Goal: Task Accomplishment & Management: Use online tool/utility

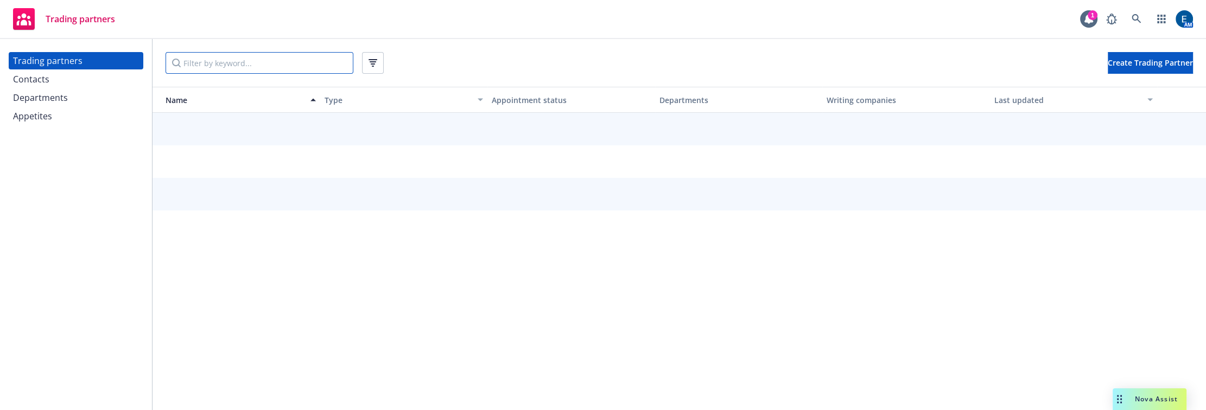
click at [206, 60] on input "Filter by keyword..." at bounding box center [260, 63] width 188 height 22
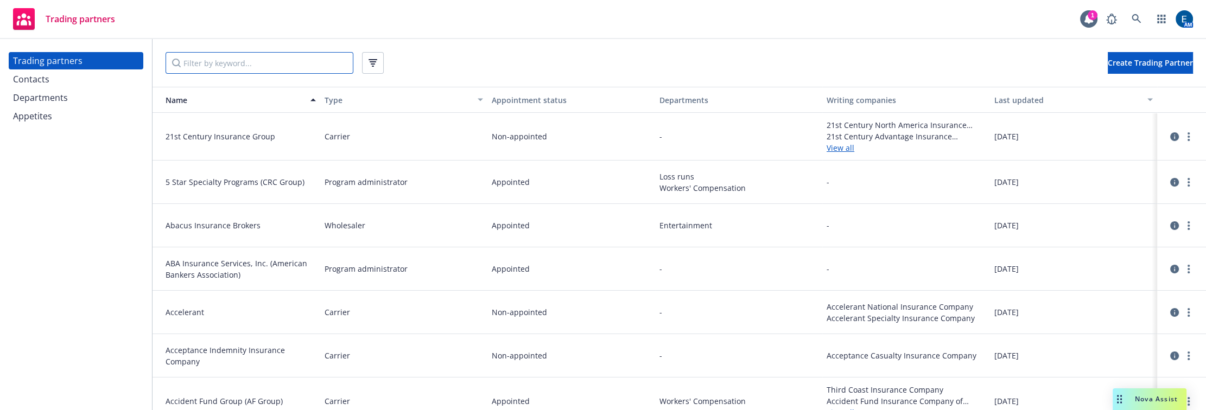
paste input "Utica National"
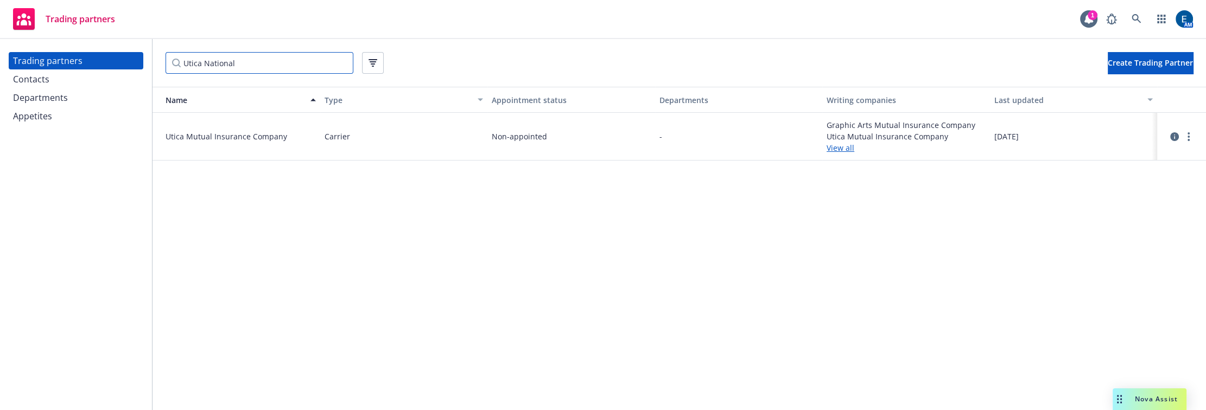
type input "Utica National"
click at [836, 142] on link "View all" at bounding box center [906, 147] width 159 height 11
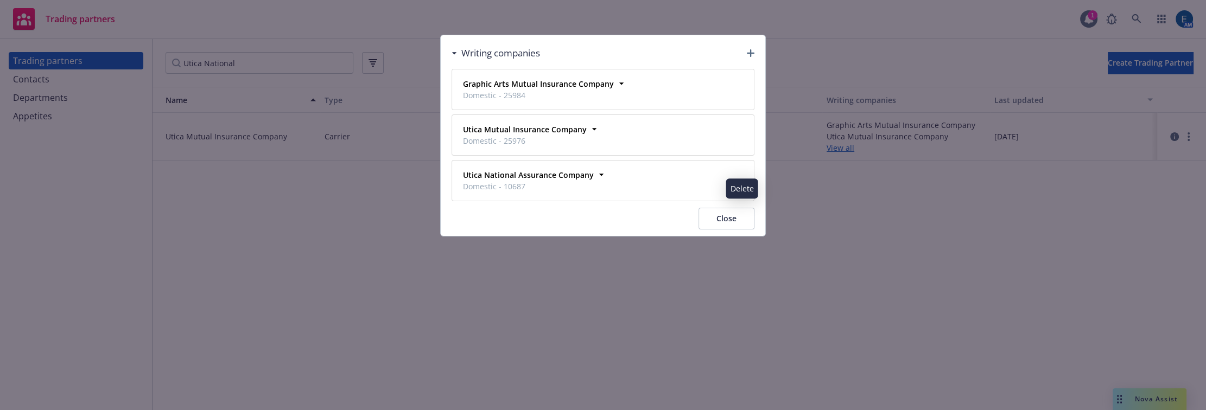
click at [734, 208] on button "Close" at bounding box center [727, 219] width 56 height 22
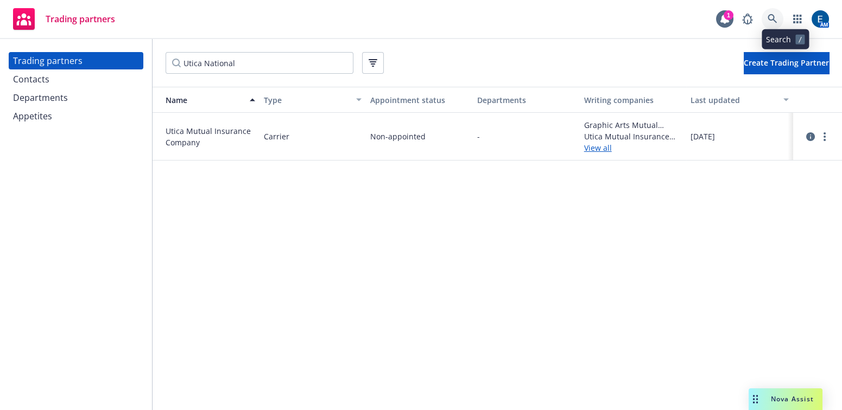
click at [779, 16] on link at bounding box center [772, 19] width 22 height 22
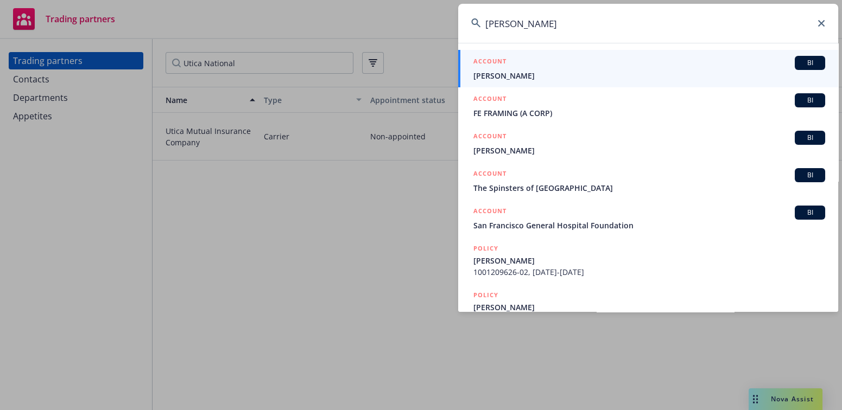
click at [494, 26] on input "fracis" at bounding box center [648, 23] width 380 height 39
type input "francis"
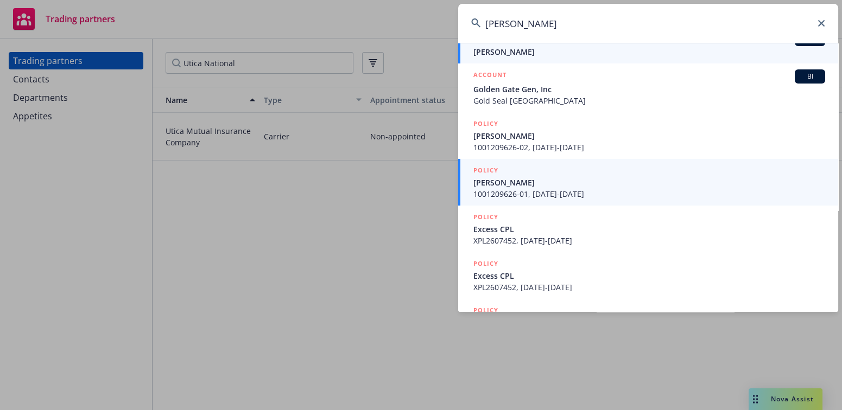
scroll to position [277, 0]
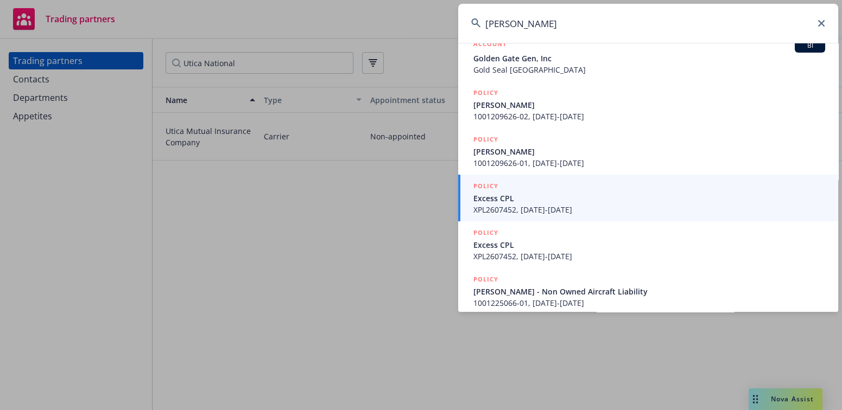
drag, startPoint x: 513, startPoint y: 22, endPoint x: 427, endPoint y: 26, distance: 86.4
click at [427, 26] on div "francis 2267-2269 Francisco St FRANCIS BUTLER FRANCIS J. ROTONDI Francis "Peter…" at bounding box center [421, 205] width 842 height 410
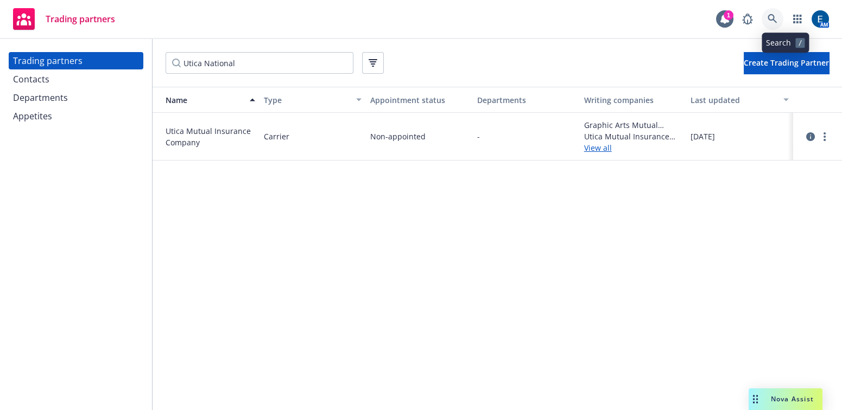
click at [777, 18] on icon at bounding box center [771, 18] width 9 height 9
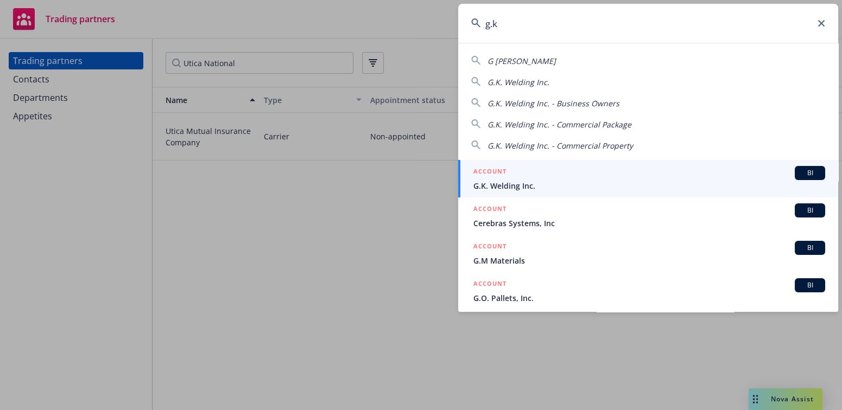
type input "g.k"
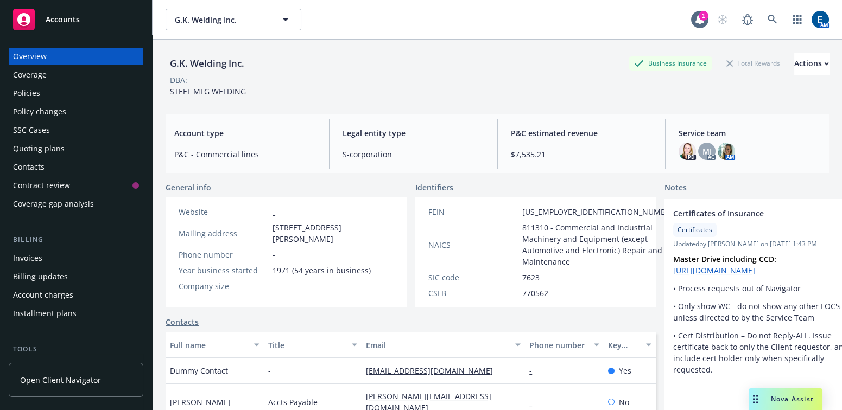
click at [33, 85] on div "Policies" at bounding box center [26, 93] width 27 height 17
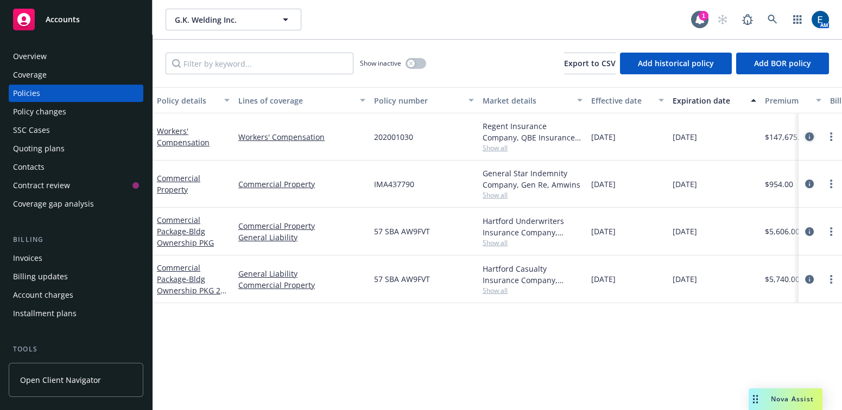
click at [808, 132] on icon "circleInformation" at bounding box center [809, 136] width 9 height 9
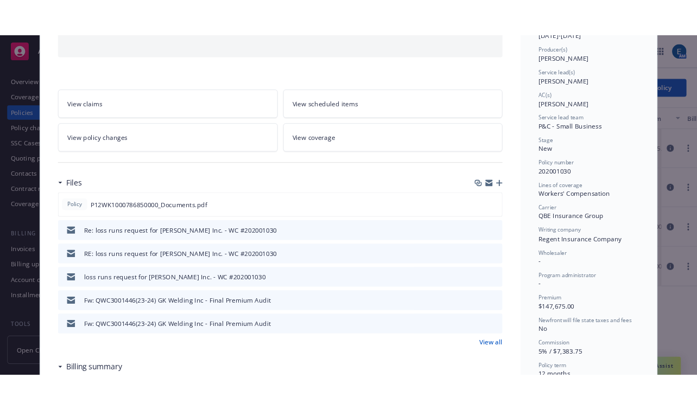
scroll to position [148, 0]
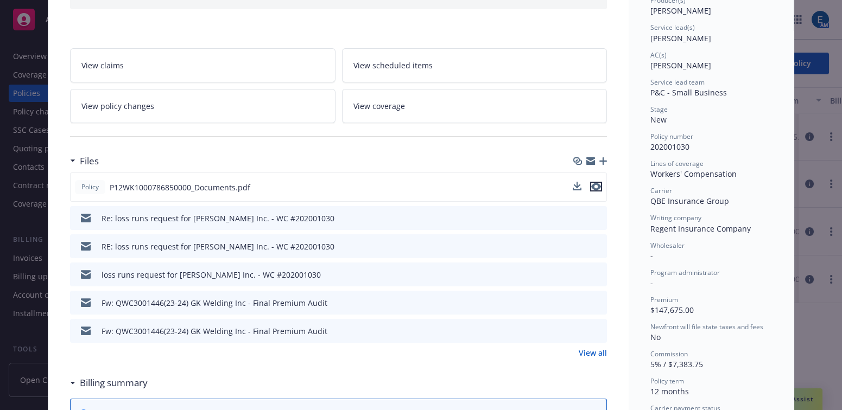
click at [593, 183] on icon "preview file" at bounding box center [596, 187] width 10 height 8
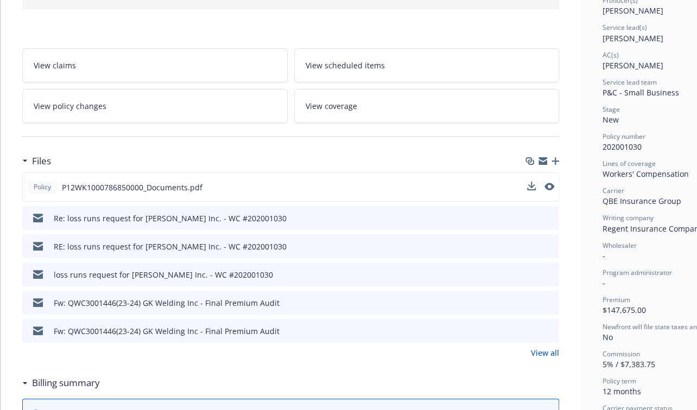
drag, startPoint x: 595, startPoint y: 163, endPoint x: 579, endPoint y: 163, distance: 16.3
click at [602, 241] on div "Wholesaler -" at bounding box center [663, 251] width 122 height 21
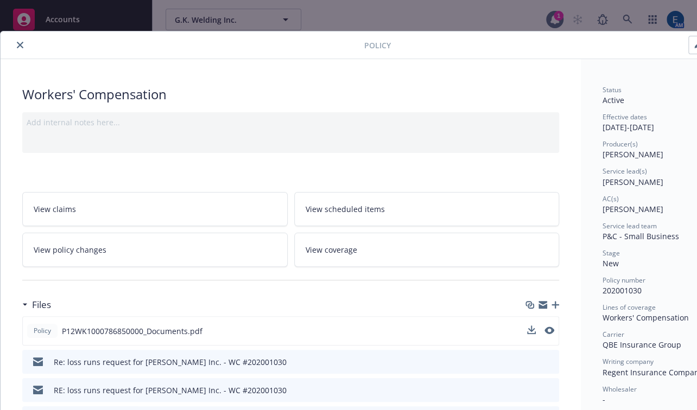
scroll to position [0, 0]
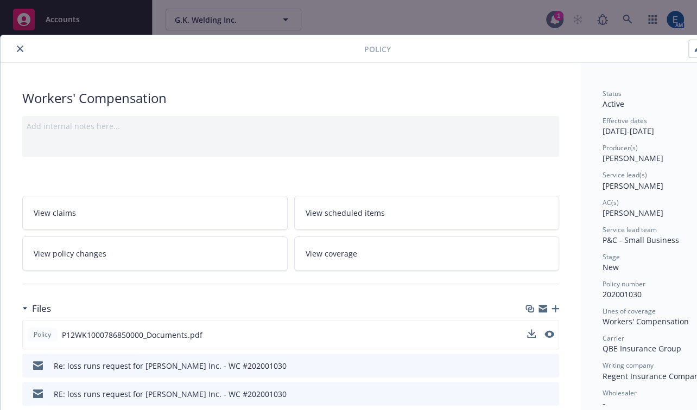
click at [17, 46] on icon "close" at bounding box center [20, 49] width 7 height 7
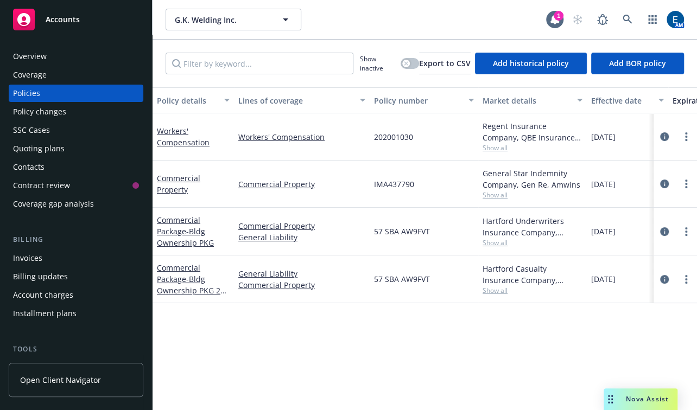
click at [46, 140] on div "Quoting plans" at bounding box center [39, 148] width 52 height 17
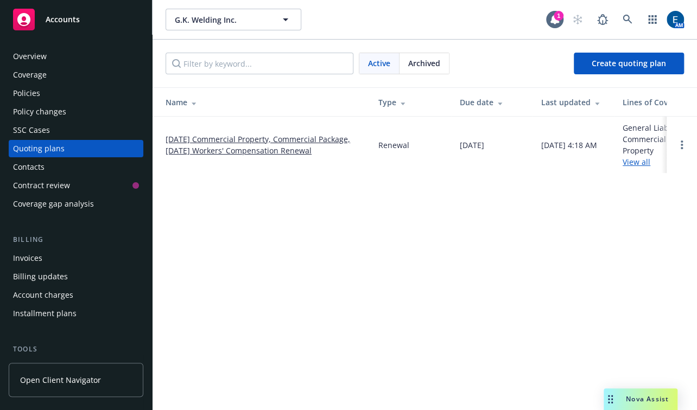
click at [645, 157] on link "View all" at bounding box center [637, 162] width 28 height 10
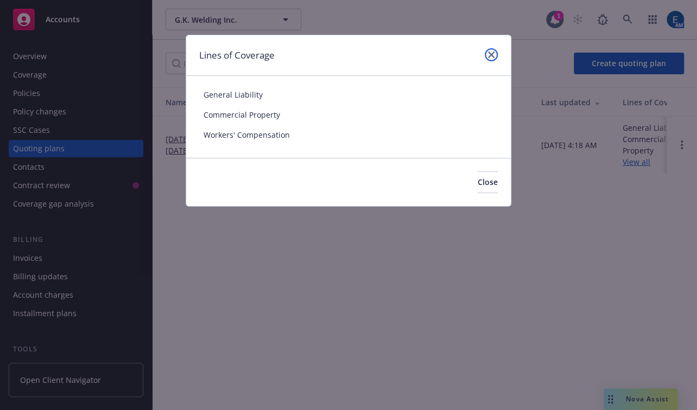
click at [494, 52] on icon "close" at bounding box center [491, 55] width 7 height 7
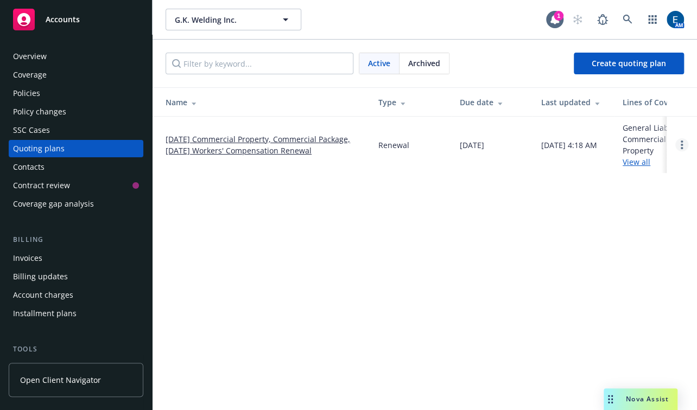
click at [682, 141] on icon "Open options" at bounding box center [682, 145] width 2 height 9
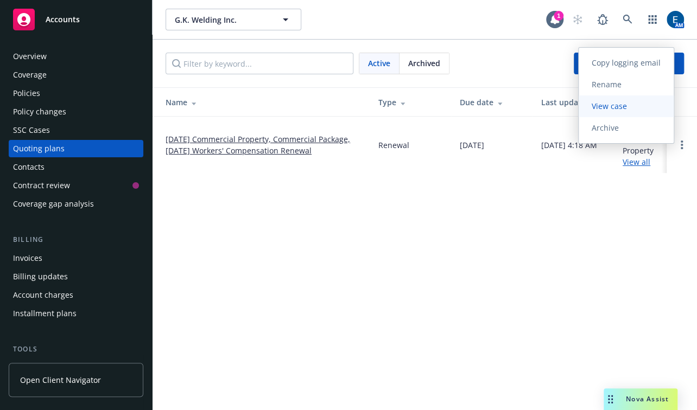
click at [628, 109] on span "View case" at bounding box center [609, 106] width 61 height 10
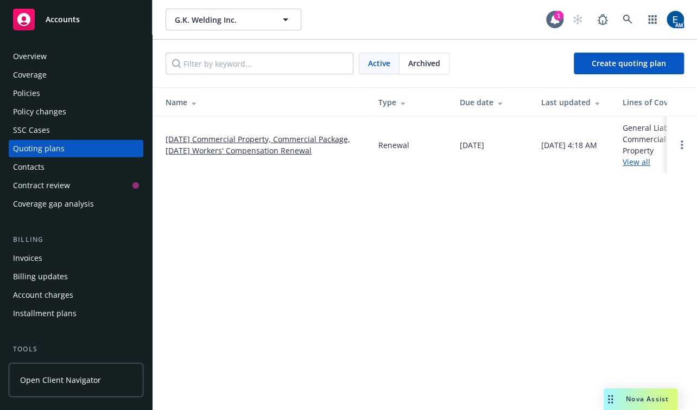
click at [35, 359] on div "Manage files" at bounding box center [36, 367] width 46 height 17
click at [62, 85] on div "Policies" at bounding box center [76, 93] width 126 height 17
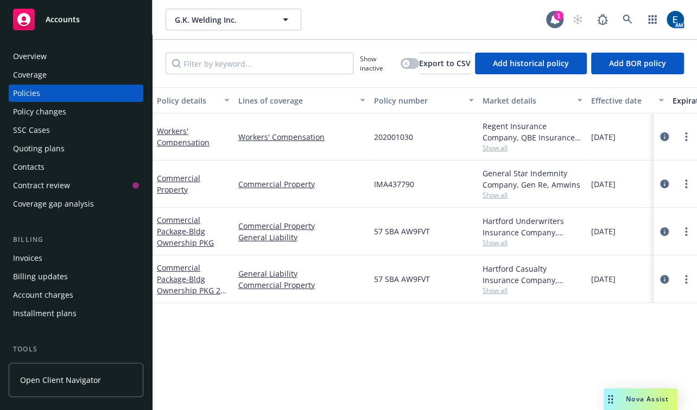
click at [662, 132] on icon "circleInformation" at bounding box center [664, 136] width 9 height 9
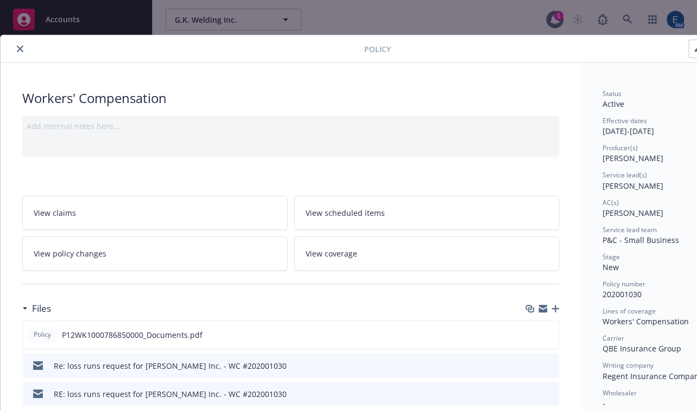
scroll to position [33, 0]
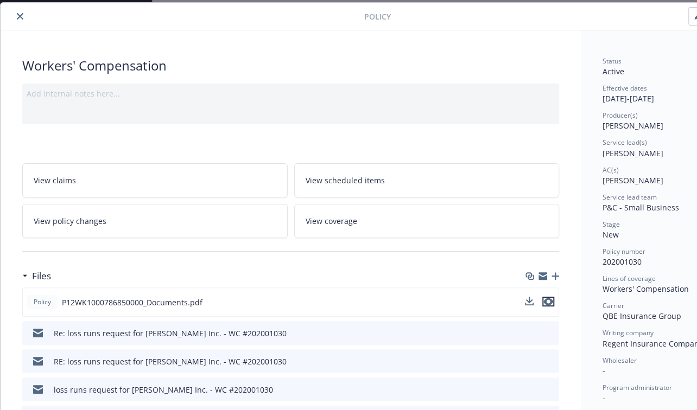
click at [549, 298] on icon "preview file" at bounding box center [548, 302] width 10 height 8
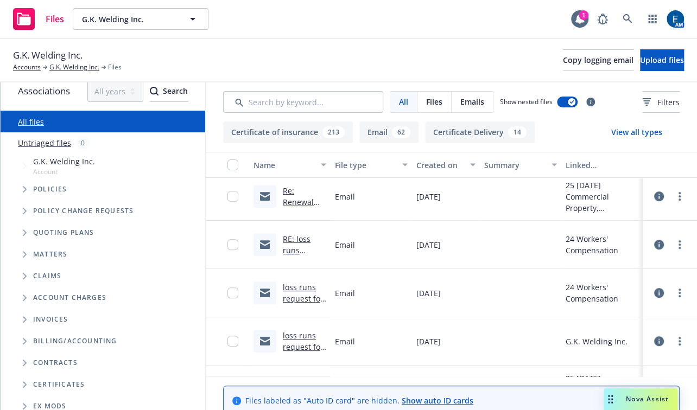
scroll to position [43, 0]
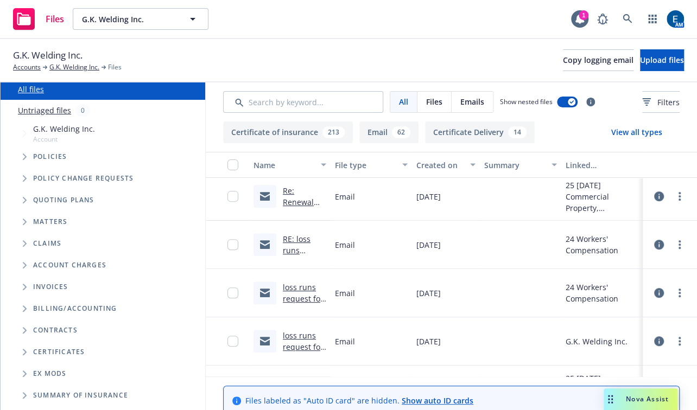
click at [46, 371] on span "Ex Mods" at bounding box center [49, 374] width 33 height 7
click at [23, 371] on icon "Folder Tree Example" at bounding box center [25, 374] width 4 height 7
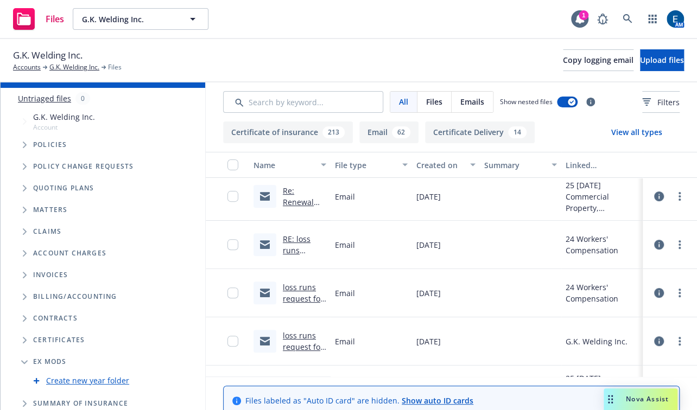
scroll to position [62, 0]
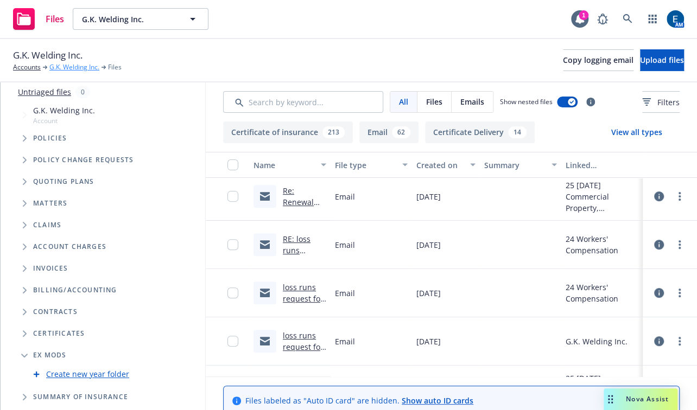
click at [61, 62] on link "G.K. Welding Inc." at bounding box center [74, 67] width 50 height 10
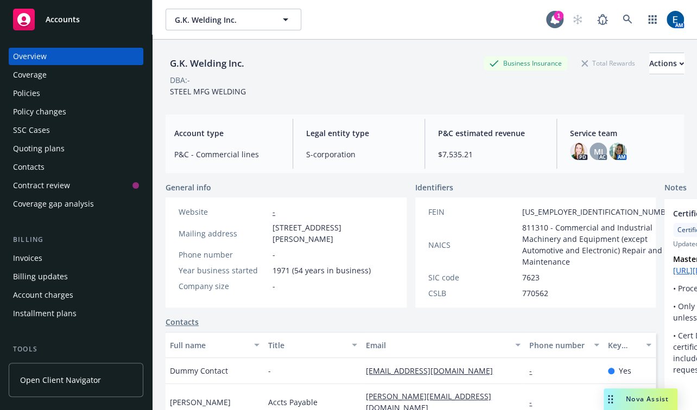
click at [45, 140] on div "Quoting plans" at bounding box center [39, 148] width 52 height 17
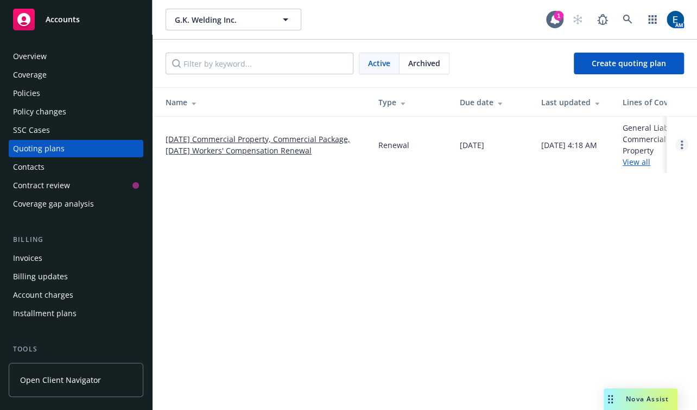
click at [678, 138] on link "Open options" at bounding box center [681, 144] width 13 height 13
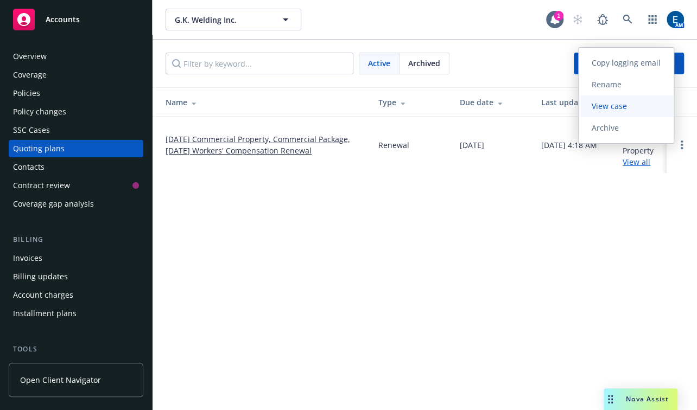
click at [627, 109] on span "View case" at bounding box center [609, 106] width 61 height 10
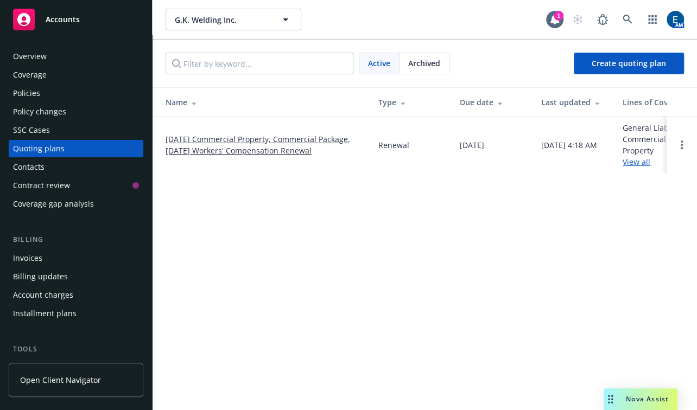
click at [43, 85] on div "Policies" at bounding box center [76, 93] width 126 height 17
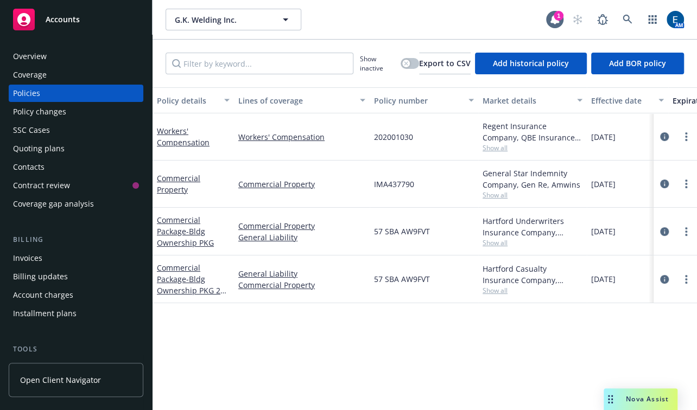
click at [487, 143] on span "Show all" at bounding box center [533, 147] width 100 height 9
click at [435, 332] on div "Policy details Lines of coverage Policy number Market details Effective date Ex…" at bounding box center [425, 256] width 544 height 338
click at [488, 191] on span "Show all" at bounding box center [533, 195] width 100 height 9
click at [492, 143] on span "Show all" at bounding box center [533, 147] width 100 height 9
click at [493, 120] on div "Regent Insurance Company, QBE Insurance Group" at bounding box center [533, 131] width 100 height 23
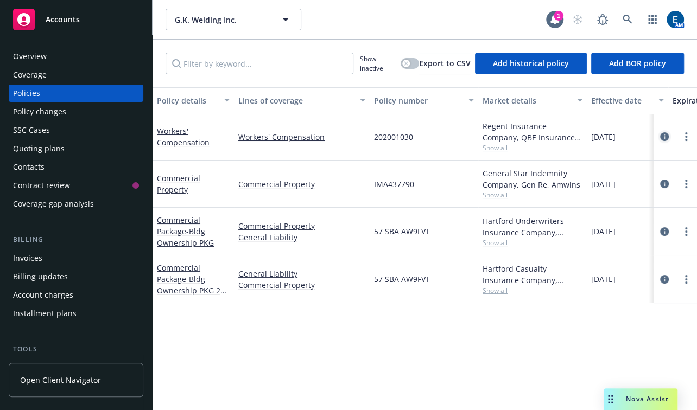
click at [661, 132] on icon "circleInformation" at bounding box center [664, 136] width 9 height 9
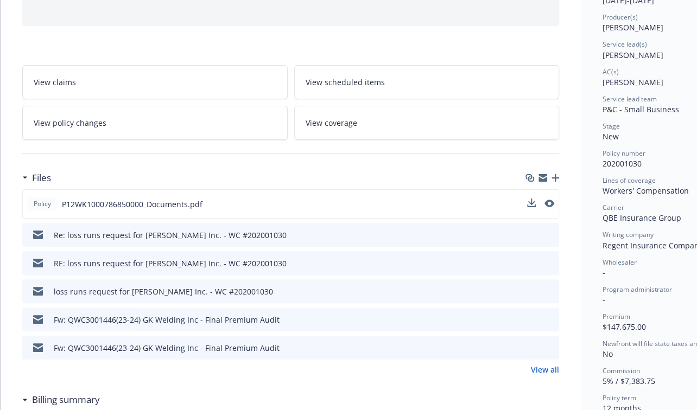
scroll to position [148, 0]
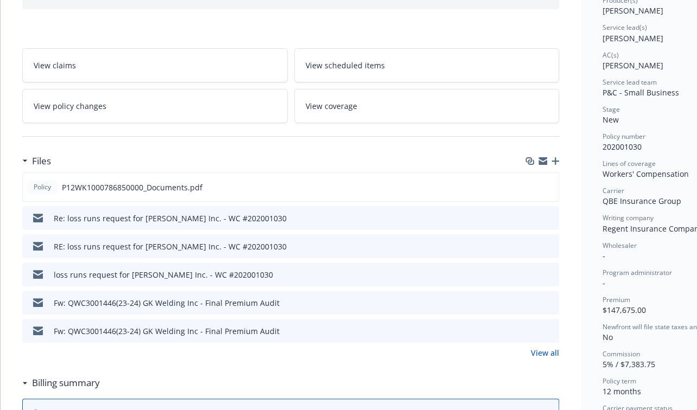
click at [551, 299] on icon "preview file" at bounding box center [549, 303] width 10 height 8
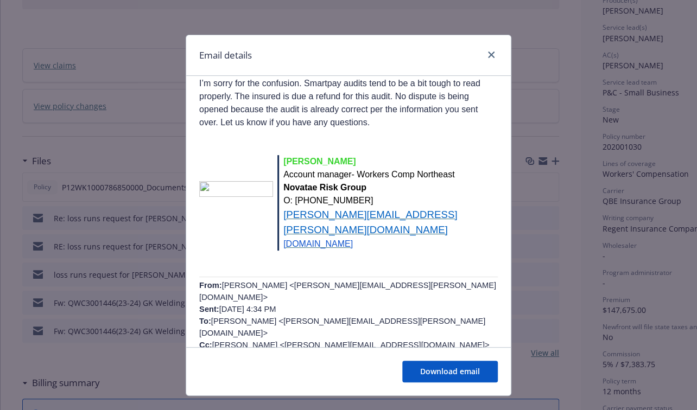
scroll to position [641, 0]
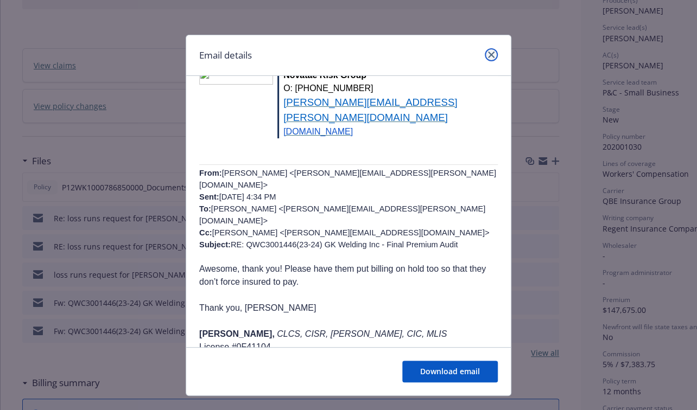
click at [492, 54] on icon "close" at bounding box center [491, 55] width 7 height 7
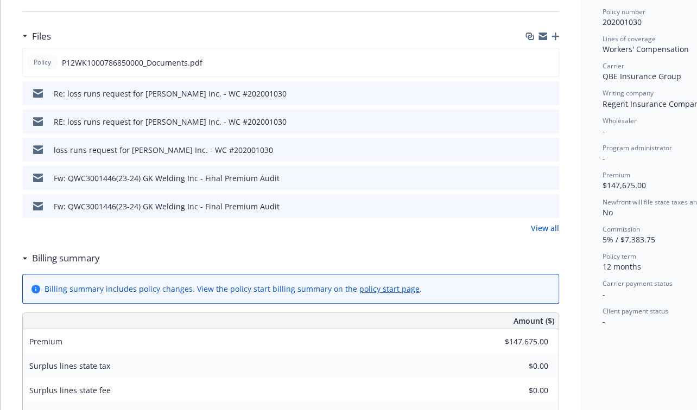
scroll to position [197, 0]
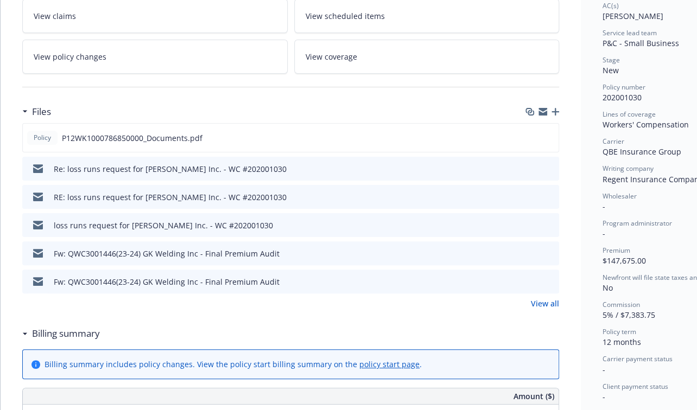
click at [550, 277] on icon "preview file" at bounding box center [549, 281] width 10 height 8
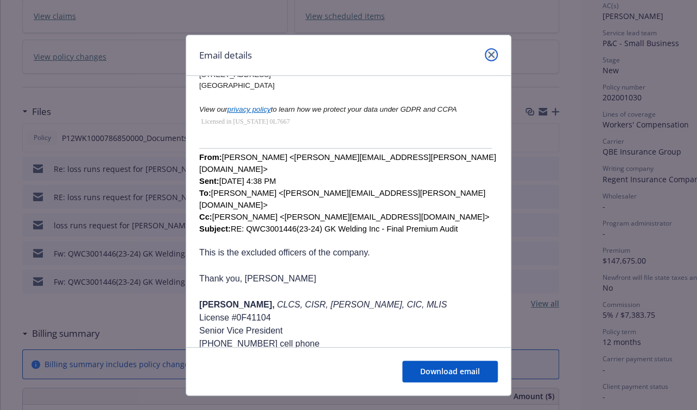
click at [490, 55] on link "close" at bounding box center [491, 54] width 13 height 13
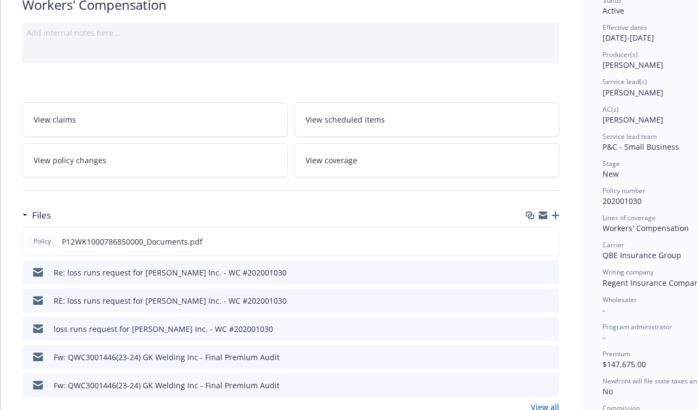
scroll to position [0, 0]
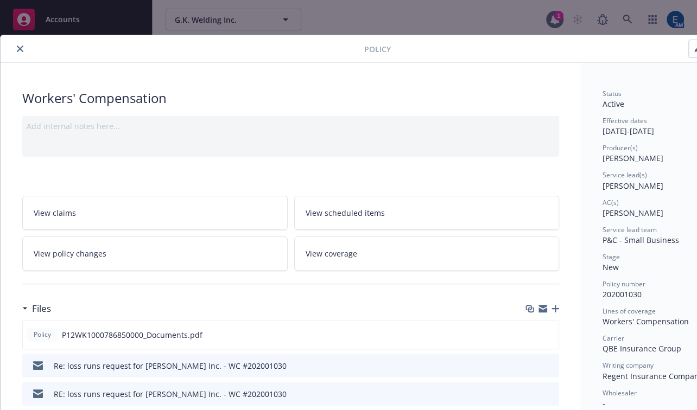
click at [17, 47] on icon "close" at bounding box center [20, 49] width 7 height 7
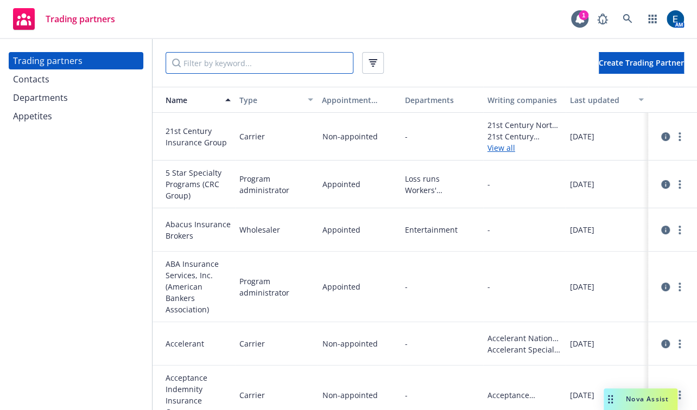
click at [215, 61] on input "Filter by keyword..." at bounding box center [260, 63] width 188 height 22
click at [193, 62] on input "Filter by keyword..." at bounding box center [260, 63] width 188 height 22
type input "qbe"
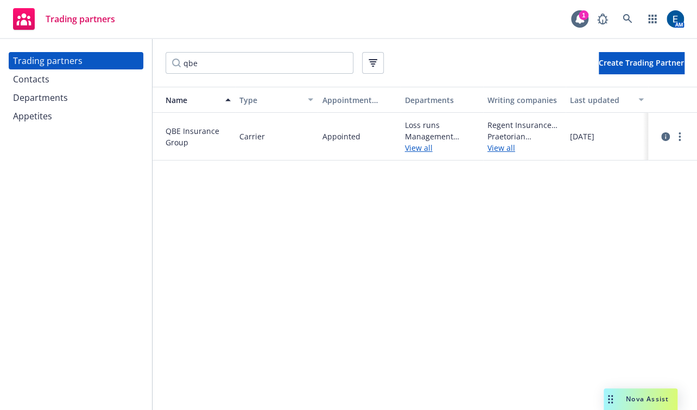
click at [423, 142] on link "View all" at bounding box center [442, 147] width 74 height 11
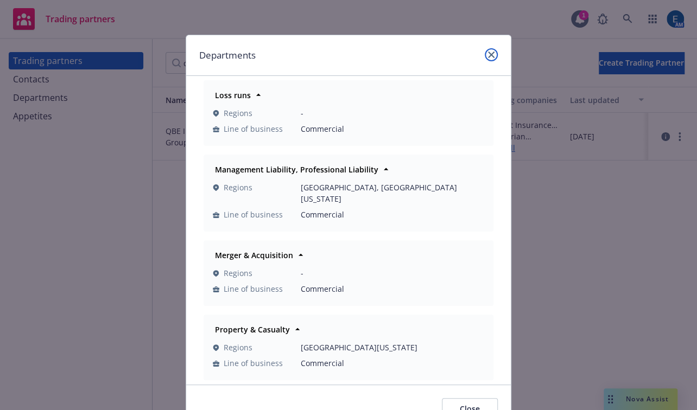
click at [488, 52] on icon "close" at bounding box center [491, 55] width 7 height 7
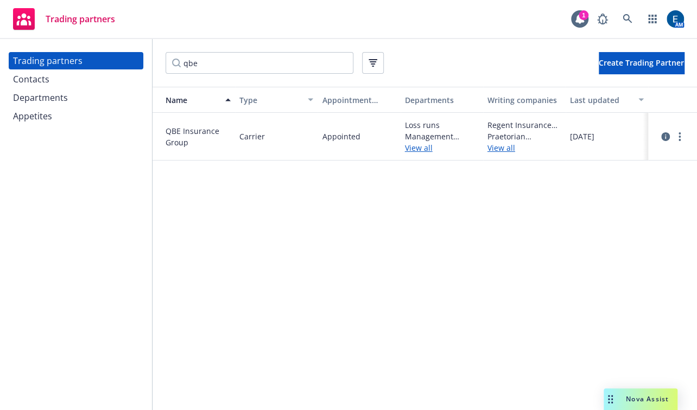
click at [420, 142] on link "View all" at bounding box center [442, 147] width 74 height 11
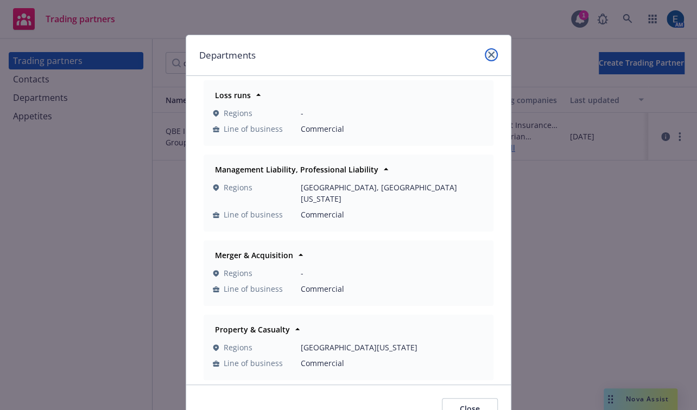
click at [491, 52] on icon "close" at bounding box center [491, 55] width 7 height 7
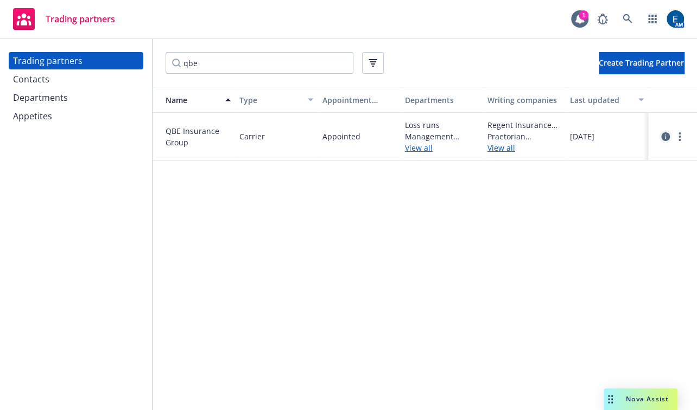
click at [662, 132] on icon "circleInformation" at bounding box center [665, 136] width 9 height 9
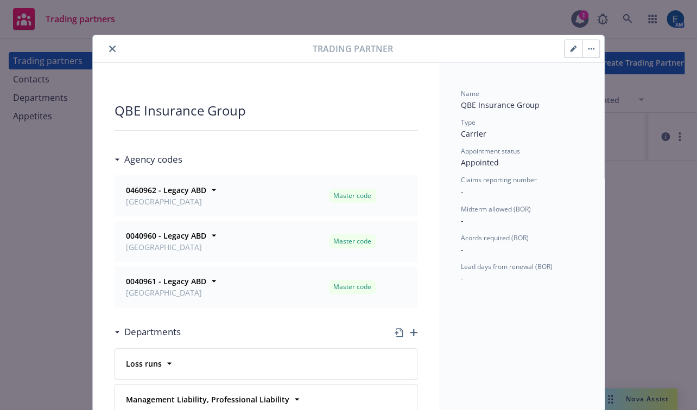
click at [109, 46] on icon "close" at bounding box center [112, 49] width 7 height 7
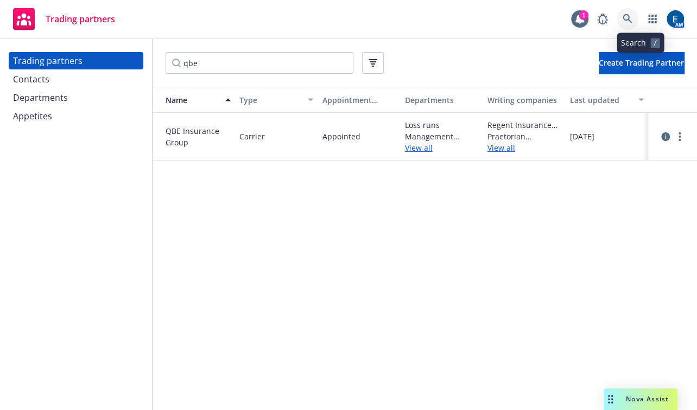
click at [632, 16] on icon at bounding box center [628, 19] width 10 height 10
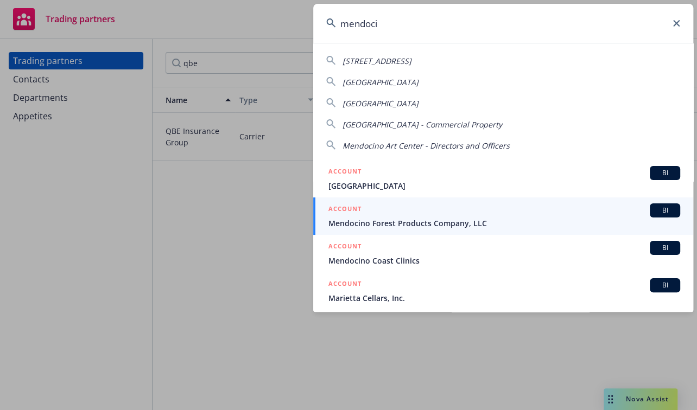
type input "mendoci"
click at [414, 218] on span "Mendocino Forest Products Company, LLC" at bounding box center [504, 223] width 352 height 11
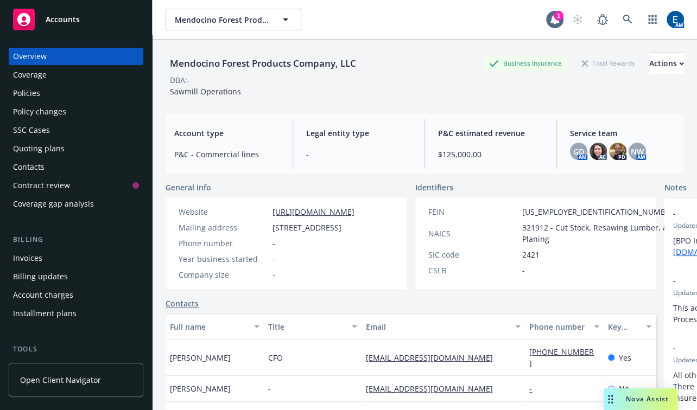
click at [250, 152] on span "P&C - Commercial lines" at bounding box center [226, 154] width 105 height 11
click at [30, 68] on div "Coverage" at bounding box center [30, 74] width 34 height 17
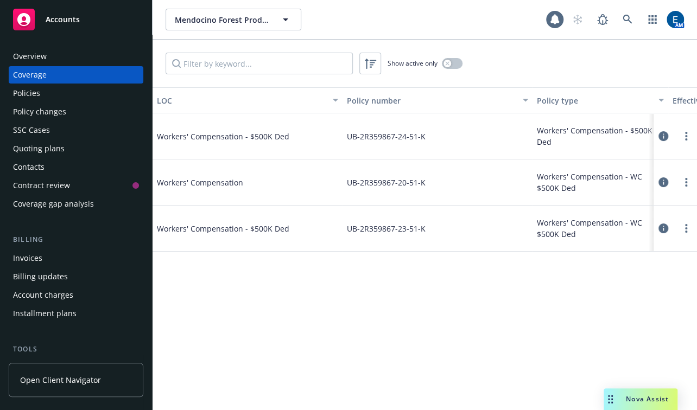
click at [33, 85] on div "Policies" at bounding box center [26, 93] width 27 height 17
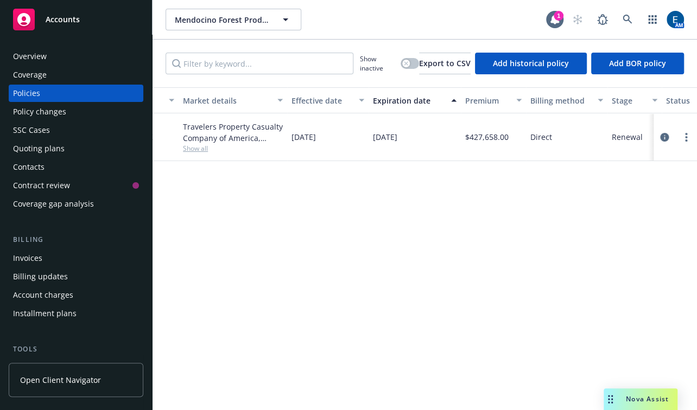
scroll to position [0, 302]
click at [632, 15] on icon at bounding box center [628, 20] width 10 height 10
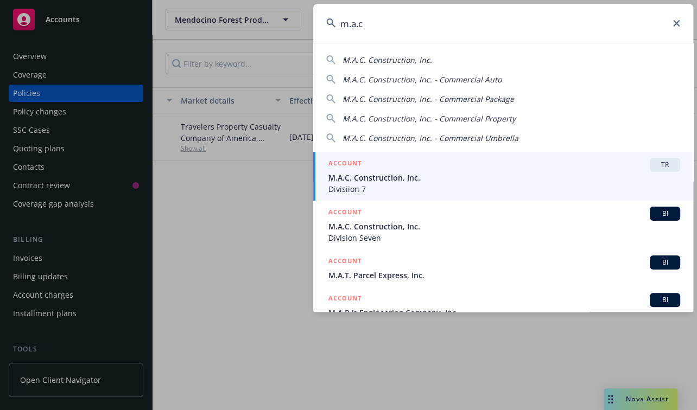
type input "m.a.c"
click at [372, 181] on span "M.A.C. Construction, Inc." at bounding box center [504, 177] width 352 height 11
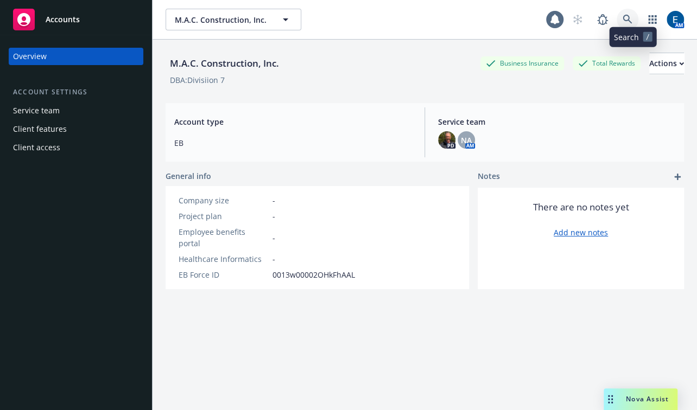
click at [630, 16] on icon at bounding box center [628, 20] width 10 height 10
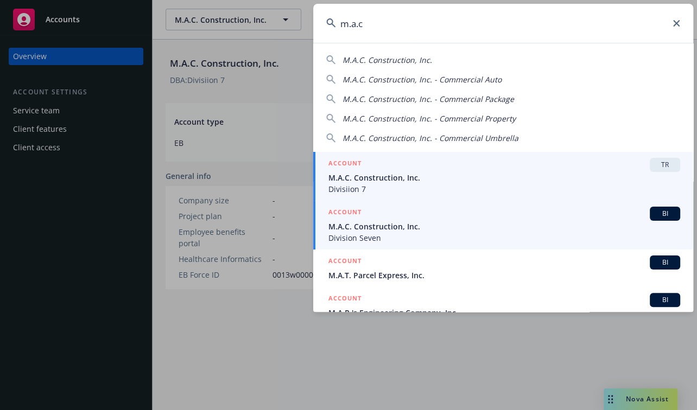
type input "m.a.c"
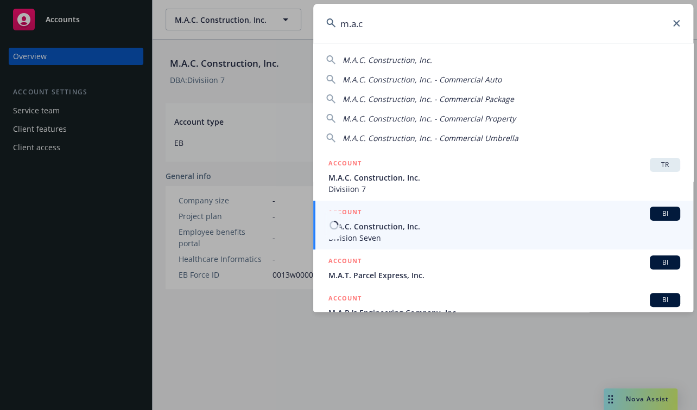
click at [405, 227] on span "M.A.C. Construction, Inc." at bounding box center [504, 226] width 352 height 11
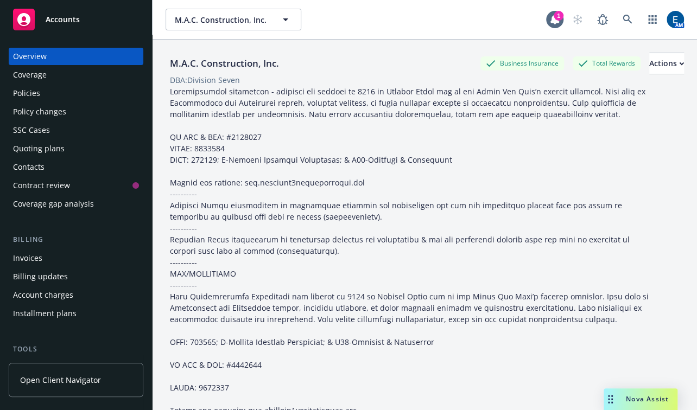
click at [59, 85] on div "Policies" at bounding box center [76, 93] width 126 height 17
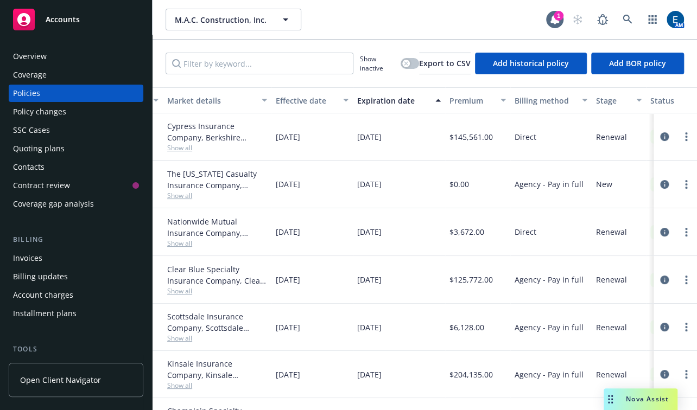
scroll to position [0, 321]
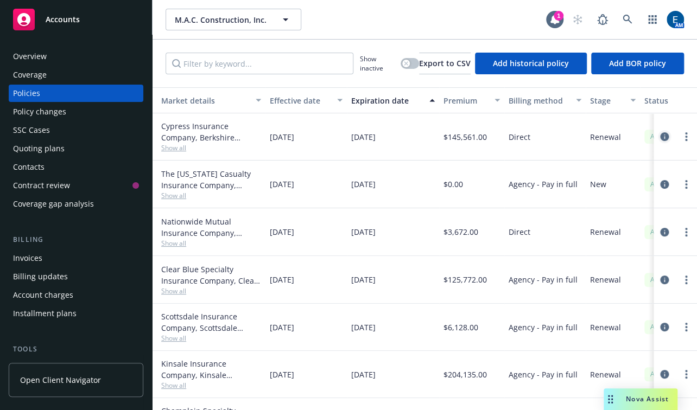
click at [660, 132] on icon "circleInformation" at bounding box center [664, 136] width 9 height 9
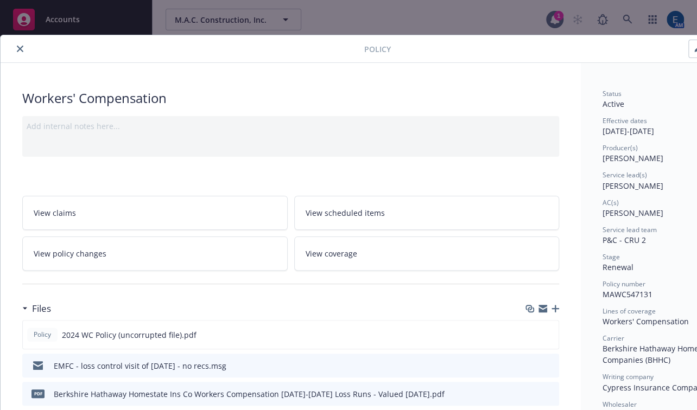
click at [17, 46] on icon "close" at bounding box center [20, 49] width 7 height 7
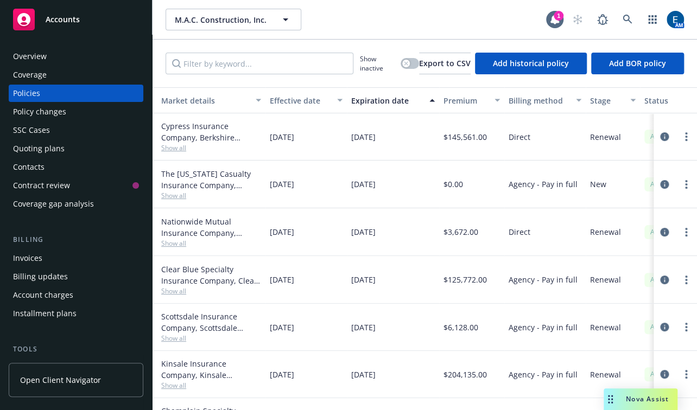
click at [337, 12] on div "M.A.C. Construction, Inc. M.A.C. Construction, Inc." at bounding box center [356, 20] width 380 height 22
click at [26, 140] on div "Quoting plans" at bounding box center [39, 148] width 52 height 17
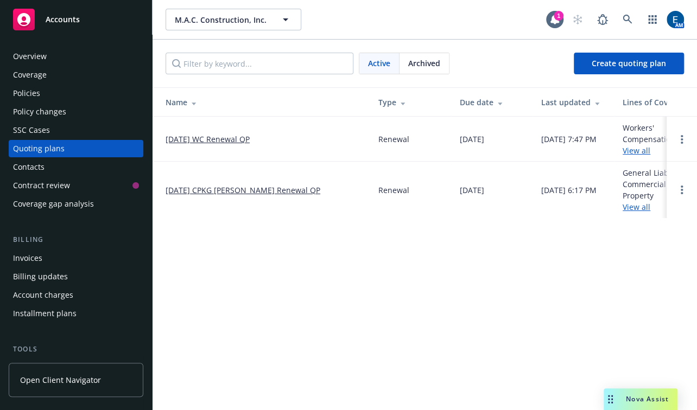
click at [638, 145] on link "View all" at bounding box center [637, 150] width 28 height 10
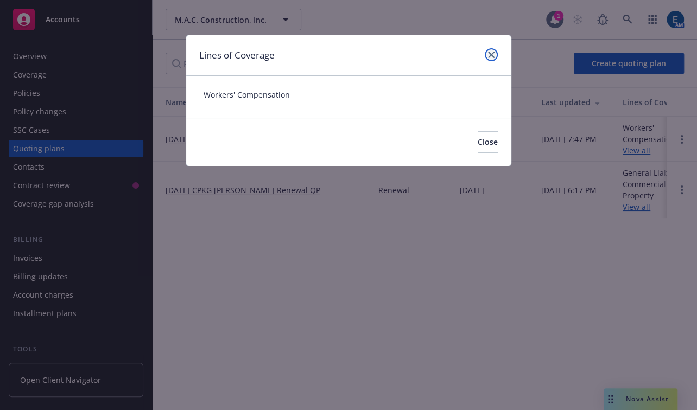
click at [493, 52] on icon "close" at bounding box center [491, 55] width 7 height 7
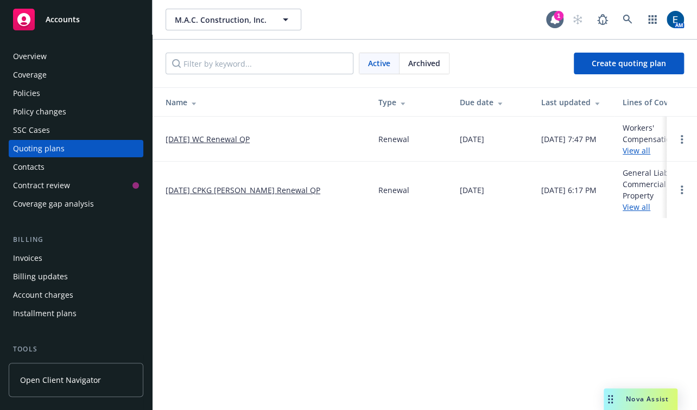
click at [238, 134] on link "10/01/25 WC Renewal QP" at bounding box center [208, 139] width 84 height 11
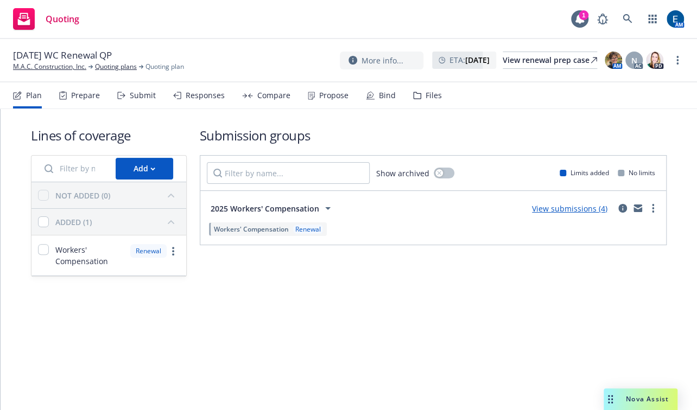
click at [564, 204] on link "View submissions (4)" at bounding box center [569, 209] width 75 height 10
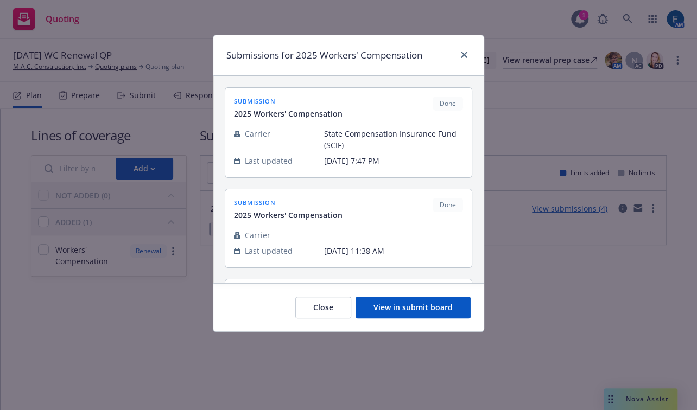
click at [359, 128] on span "State Compensation Insurance Fund (SCIF)" at bounding box center [393, 139] width 139 height 23
click at [406, 297] on button "View in submit board" at bounding box center [413, 308] width 115 height 22
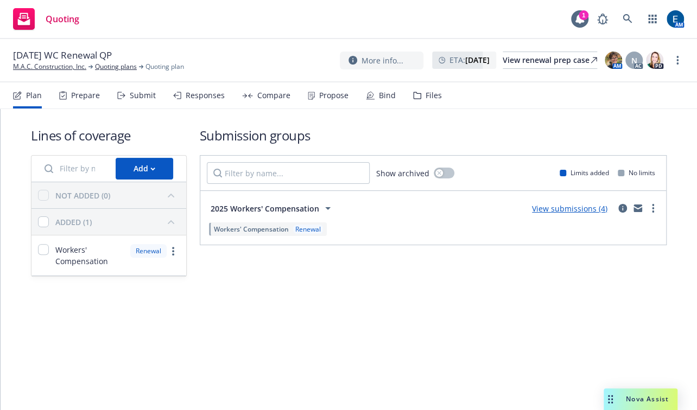
click at [170, 315] on div "Lines of coverage Add NOT ADDED (0) ADDED (1) Workers' Compensation Renewal Sub…" at bounding box center [349, 259] width 696 height 301
click at [564, 204] on link "View submissions (4)" at bounding box center [569, 209] width 75 height 10
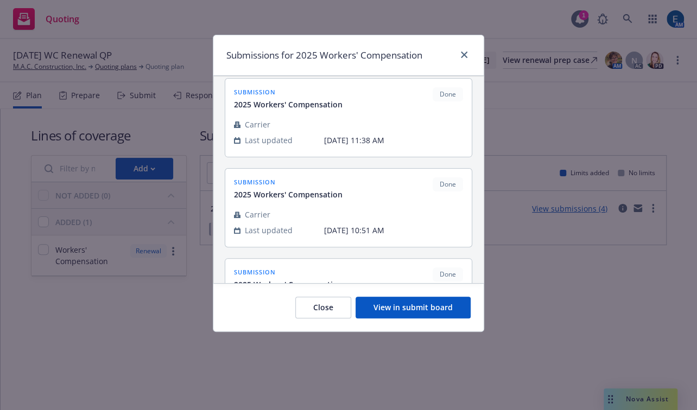
scroll to position [37, 0]
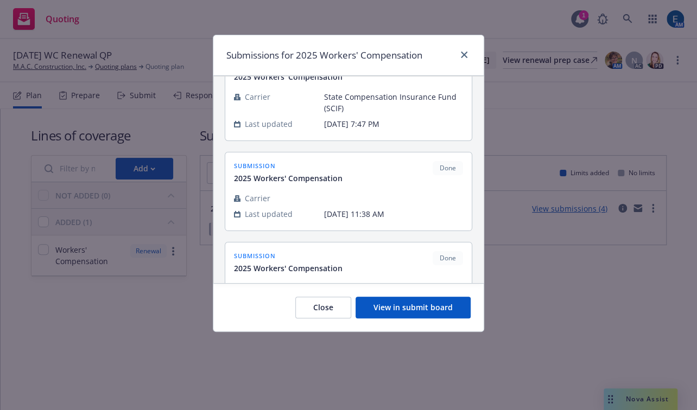
drag, startPoint x: 350, startPoint y: 299, endPoint x: 329, endPoint y: 278, distance: 28.4
click at [348, 299] on button "Close" at bounding box center [323, 308] width 56 height 22
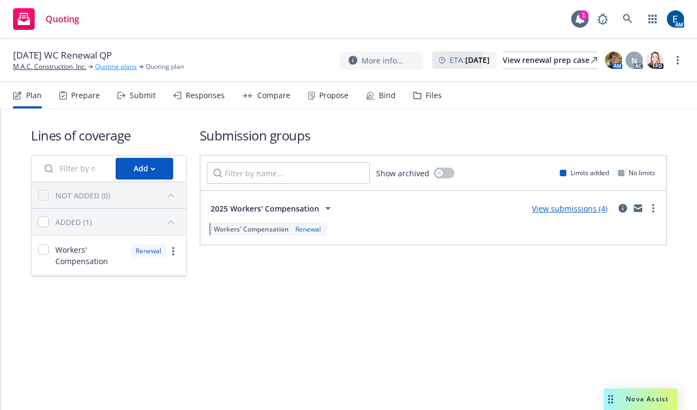
click at [115, 62] on link "Quoting plans" at bounding box center [116, 67] width 42 height 10
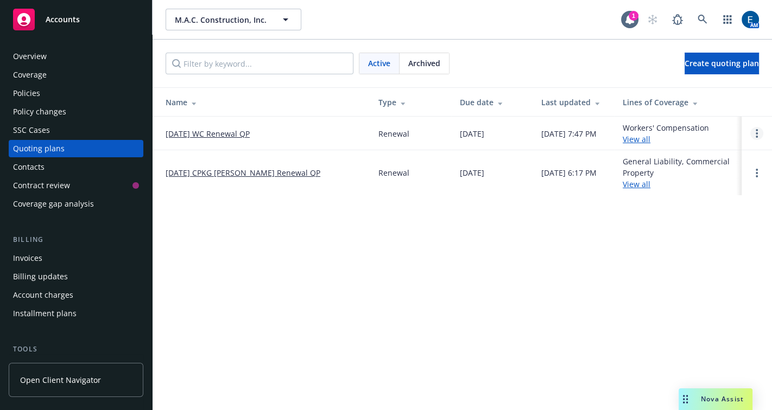
click at [696, 129] on icon "Open options" at bounding box center [757, 133] width 2 height 9
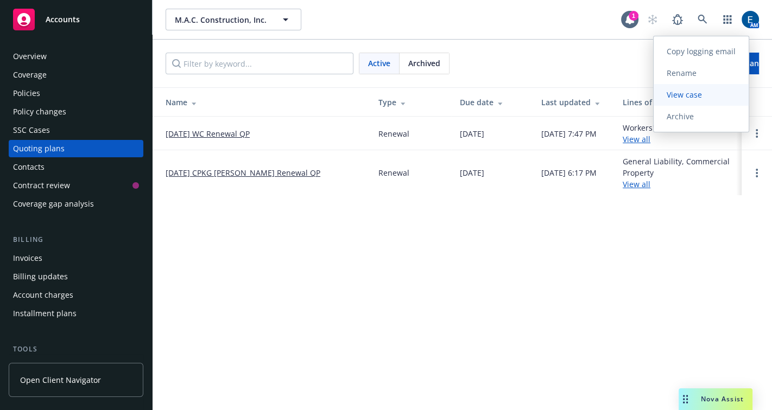
click at [689, 92] on span "View case" at bounding box center [683, 95] width 61 height 10
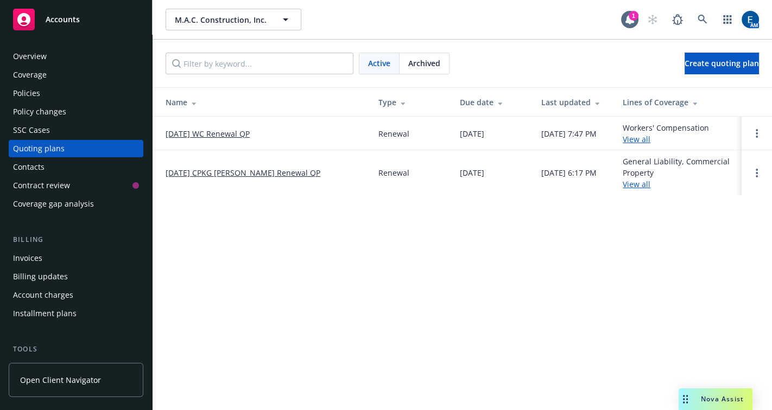
click at [637, 134] on link "View all" at bounding box center [637, 139] width 28 height 10
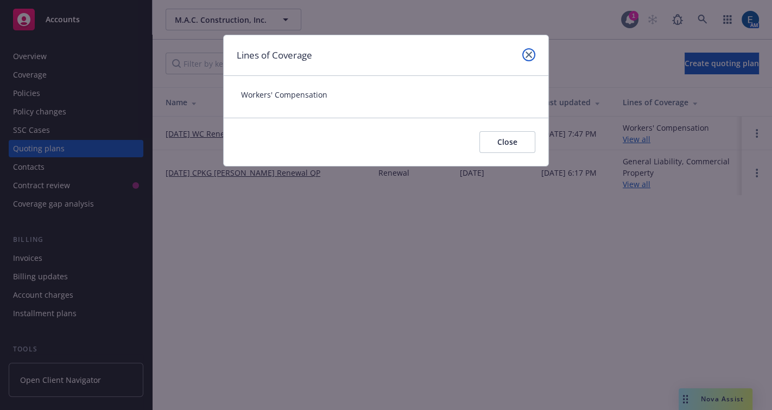
drag, startPoint x: 531, startPoint y: 49, endPoint x: 585, endPoint y: 70, distance: 57.8
click at [531, 52] on icon "close" at bounding box center [528, 55] width 7 height 7
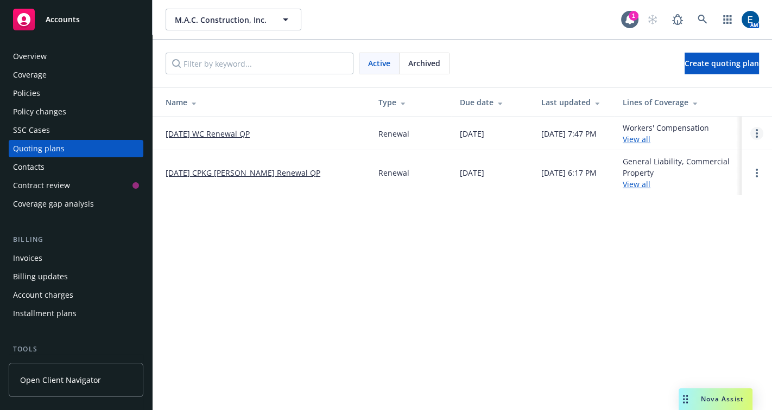
click at [696, 129] on link "Open options" at bounding box center [756, 133] width 13 height 13
click at [460, 117] on td "[DATE]" at bounding box center [491, 134] width 81 height 34
click at [218, 128] on link "[DATE] WC Renewal QP" at bounding box center [208, 133] width 84 height 11
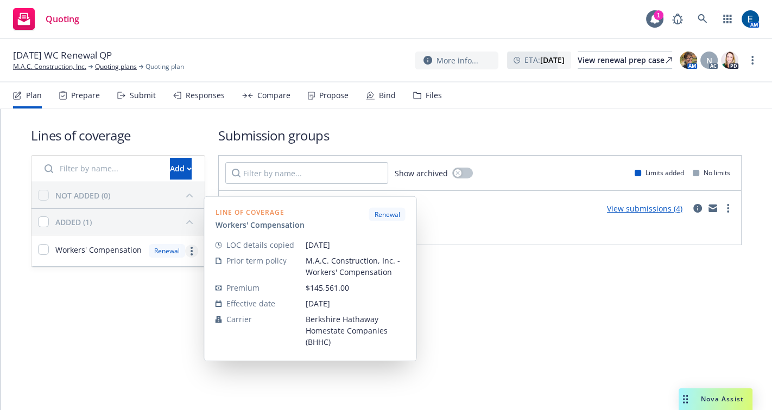
click at [191, 247] on icon "more" at bounding box center [192, 251] width 2 height 9
click at [571, 259] on div "Lines of coverage Add NOT ADDED (0) ADDED (1) Workers' Compensation Renewal Lin…" at bounding box center [386, 212] width 771 height 206
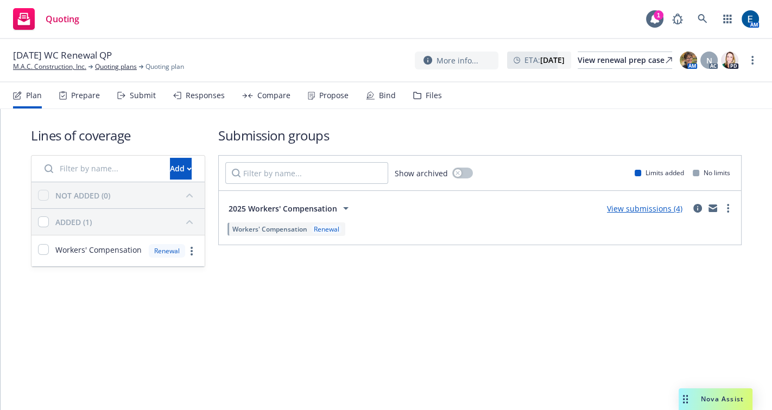
click at [657, 204] on link "View submissions (4)" at bounding box center [644, 209] width 75 height 10
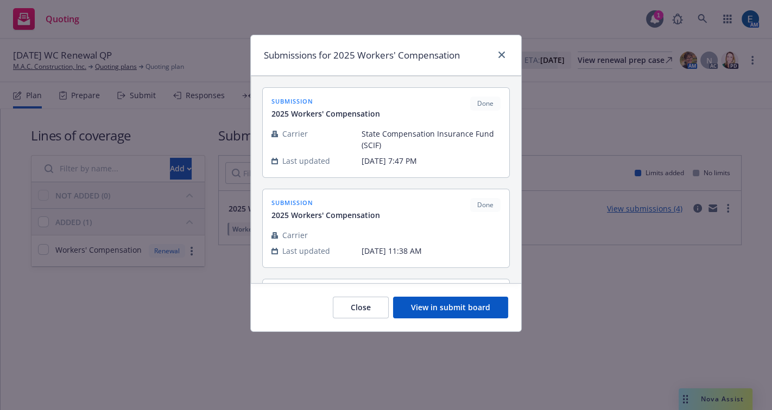
click at [373, 141] on td "State Compensation Insurance Fund (SCIF)" at bounding box center [430, 139] width 139 height 27
click at [433, 119] on div at bounding box center [385, 122] width 229 height 7
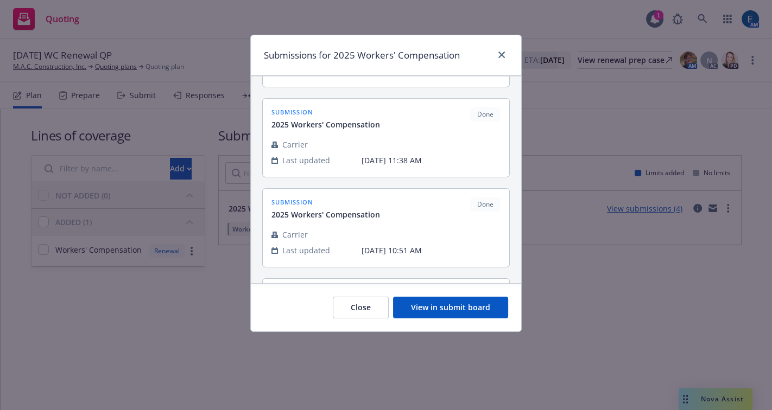
scroll to position [37, 0]
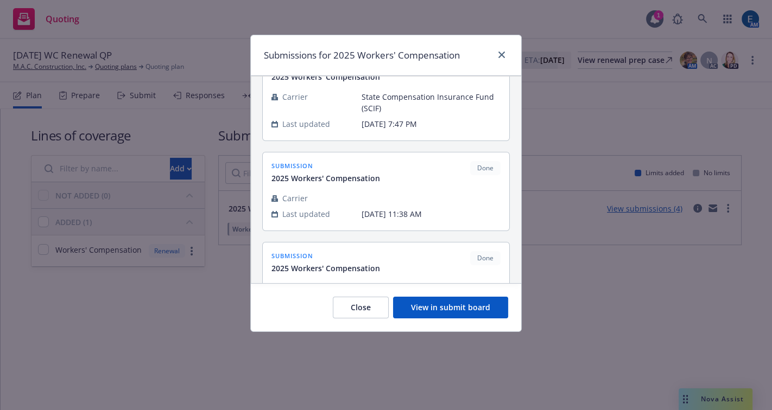
click at [457, 304] on div "Close View in submit board" at bounding box center [386, 307] width 270 height 48
click at [461, 298] on button "View in submit board" at bounding box center [450, 308] width 115 height 22
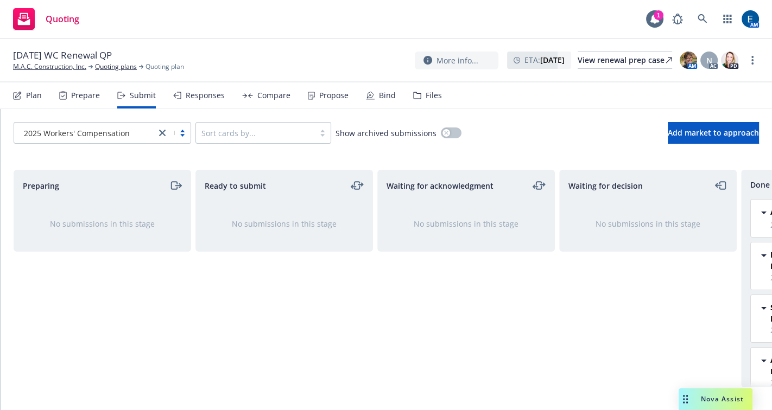
click at [186, 91] on div "Responses" at bounding box center [205, 95] width 39 height 9
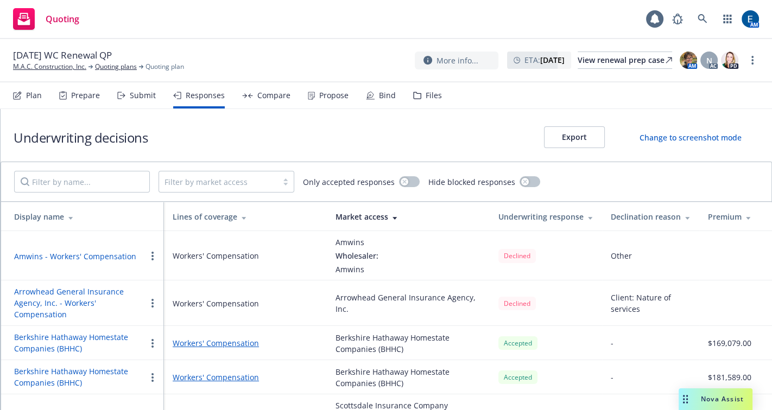
click at [135, 91] on div "Submit" at bounding box center [143, 95] width 26 height 9
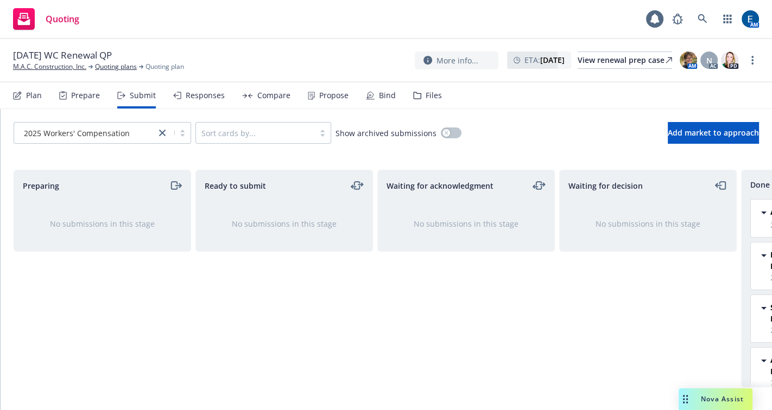
click at [186, 91] on div "Responses" at bounding box center [205, 95] width 39 height 9
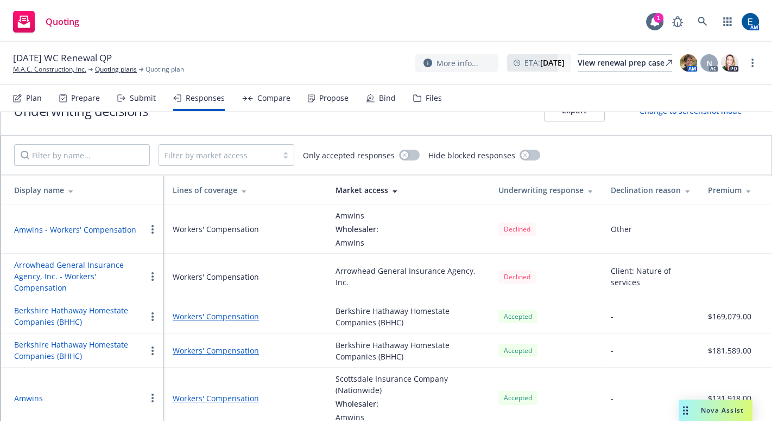
scroll to position [24, 0]
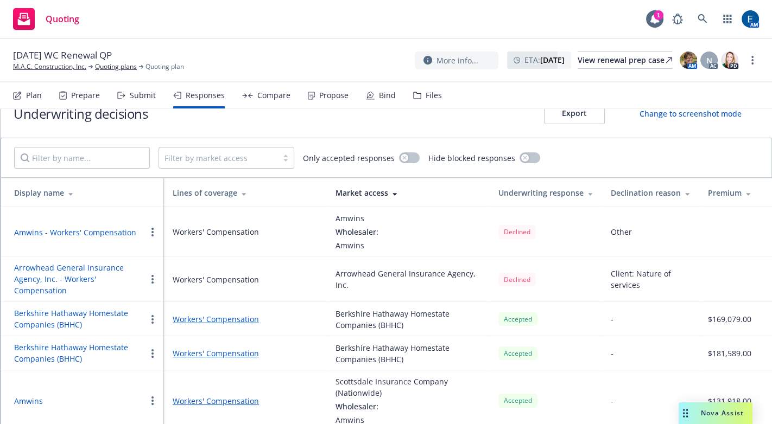
drag, startPoint x: 391, startPoint y: 350, endPoint x: 405, endPoint y: 350, distance: 14.7
click at [405, 376] on div "Scottsdale Insurance Company (Nationwide)" at bounding box center [407, 387] width 145 height 23
click at [314, 371] on td "Workers' Compensation" at bounding box center [245, 401] width 163 height 61
click at [591, 371] on td "Accepted" at bounding box center [546, 401] width 112 height 61
click at [625, 30] on div "Quoting 1 AM" at bounding box center [386, 19] width 772 height 39
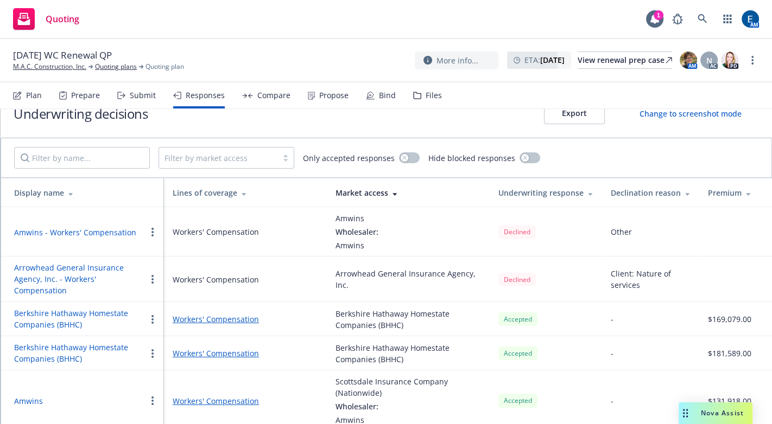
click at [577, 371] on td "Accepted" at bounding box center [546, 401] width 112 height 61
click at [199, 396] on link "Workers' Compensation" at bounding box center [245, 401] width 145 height 11
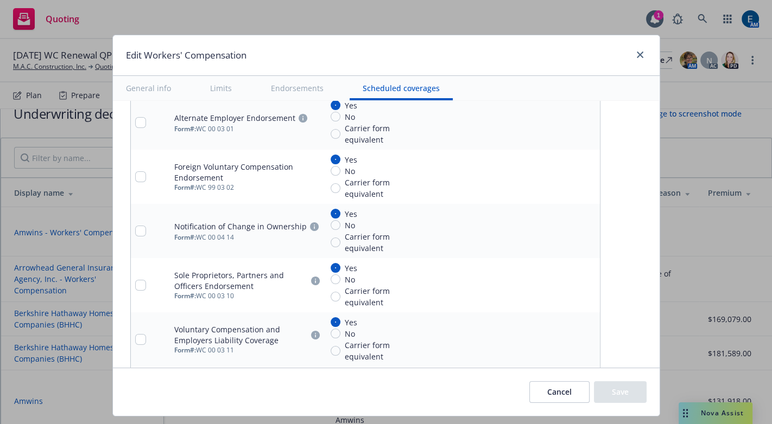
scroll to position [1162, 0]
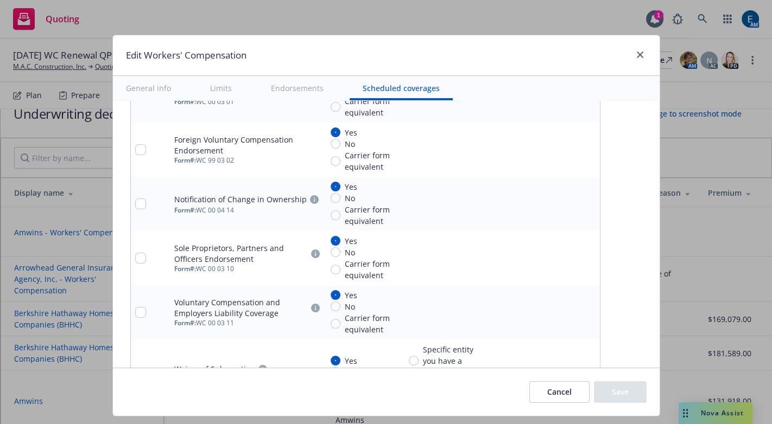
click at [219, 78] on button "Limits" at bounding box center [221, 88] width 48 height 24
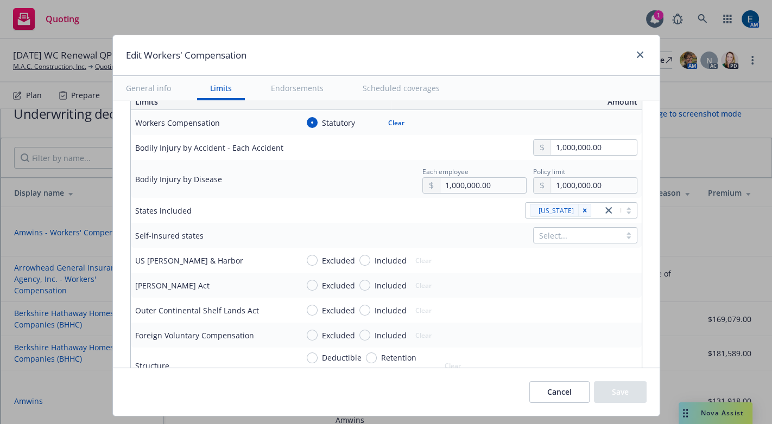
scroll to position [310, 0]
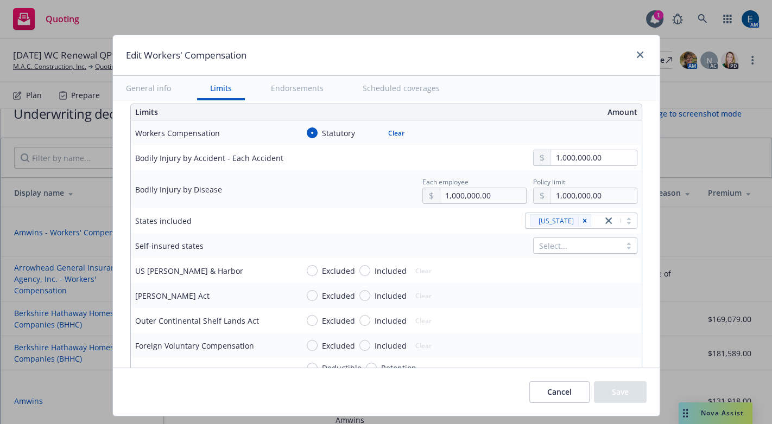
click at [166, 77] on button "General info" at bounding box center [148, 88] width 71 height 24
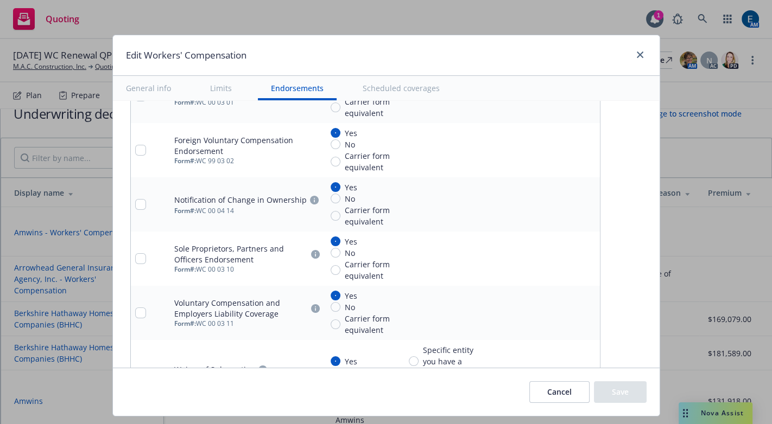
scroll to position [1162, 0]
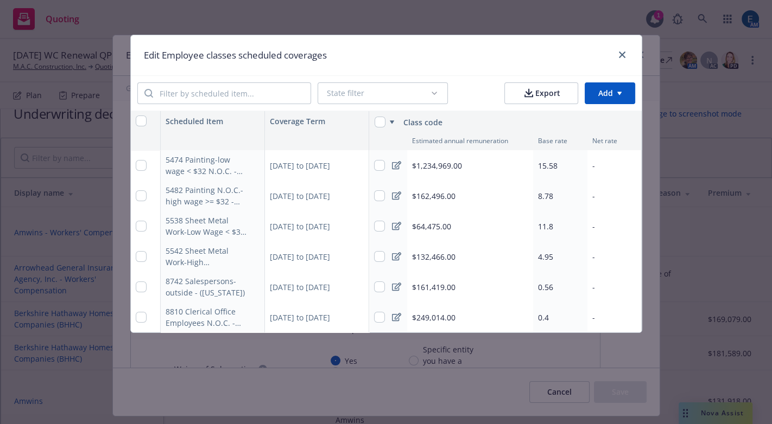
click at [570, 47] on div "Edit Employee classes scheduled coverages" at bounding box center [386, 55] width 511 height 40
drag, startPoint x: 509, startPoint y: 43, endPoint x: 504, endPoint y: 46, distance: 5.9
click at [504, 47] on div "Edit Employee classes scheduled coverages" at bounding box center [386, 55] width 511 height 40
click at [624, 53] on icon "close" at bounding box center [622, 55] width 7 height 7
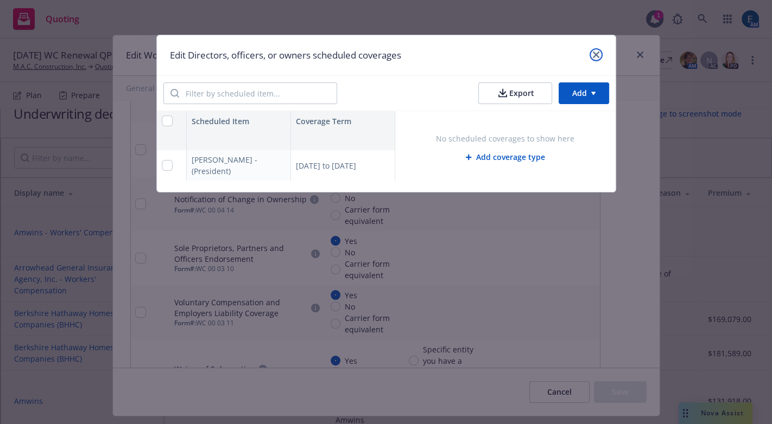
click at [593, 52] on icon "close" at bounding box center [596, 55] width 7 height 7
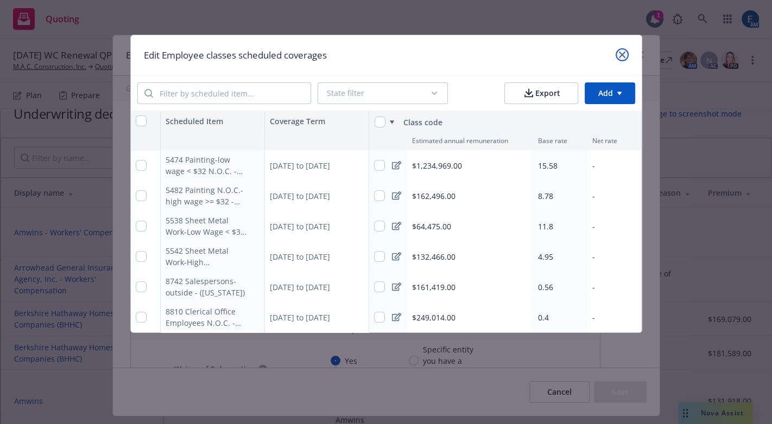
click at [620, 49] on link "close" at bounding box center [621, 54] width 13 height 13
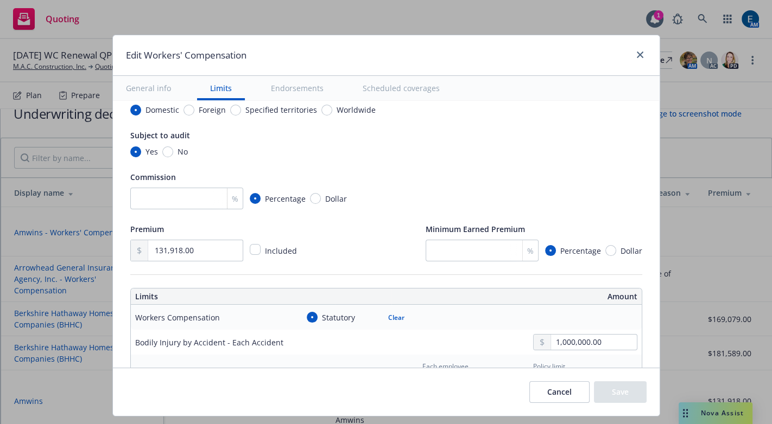
scroll to position [0, 0]
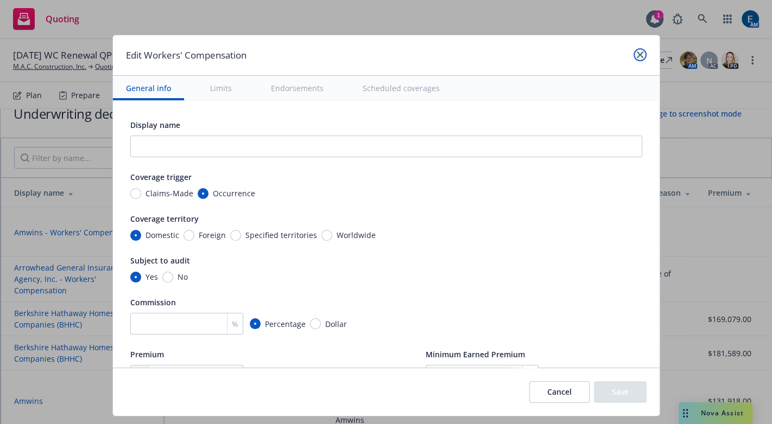
click at [637, 52] on icon "close" at bounding box center [640, 55] width 7 height 7
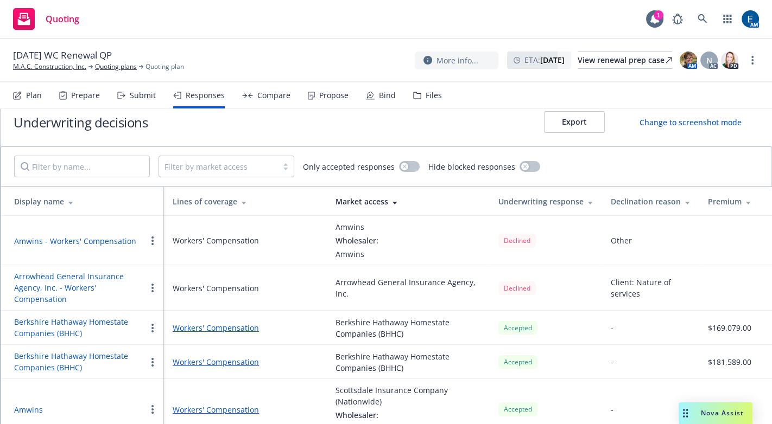
scroll to position [24, 0]
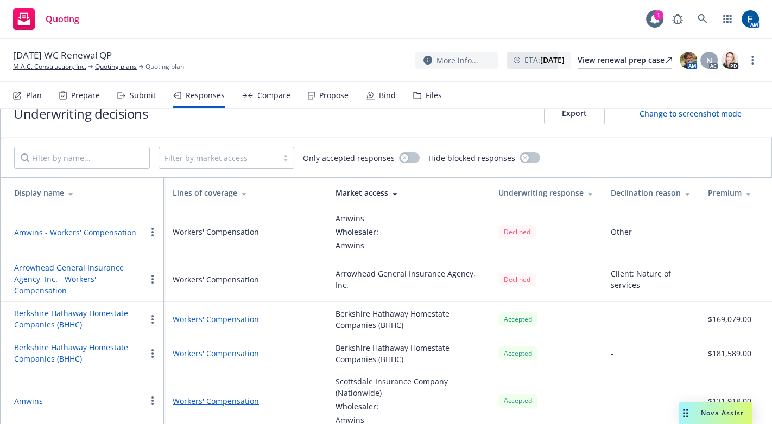
click at [153, 397] on circle "button" at bounding box center [152, 398] width 2 height 2
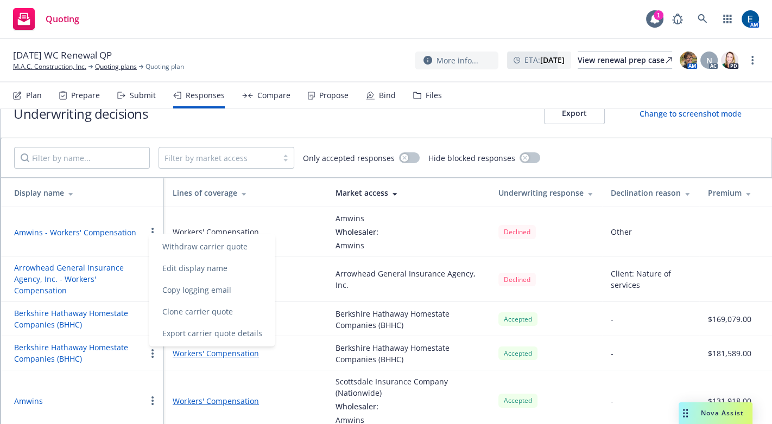
click at [229, 20] on div "Quoting 1 AM" at bounding box center [386, 19] width 772 height 39
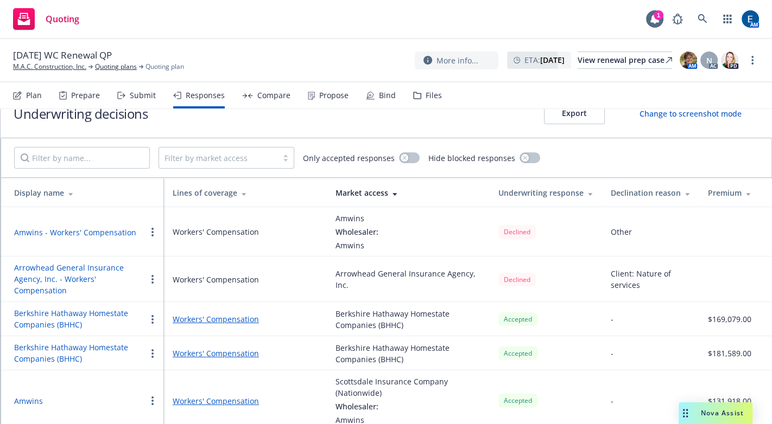
click at [406, 20] on div "Quoting 1 AM" at bounding box center [386, 19] width 772 height 39
drag, startPoint x: 608, startPoint y: 329, endPoint x: 614, endPoint y: 323, distance: 8.8
click at [608, 371] on td "-" at bounding box center [650, 401] width 97 height 61
drag, startPoint x: 567, startPoint y: 340, endPoint x: 440, endPoint y: 341, distance: 127.6
click at [564, 371] on td "Accepted" at bounding box center [546, 401] width 112 height 61
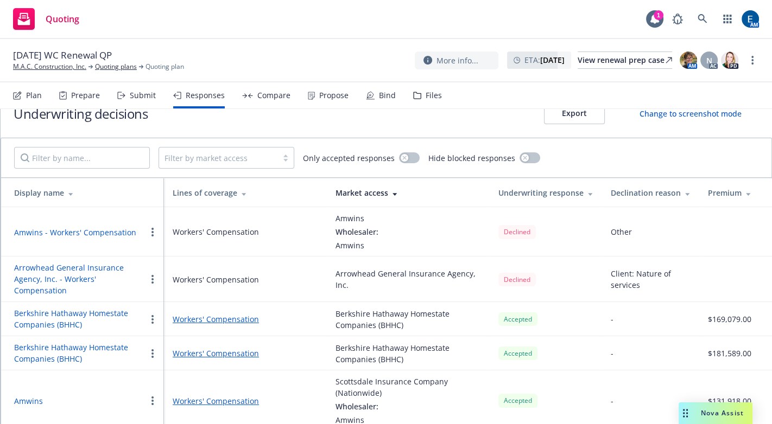
click at [153, 397] on icon "button" at bounding box center [152, 401] width 2 height 9
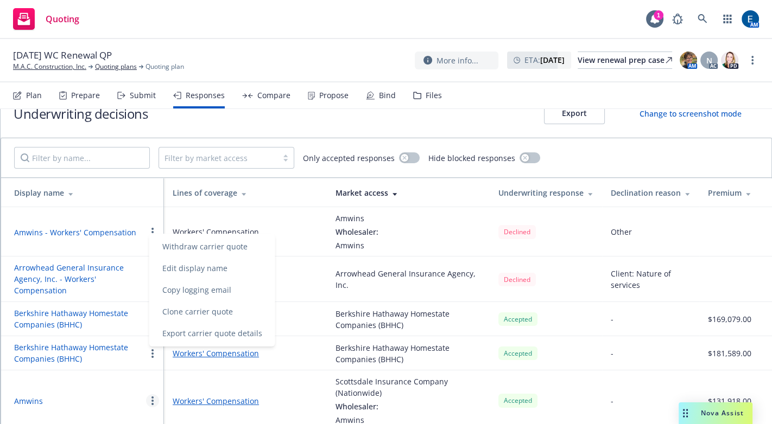
click at [302, 371] on td "Workers' Compensation" at bounding box center [245, 401] width 163 height 61
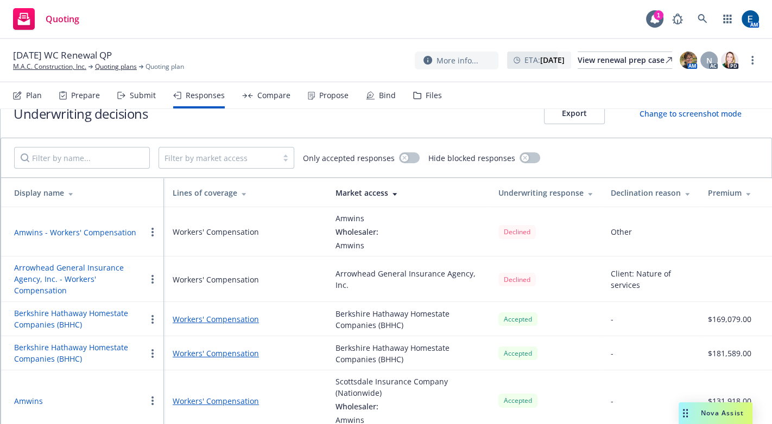
click at [256, 396] on link "Workers' Compensation" at bounding box center [245, 401] width 145 height 11
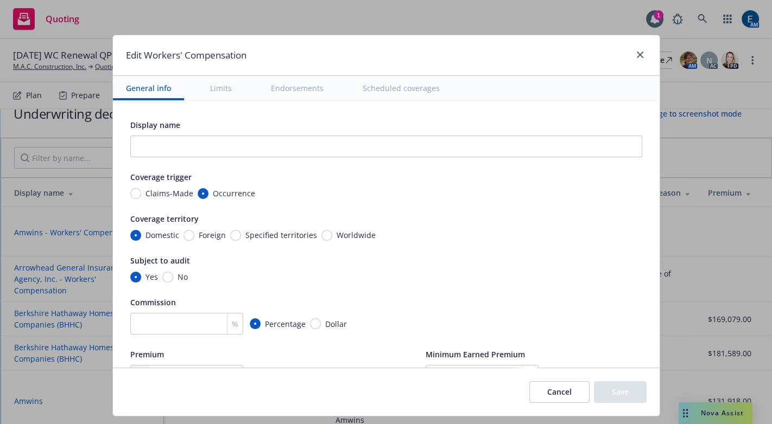
click at [295, 82] on button "Endorsements" at bounding box center [297, 88] width 79 height 24
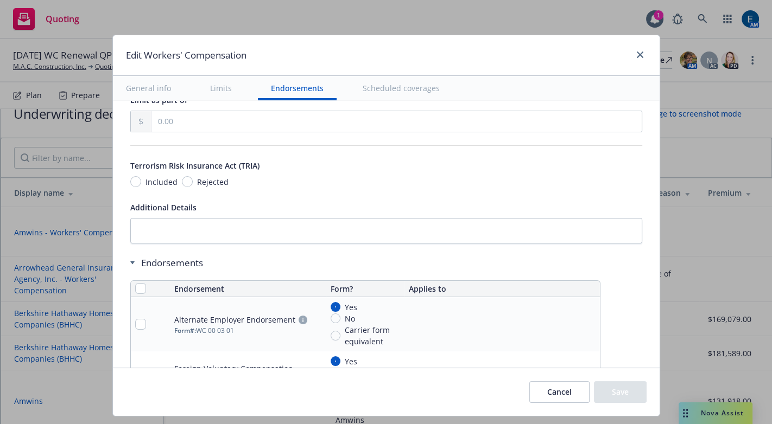
click at [365, 77] on button "Scheduled coverages" at bounding box center [401, 88] width 103 height 24
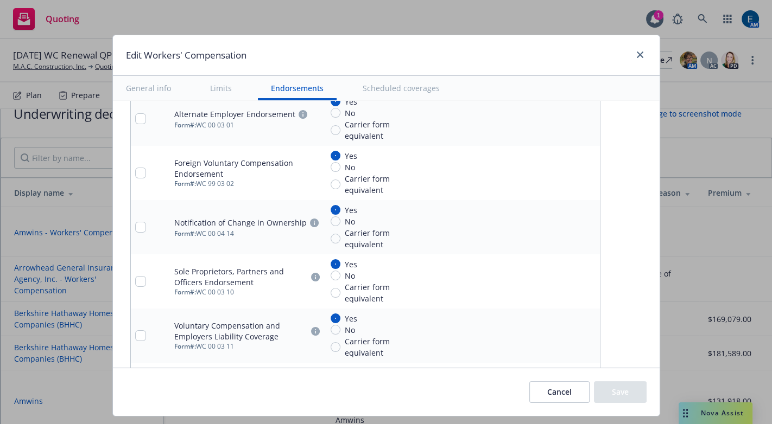
scroll to position [1149, 0]
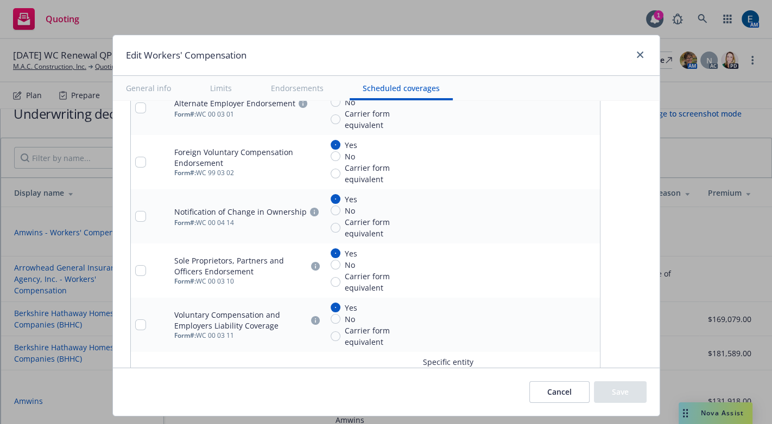
click at [224, 80] on button "Limits" at bounding box center [221, 88] width 48 height 24
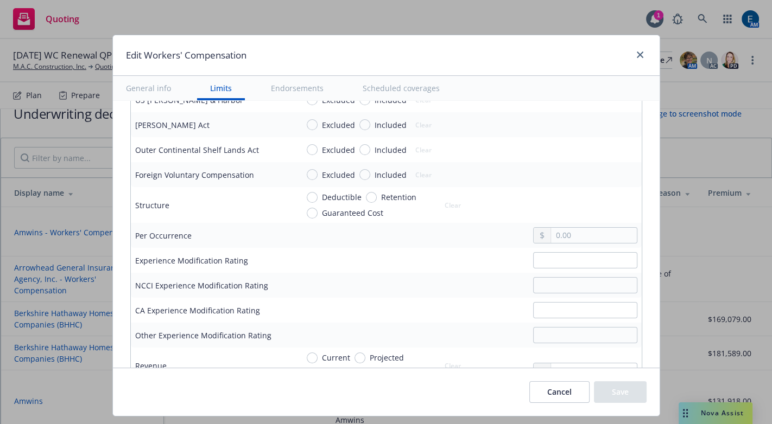
scroll to position [458, 0]
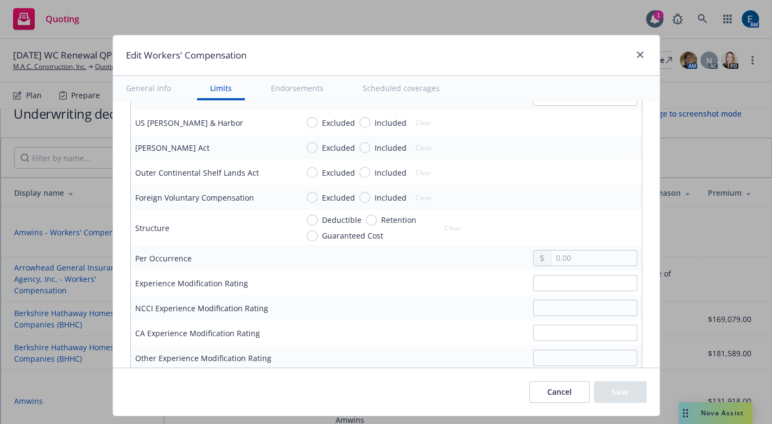
click at [161, 77] on button "General info" at bounding box center [148, 88] width 71 height 24
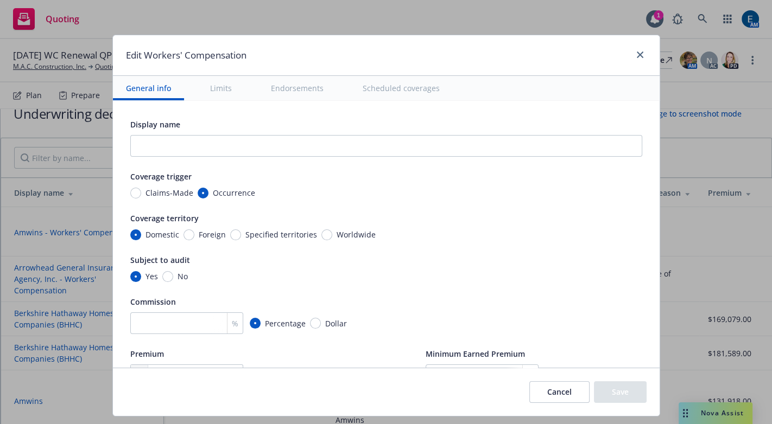
scroll to position [0, 0]
click at [477, 53] on div "Edit Workers' Compensation" at bounding box center [386, 55] width 547 height 41
click at [637, 52] on icon "close" at bounding box center [640, 55] width 7 height 7
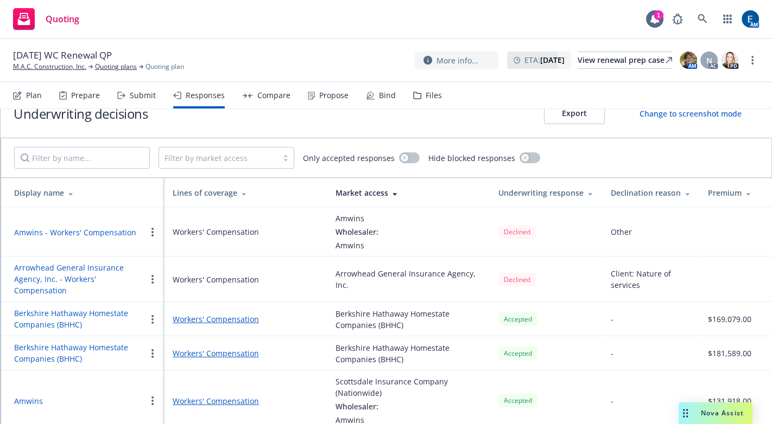
click at [656, 147] on div "Filter by market access Only accepted responses Hide blocked responses" at bounding box center [386, 158] width 744 height 22
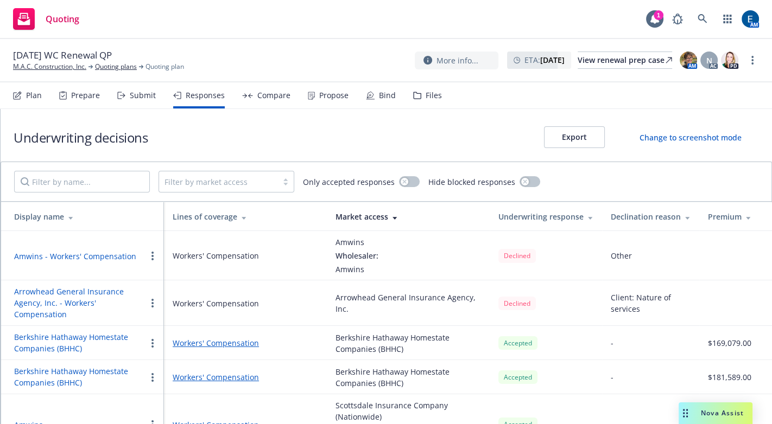
click at [595, 171] on div "Filter by market access Only accepted responses Hide blocked responses" at bounding box center [386, 182] width 744 height 22
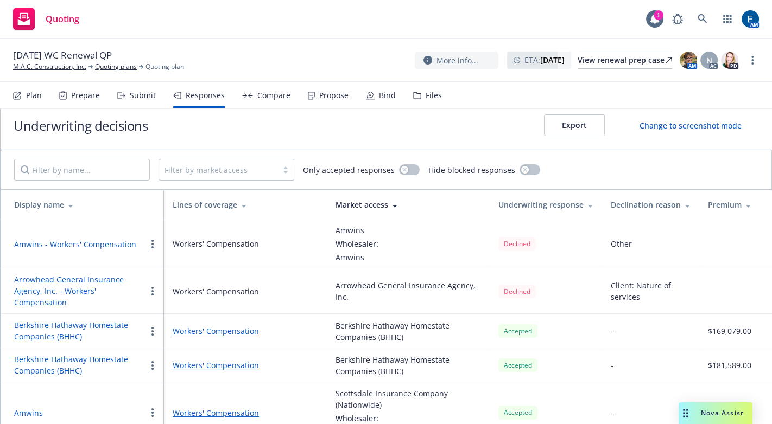
scroll to position [24, 0]
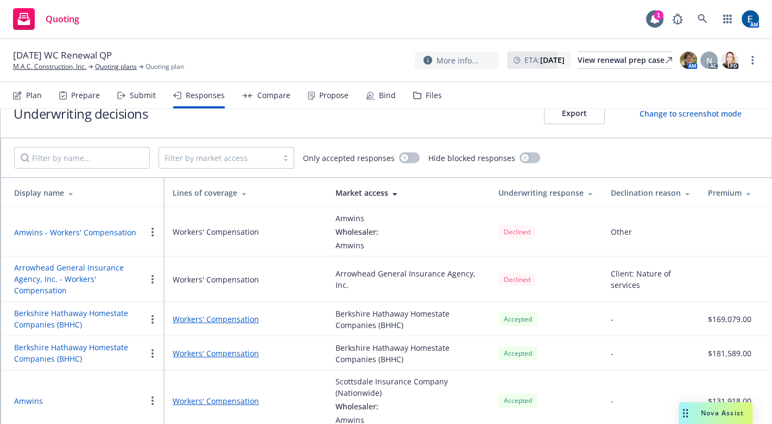
click at [235, 396] on link "Workers' Compensation" at bounding box center [245, 401] width 145 height 11
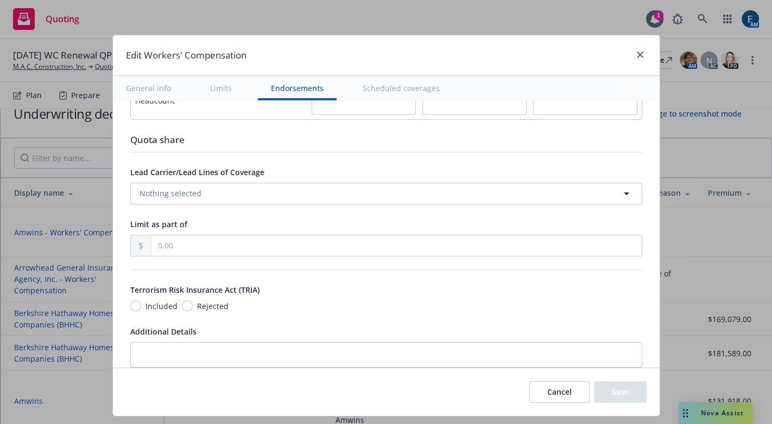
scroll to position [987, 0]
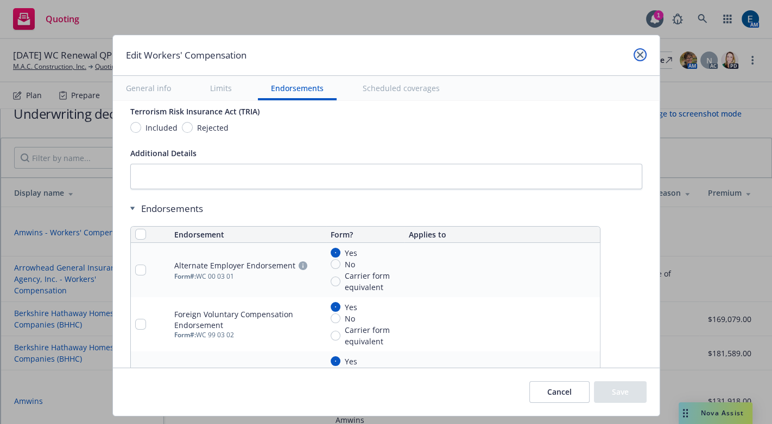
click at [633, 52] on link "close" at bounding box center [639, 54] width 13 height 13
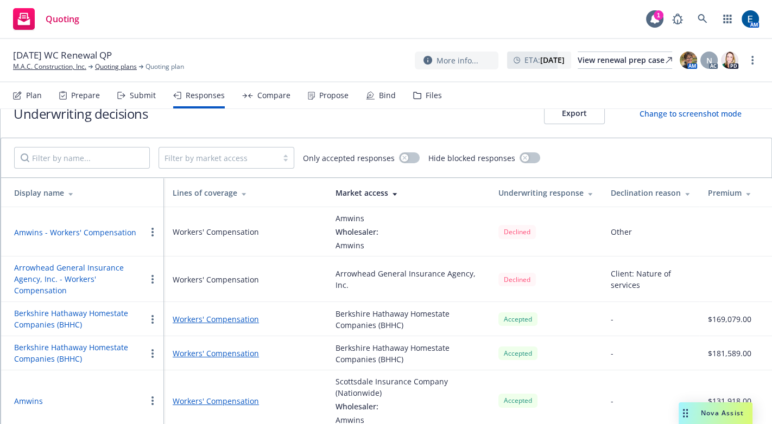
click at [247, 396] on link "Workers' Compensation" at bounding box center [245, 401] width 145 height 11
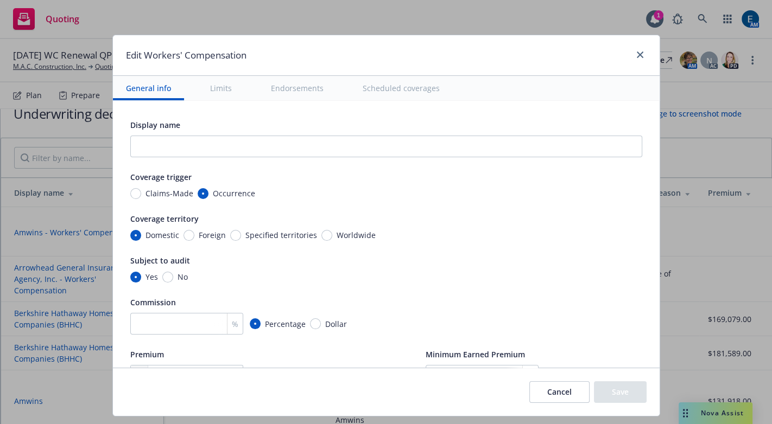
click at [364, 82] on button "Scheduled coverages" at bounding box center [401, 88] width 103 height 24
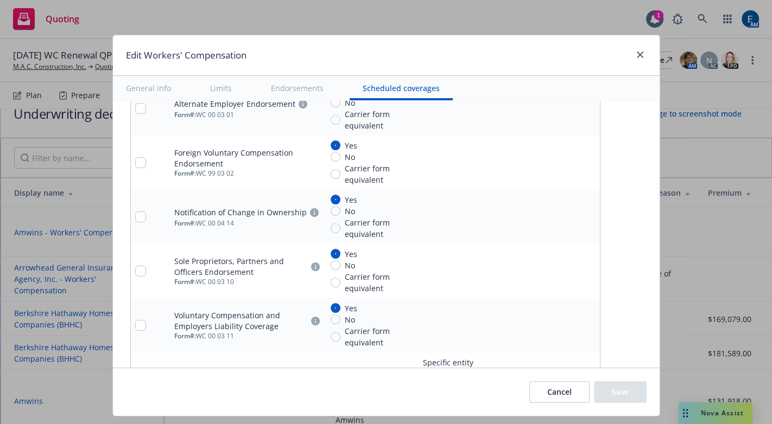
scroll to position [1149, 0]
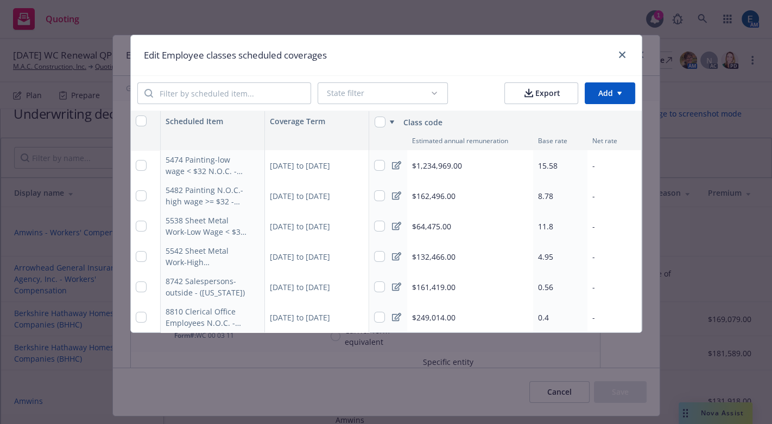
click at [388, 59] on div "Edit Employee classes scheduled coverages" at bounding box center [386, 55] width 511 height 40
click at [621, 52] on icon "close" at bounding box center [622, 55] width 7 height 7
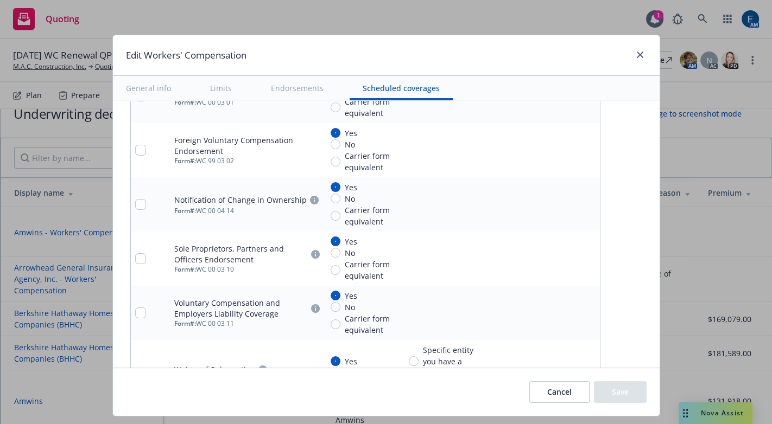
scroll to position [1162, 0]
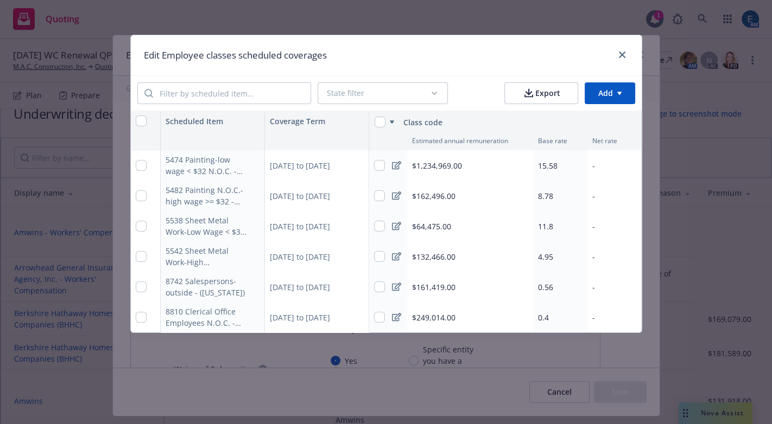
scroll to position [0, 0]
click at [138, 160] on input "checkbox" at bounding box center [141, 165] width 11 height 11
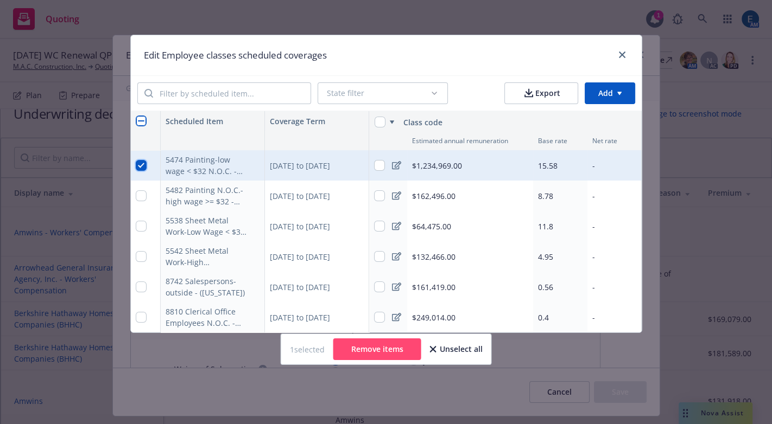
click at [138, 160] on input "checkbox" at bounding box center [141, 165] width 11 height 11
checkbox input "false"
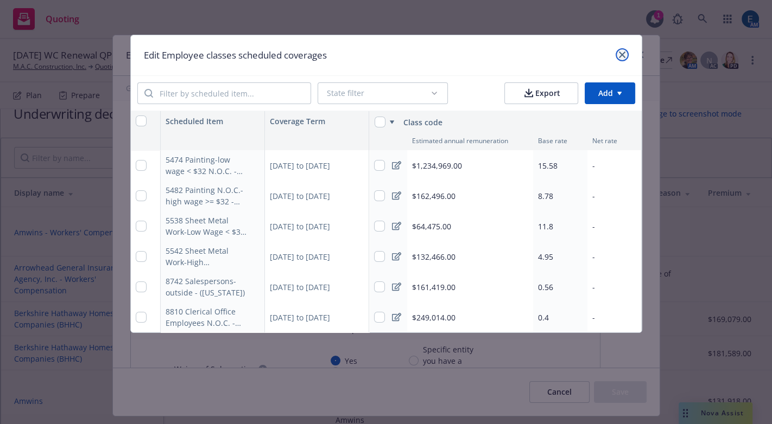
click at [627, 48] on link "close" at bounding box center [621, 54] width 13 height 13
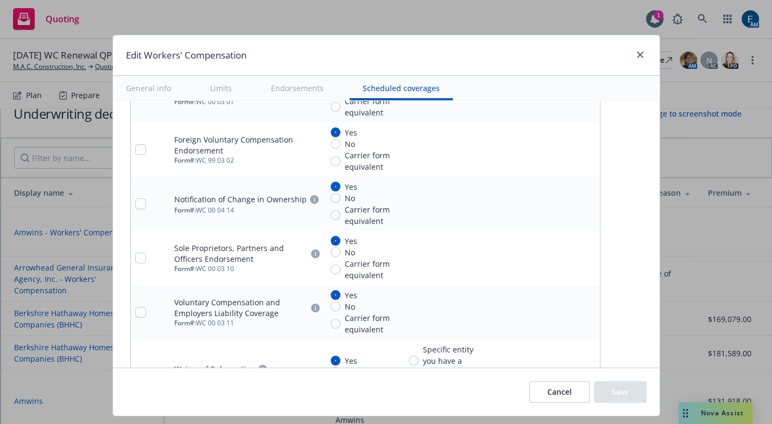
click at [334, 368] on div "Cancel Save" at bounding box center [386, 392] width 547 height 48
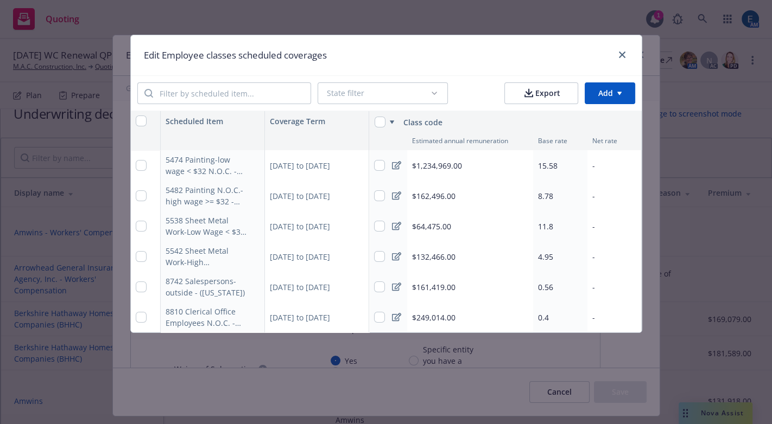
click at [478, 61] on div "Edit Employee classes scheduled coverages" at bounding box center [386, 55] width 511 height 40
click at [485, 51] on div "Edit Employee classes scheduled coverages" at bounding box center [386, 55] width 511 height 40
click at [625, 54] on icon "close" at bounding box center [622, 55] width 7 height 7
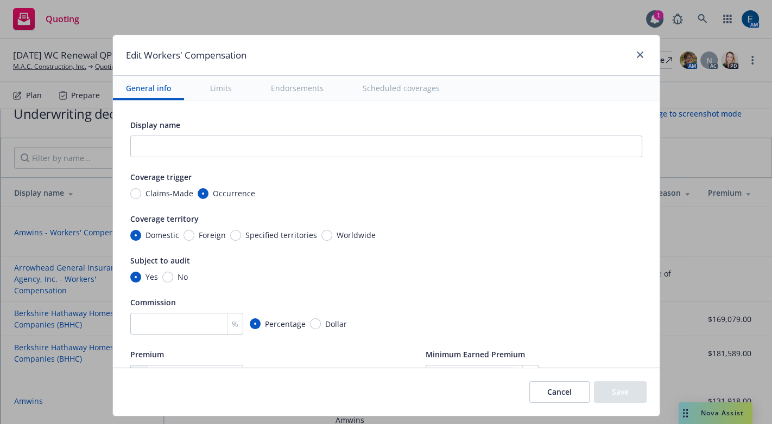
click at [359, 79] on button "Scheduled coverages" at bounding box center [401, 88] width 103 height 24
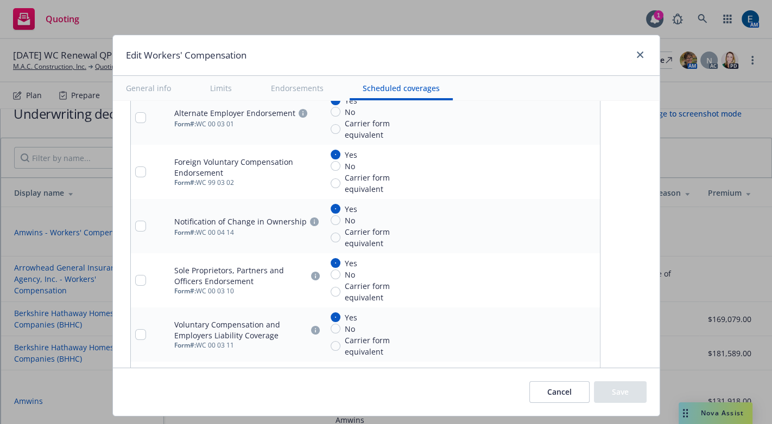
scroll to position [1149, 0]
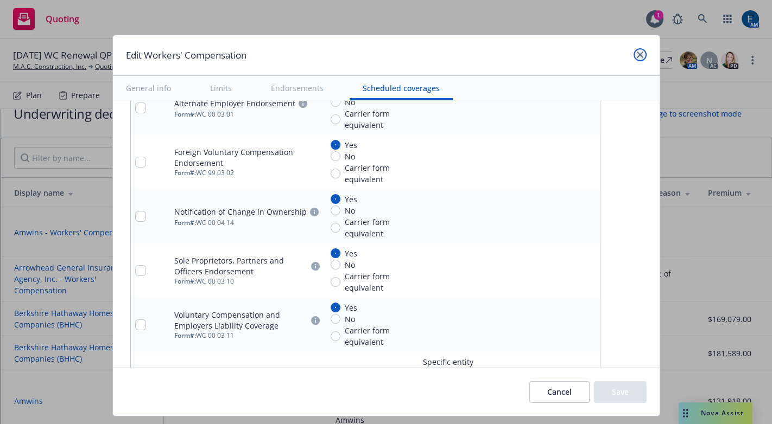
click at [637, 53] on icon "close" at bounding box center [640, 55] width 7 height 7
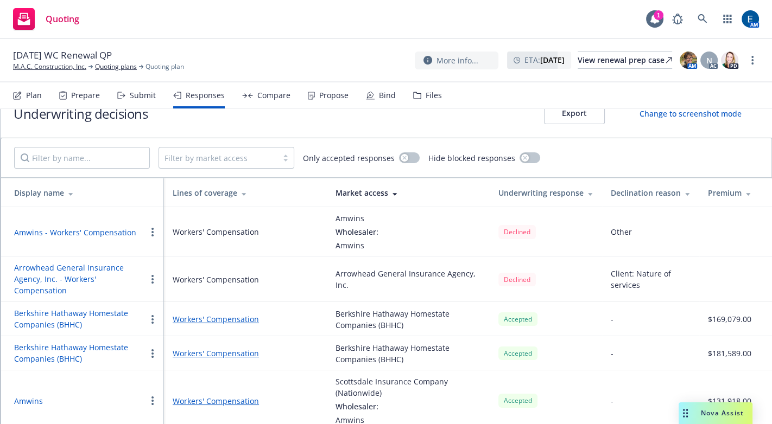
click at [450, 401] on div "Wholesaler:" at bounding box center [407, 406] width 145 height 11
click at [120, 227] on button "Amwins - Workers' Compensation" at bounding box center [75, 232] width 122 height 11
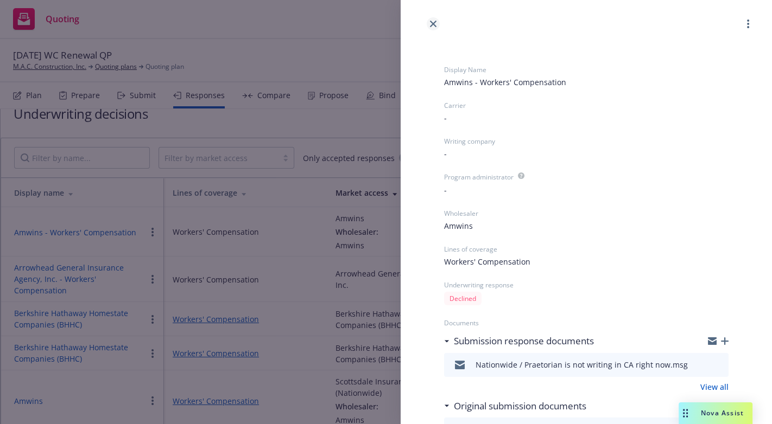
click at [430, 22] on icon "close" at bounding box center [433, 24] width 7 height 7
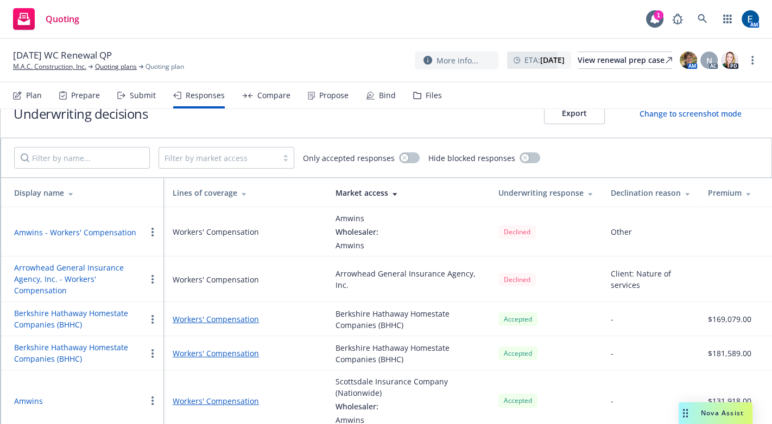
click at [26, 396] on button "Amwins" at bounding box center [28, 401] width 29 height 11
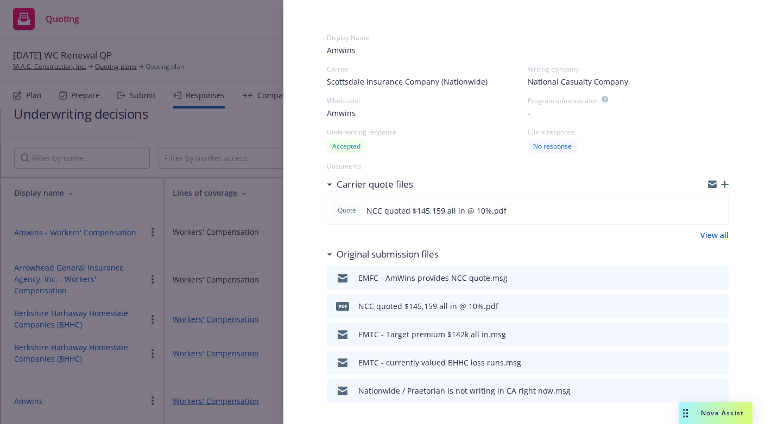
scroll to position [49, 0]
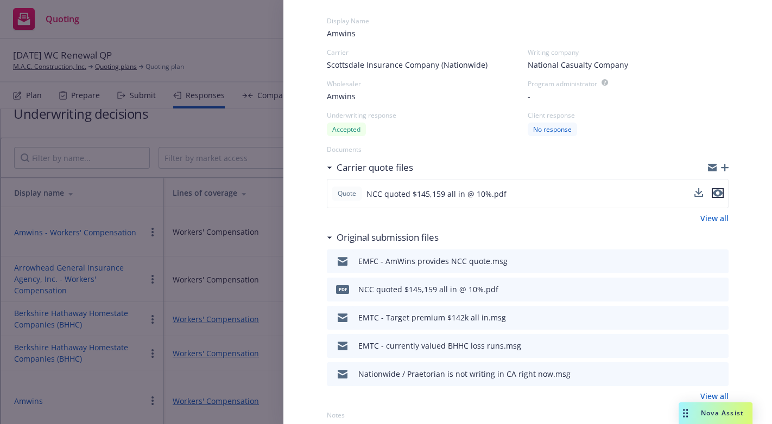
click at [713, 190] on icon "preview file" at bounding box center [718, 194] width 10 height 8
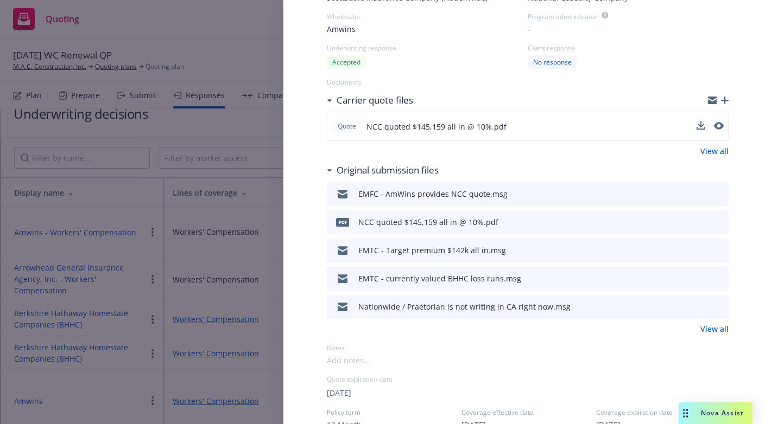
scroll to position [0, 0]
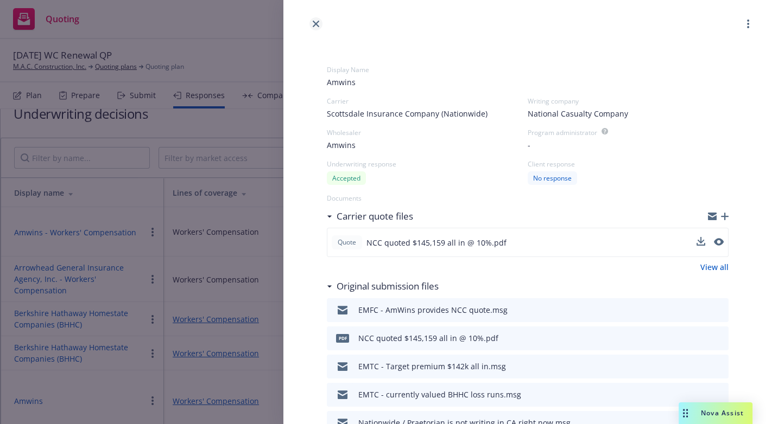
click at [314, 23] on icon "close" at bounding box center [316, 24] width 7 height 7
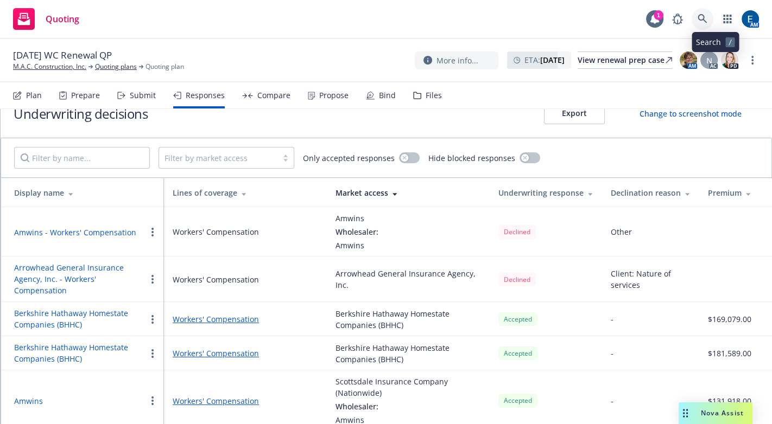
click at [707, 16] on icon at bounding box center [702, 19] width 10 height 10
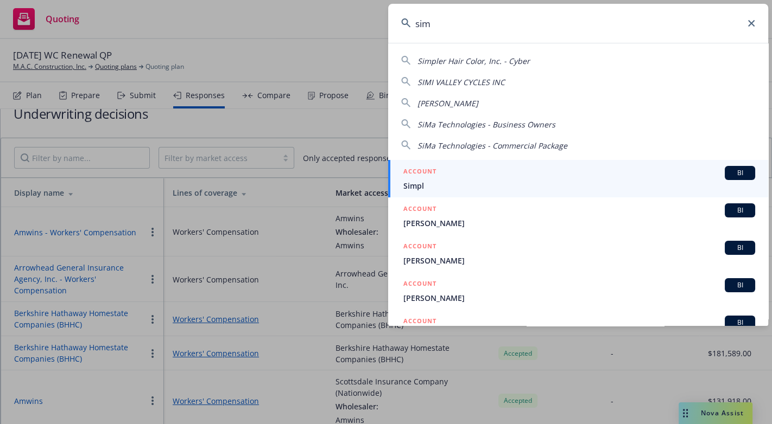
click at [456, 29] on input "sim" at bounding box center [578, 23] width 380 height 39
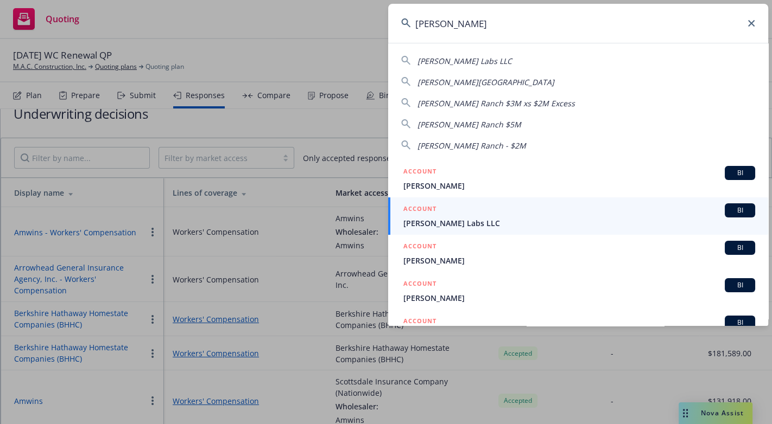
click at [478, 20] on input "simpson" at bounding box center [578, 23] width 380 height 39
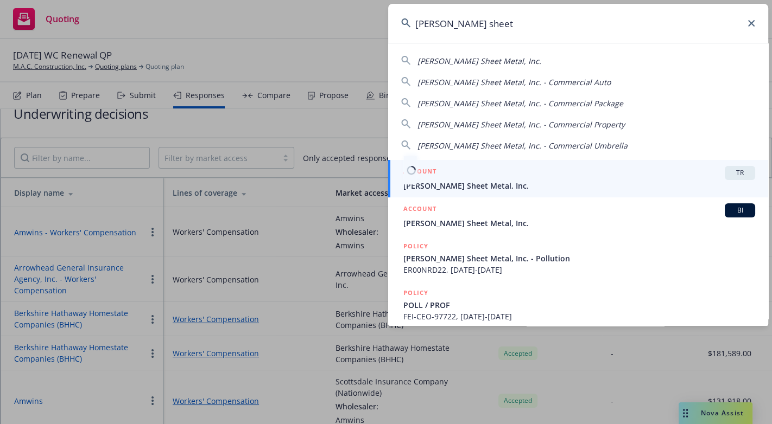
type input "simpson sheet"
click at [445, 170] on div "ACCOUNT TR" at bounding box center [579, 173] width 352 height 14
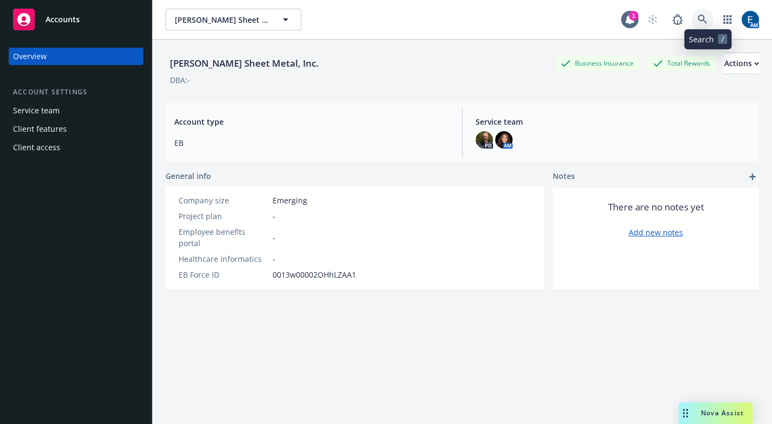
click at [707, 16] on icon at bounding box center [701, 19] width 9 height 9
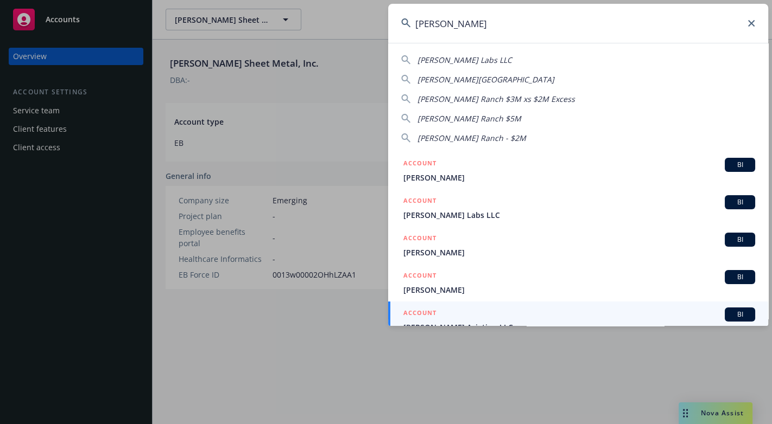
click at [427, 26] on input "[PERSON_NAME]" at bounding box center [578, 23] width 380 height 39
click at [461, 26] on input "[PERSON_NAME]" at bounding box center [578, 23] width 380 height 39
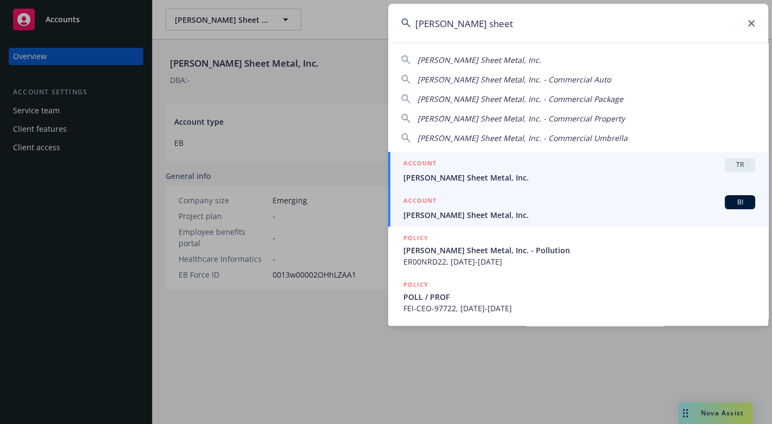
type input "[PERSON_NAME] sheet"
click at [510, 210] on span "[PERSON_NAME] Sheet Metal, Inc." at bounding box center [579, 215] width 352 height 11
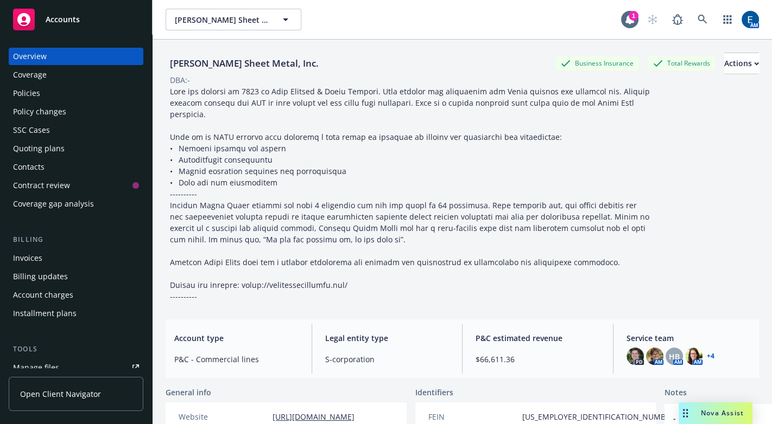
click at [47, 85] on div "Policies" at bounding box center [76, 93] width 126 height 17
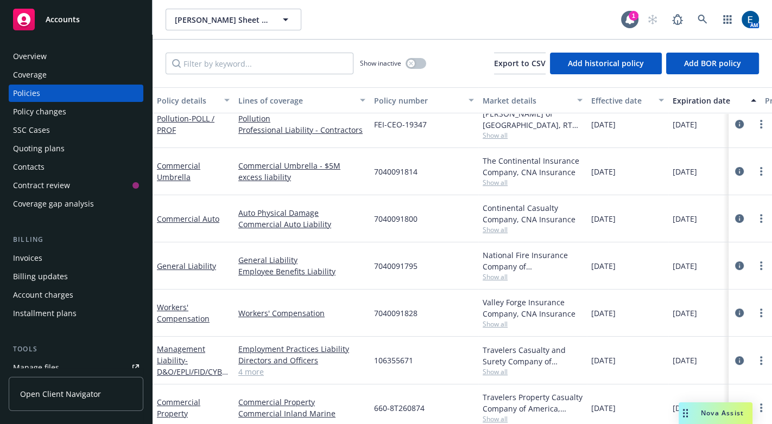
scroll to position [197, 0]
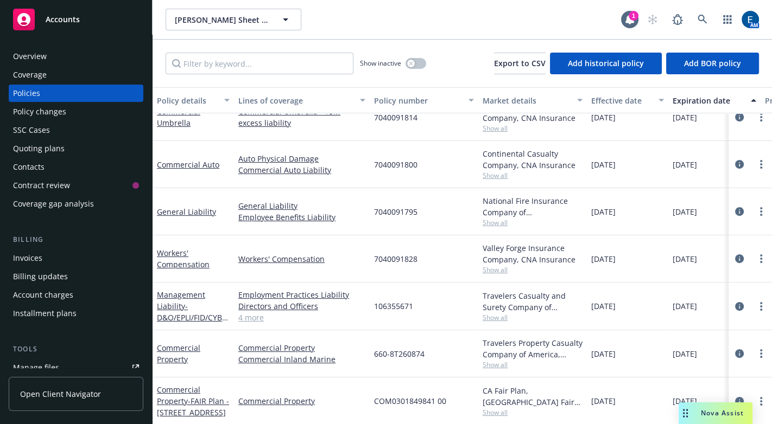
click at [504, 265] on span "Show all" at bounding box center [533, 269] width 100 height 9
click at [498, 243] on div "Valley Forge Insurance Company, CNA Insurance" at bounding box center [533, 254] width 100 height 23
drag, startPoint x: 375, startPoint y: 21, endPoint x: 327, endPoint y: 47, distance: 54.4
click at [375, 21] on div "[PERSON_NAME] Sheet Metal, Inc. [PERSON_NAME] Sheet Metal, Inc." at bounding box center [393, 20] width 455 height 22
click at [37, 140] on div "Quoting plans" at bounding box center [39, 148] width 52 height 17
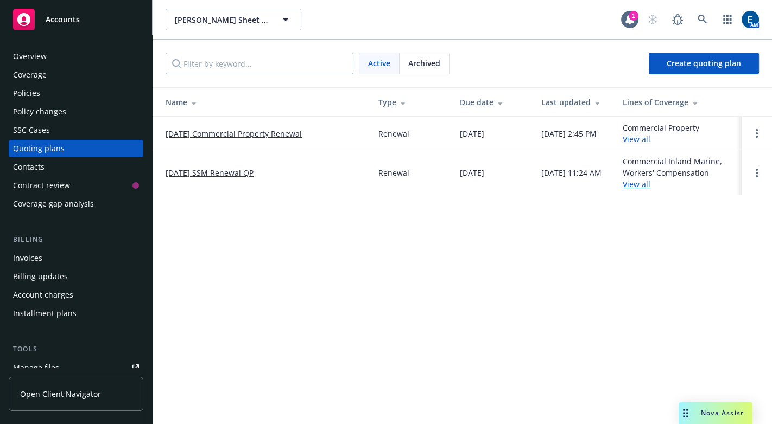
click at [650, 179] on link "View all" at bounding box center [637, 184] width 28 height 10
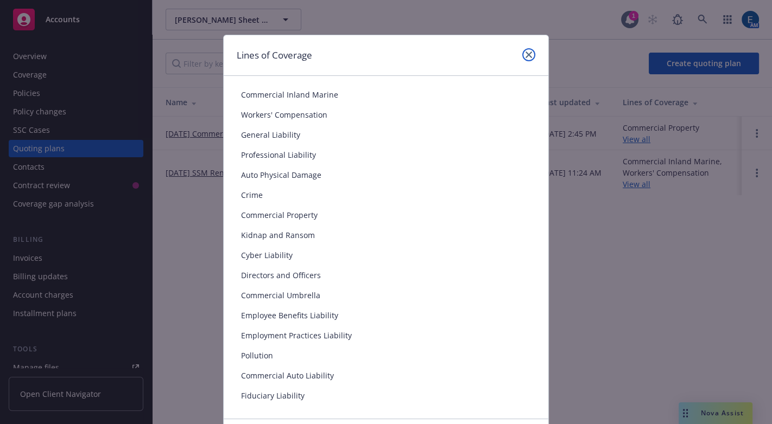
drag, startPoint x: 531, startPoint y: 49, endPoint x: 473, endPoint y: 48, distance: 58.1
click at [531, 52] on icon "close" at bounding box center [528, 55] width 7 height 7
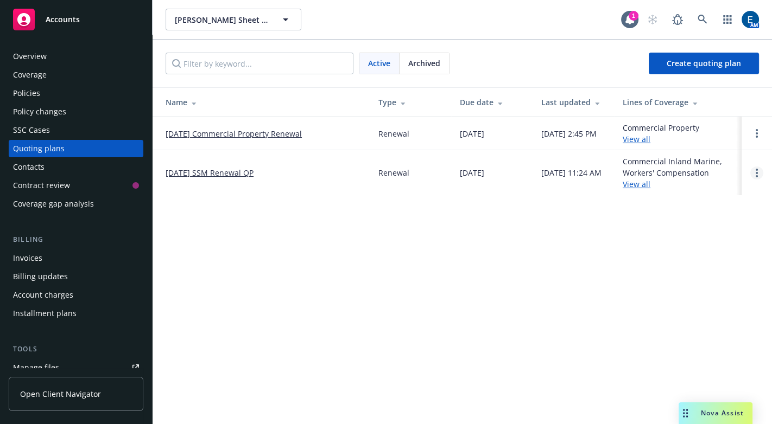
click at [758, 167] on link "Open options" at bounding box center [756, 173] width 13 height 13
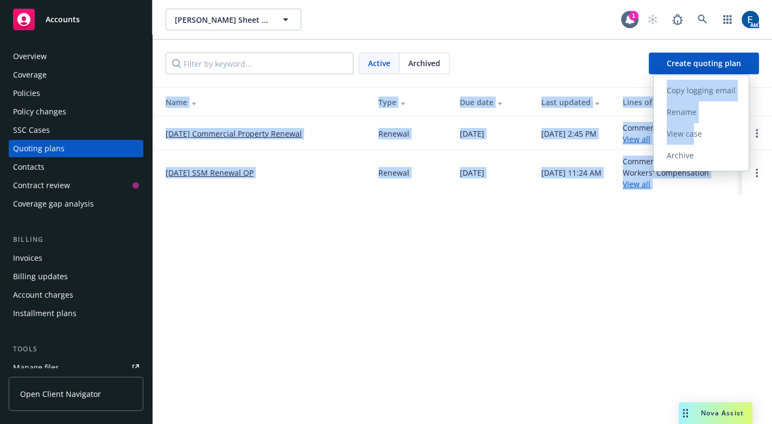
drag, startPoint x: 700, startPoint y: 134, endPoint x: 610, endPoint y: 252, distance: 148.7
click at [611, 252] on body "Accounts Overview Coverage Policies Policy changes SSC Cases Quoting plans Cont…" at bounding box center [386, 212] width 772 height 424
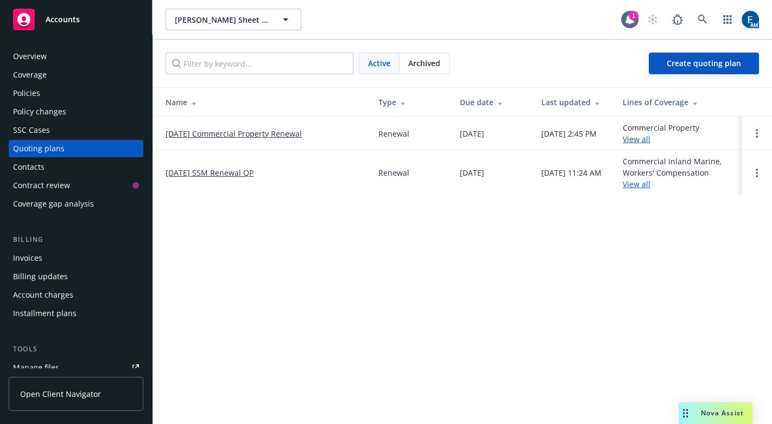
drag, startPoint x: 344, startPoint y: 249, endPoint x: 340, endPoint y: 187, distance: 62.5
click at [342, 243] on div "[PERSON_NAME] Sheet Metal, Inc. [PERSON_NAME] Sheet Metal, Inc. 1 AM Active Arc…" at bounding box center [462, 212] width 619 height 424
click at [223, 167] on link "[DATE] SSM Renewal QP" at bounding box center [210, 172] width 88 height 11
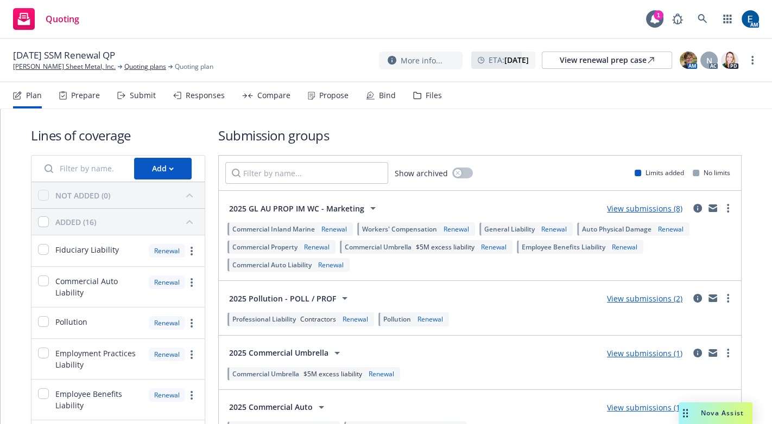
click at [186, 91] on div "Responses" at bounding box center [205, 95] width 39 height 9
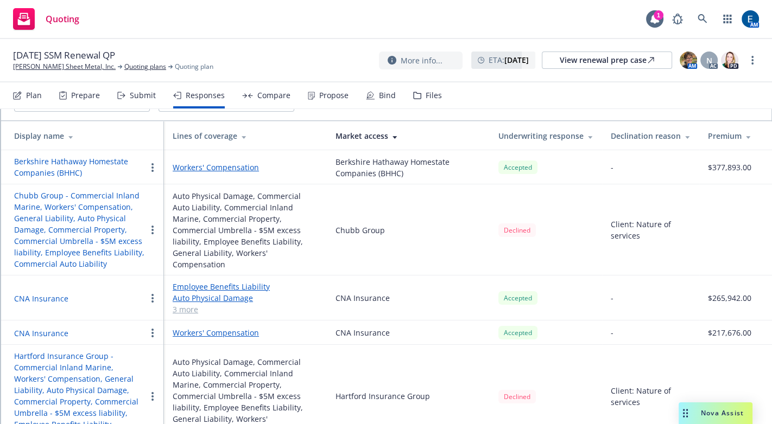
scroll to position [98, 0]
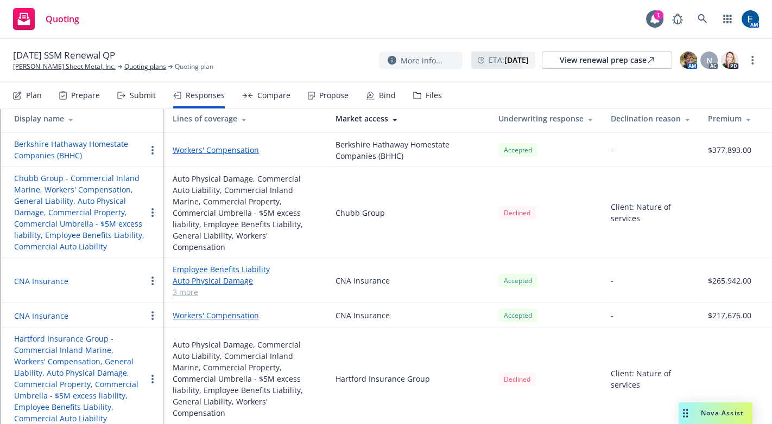
click at [39, 310] on button "CNA Insurance" at bounding box center [41, 315] width 54 height 11
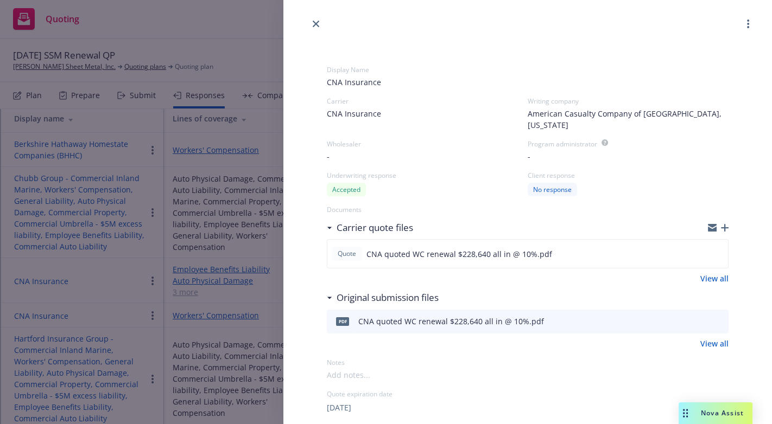
click at [718, 318] on icon "preview file" at bounding box center [718, 322] width 10 height 8
click at [317, 23] on icon "close" at bounding box center [316, 24] width 7 height 7
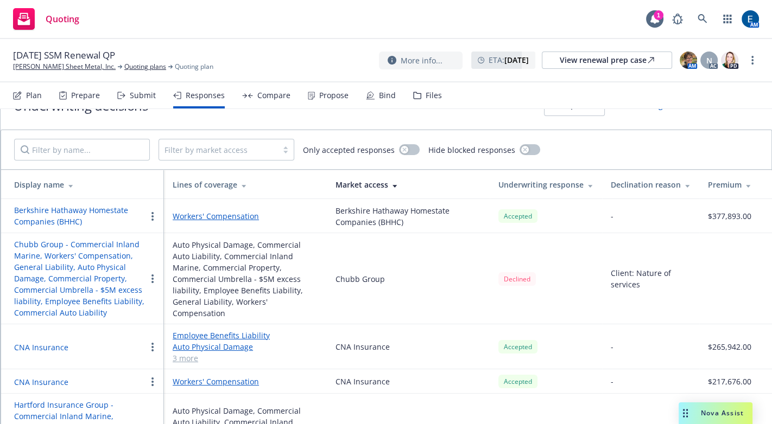
scroll to position [49, 0]
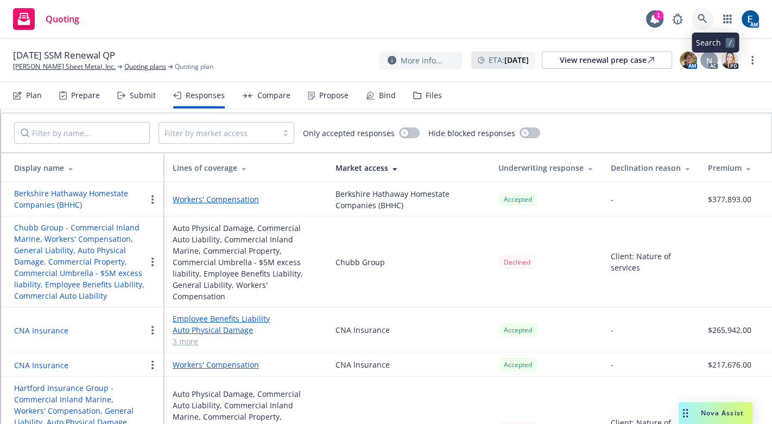
click at [707, 16] on icon at bounding box center [701, 18] width 9 height 9
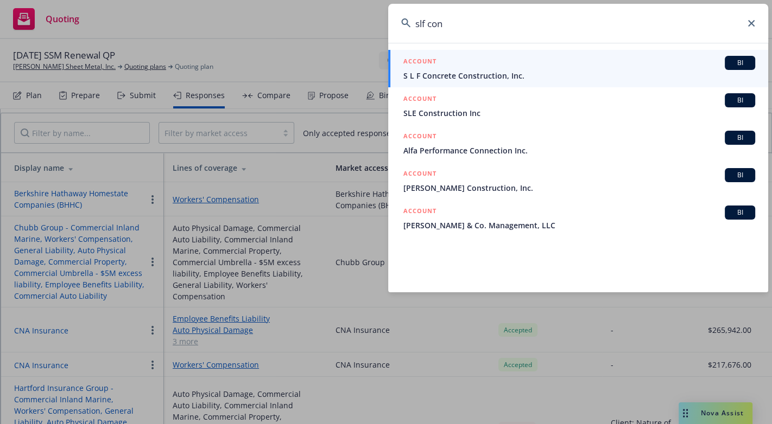
type input "slf con"
click at [505, 72] on span "S L F Concrete Construction, Inc." at bounding box center [579, 75] width 352 height 11
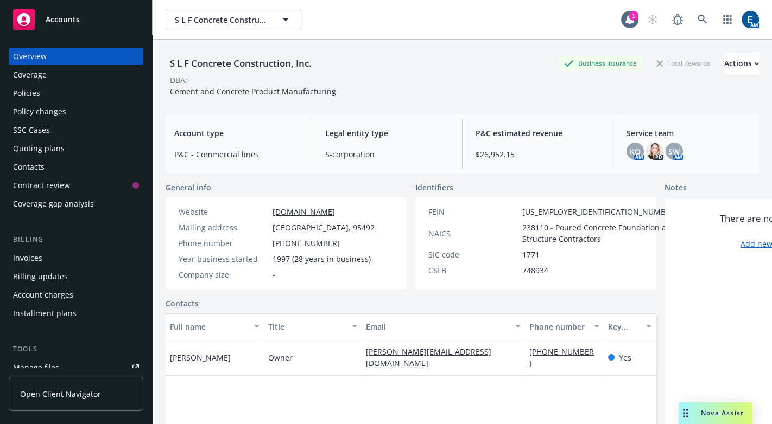
click at [42, 140] on div "Quoting plans" at bounding box center [39, 148] width 52 height 17
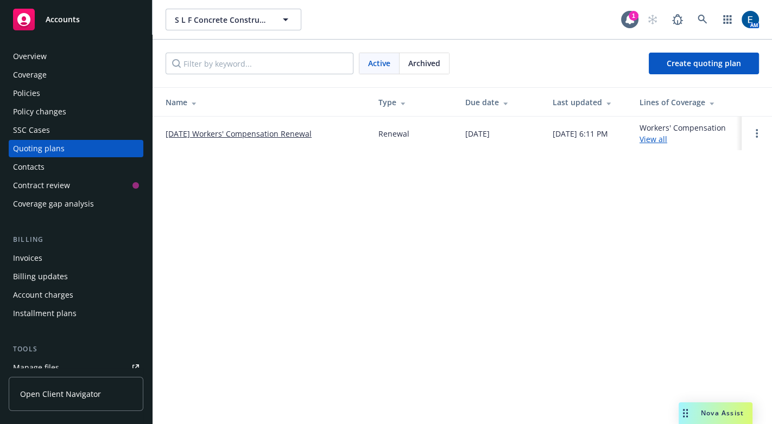
click at [658, 134] on link "View all" at bounding box center [653, 139] width 28 height 10
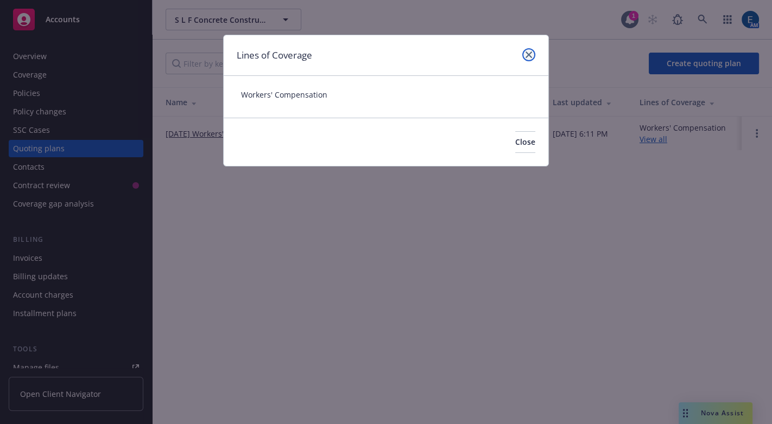
click at [526, 50] on link "close" at bounding box center [528, 54] width 13 height 13
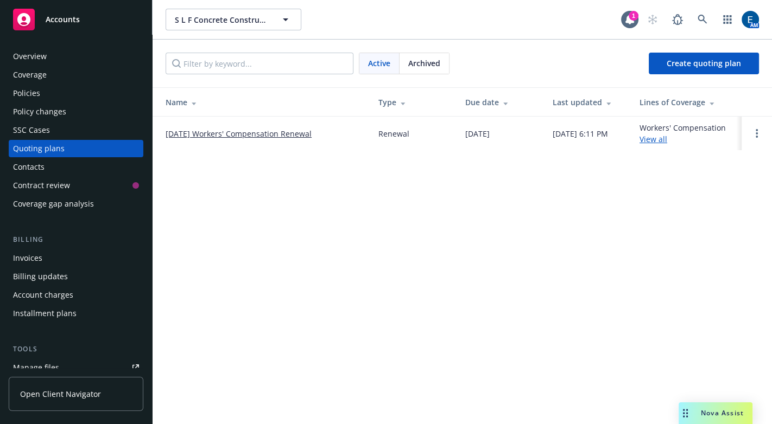
click at [263, 128] on link "[DATE] Workers' Compensation Renewal" at bounding box center [239, 133] width 146 height 11
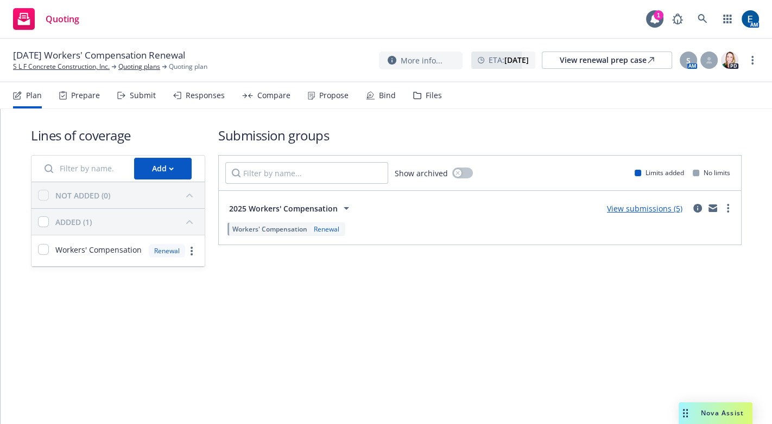
click at [186, 91] on div "Responses" at bounding box center [205, 95] width 39 height 9
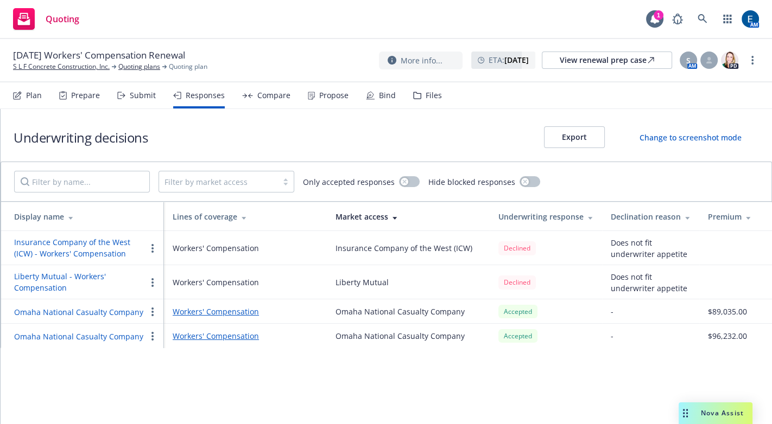
click at [115, 307] on button "Omaha National Casualty Company" at bounding box center [78, 312] width 129 height 11
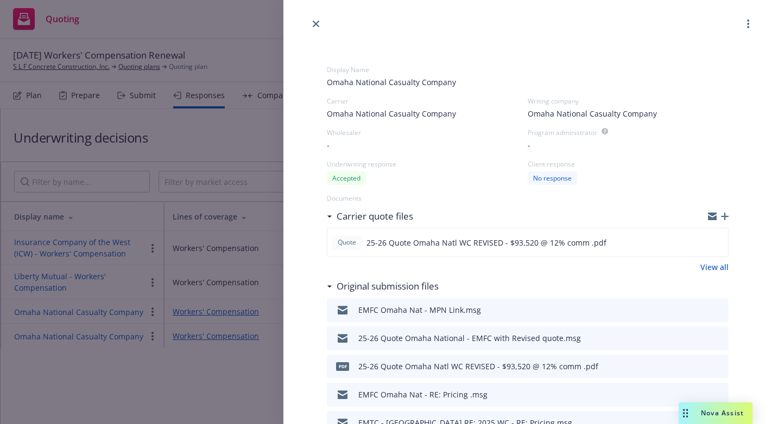
click at [319, 24] on link "close" at bounding box center [315, 23] width 13 height 13
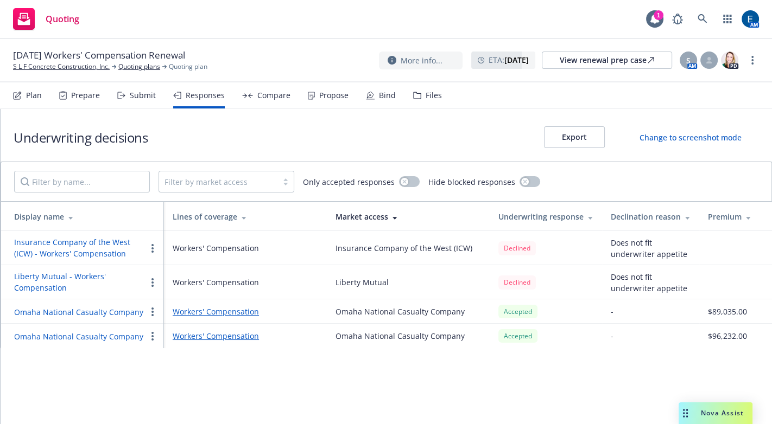
click at [68, 307] on button "Omaha National Casualty Company" at bounding box center [78, 312] width 129 height 11
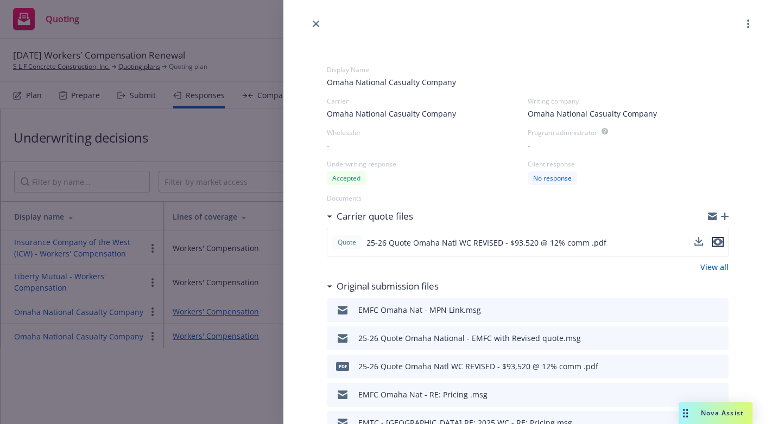
click at [713, 239] on icon "preview file" at bounding box center [718, 243] width 10 height 8
drag, startPoint x: 588, startPoint y: 41, endPoint x: 592, endPoint y: 32, distance: 9.5
click at [318, 24] on icon "close" at bounding box center [316, 24] width 7 height 7
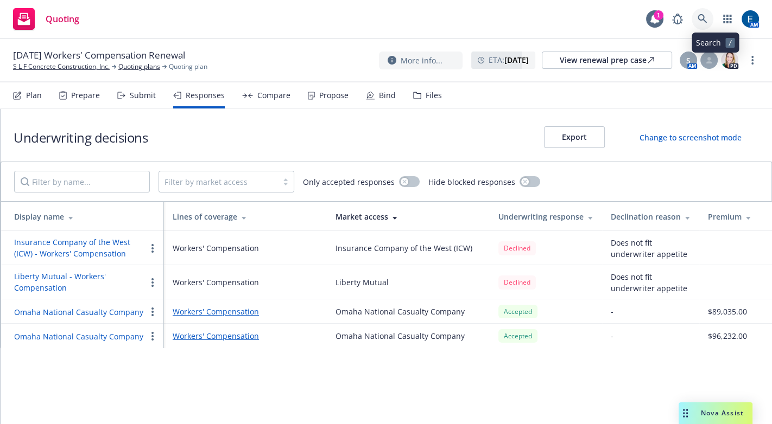
click at [707, 17] on icon at bounding box center [702, 19] width 10 height 10
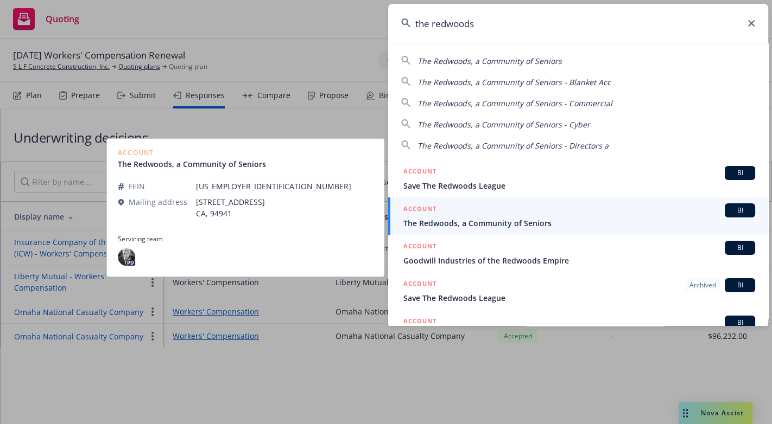
type input "the redwoods"
click at [482, 208] on div "ACCOUNT BI" at bounding box center [579, 211] width 352 height 14
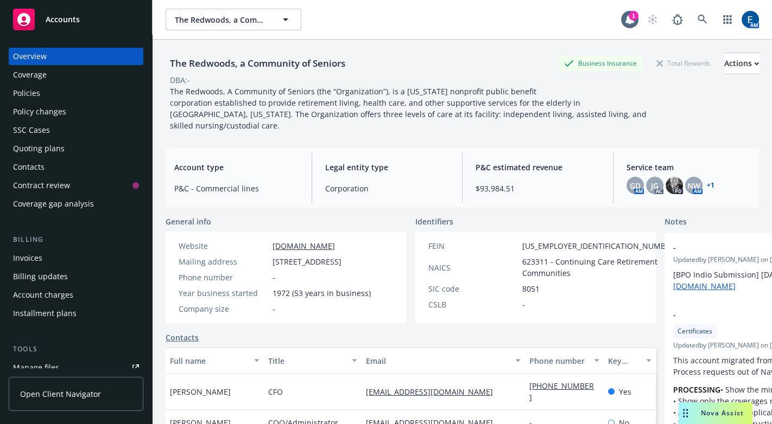
click at [38, 140] on div "Quoting plans" at bounding box center [39, 148] width 52 height 17
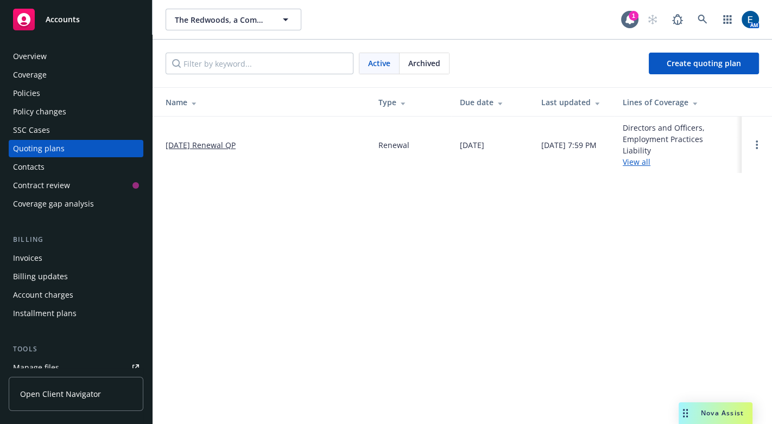
click at [212, 139] on link "[DATE] Renewal QP" at bounding box center [201, 144] width 70 height 11
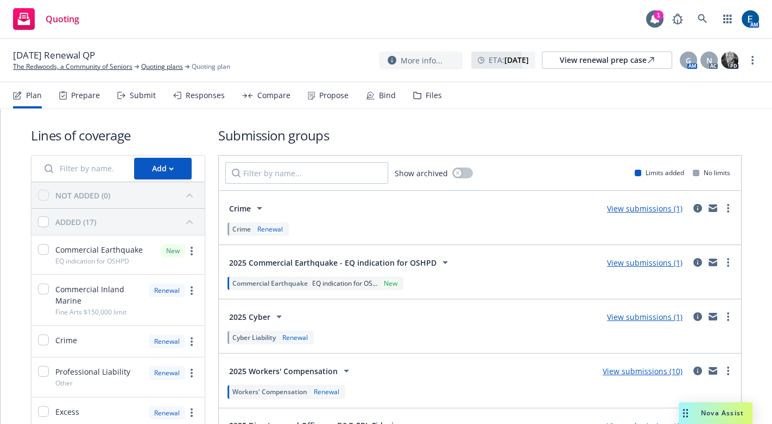
click at [189, 91] on div "Responses" at bounding box center [205, 95] width 39 height 9
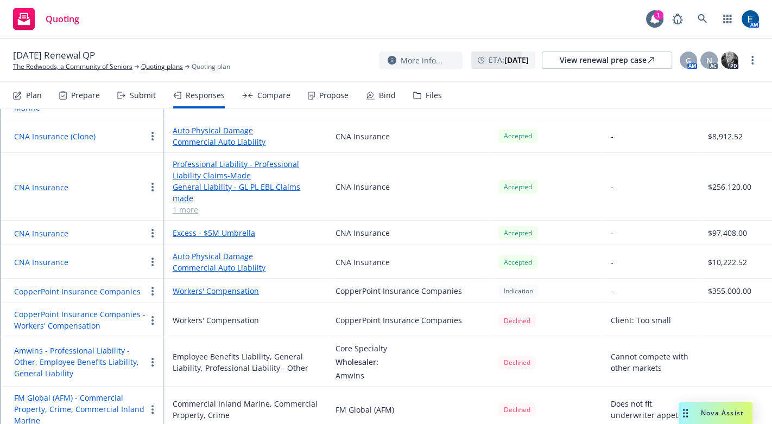
scroll to position [345, 0]
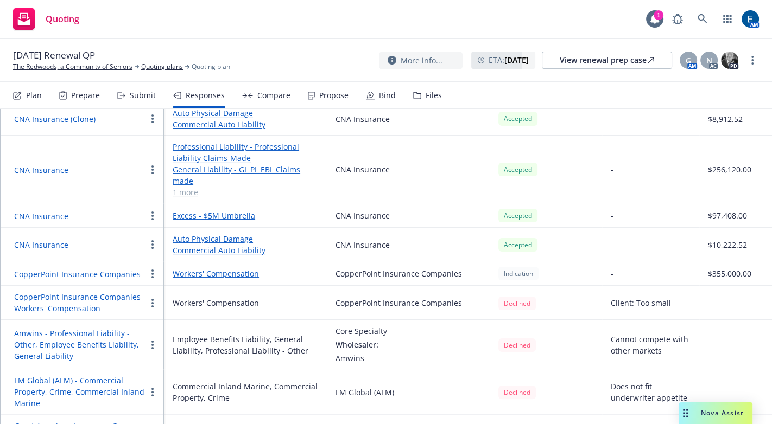
click at [568, 18] on div "Quoting 1 AM" at bounding box center [386, 19] width 772 height 39
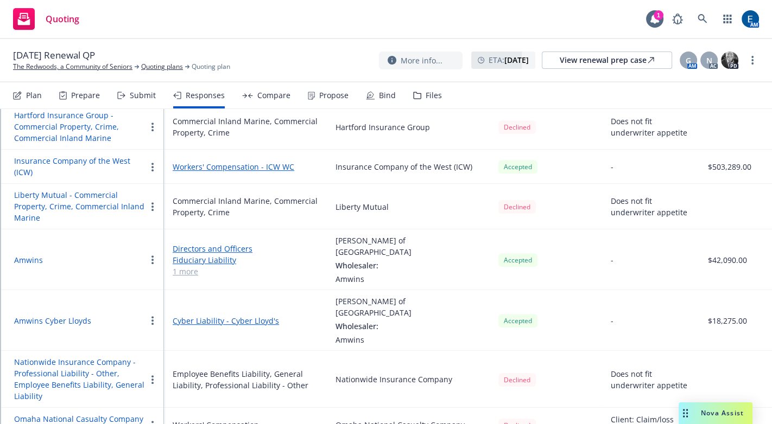
scroll to position [789, 0]
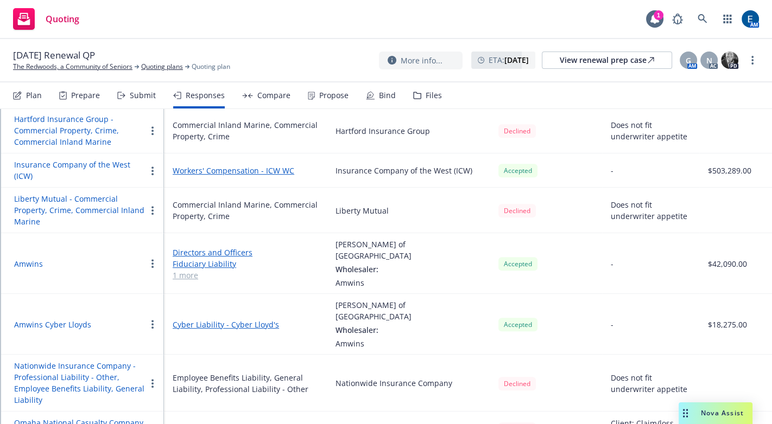
click at [383, 22] on div "Quoting 1 AM" at bounding box center [386, 19] width 772 height 39
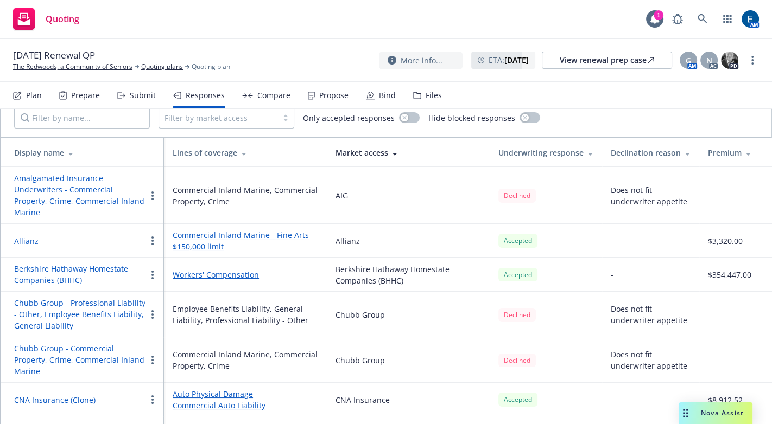
scroll to position [0, 0]
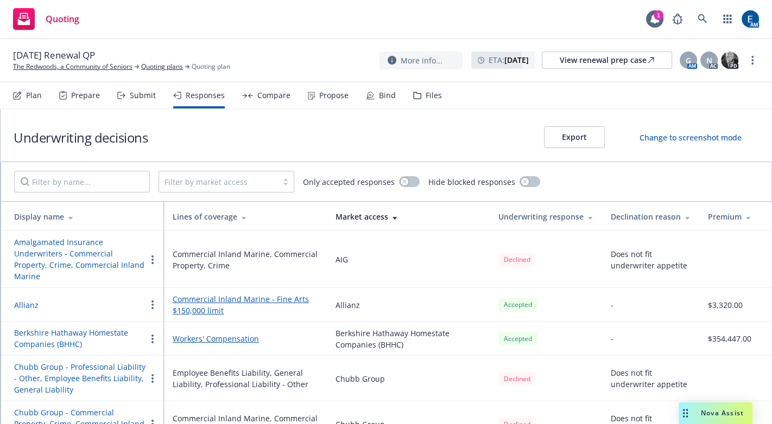
click at [472, 109] on div "Underwriting decisions Export Change to screenshot mode" at bounding box center [386, 135] width 771 height 53
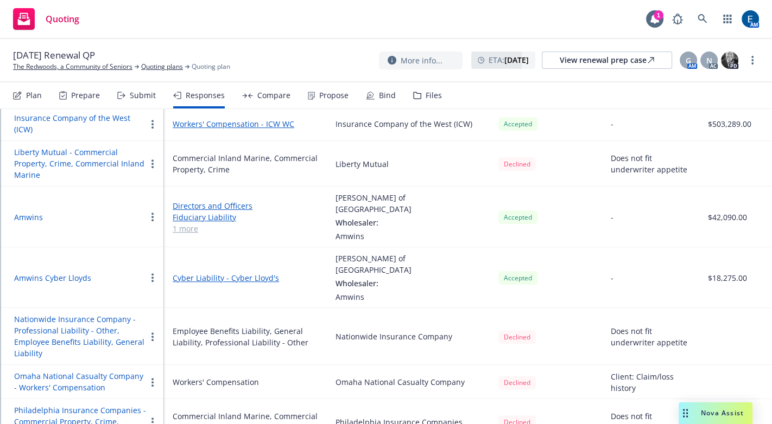
scroll to position [888, 0]
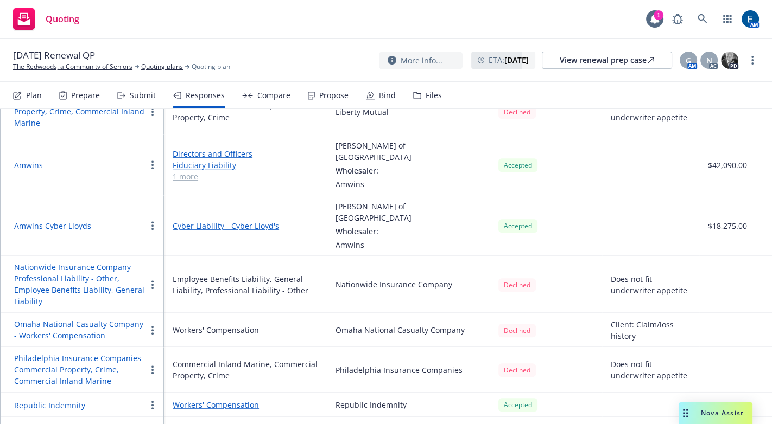
click at [653, 359] on div "Does not fit underwriter appetite" at bounding box center [651, 370] width 80 height 23
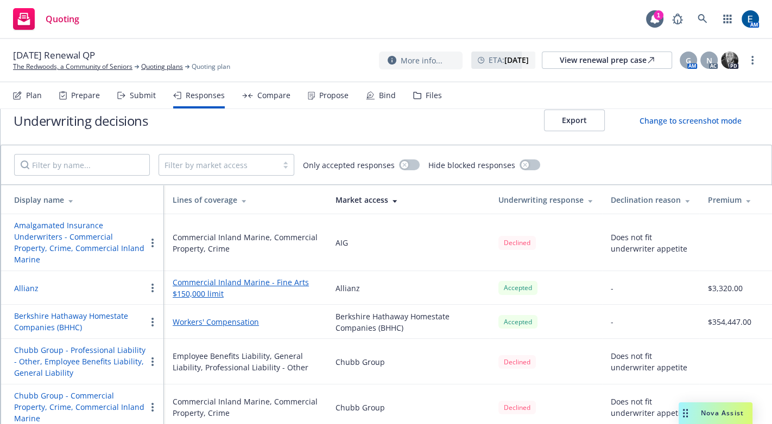
scroll to position [0, 0]
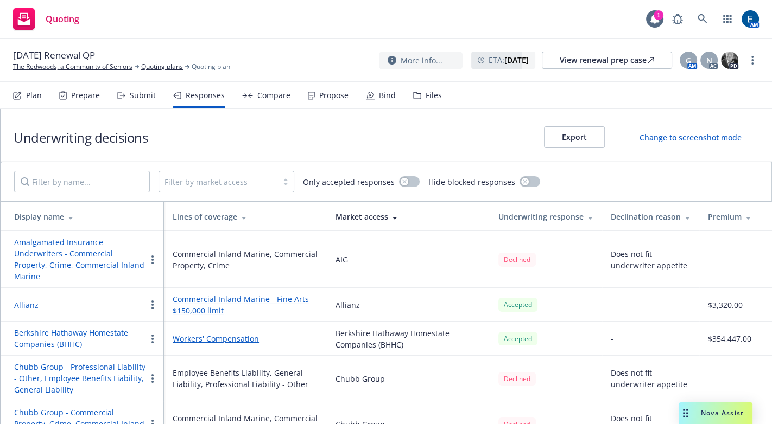
click at [242, 213] on icon at bounding box center [244, 217] width 5 height 8
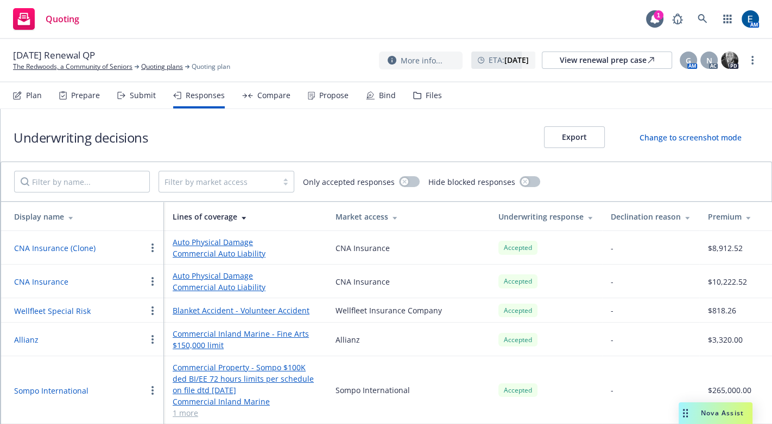
click at [473, 109] on div "Underwriting decisions Export Change to screenshot mode" at bounding box center [386, 135] width 771 height 53
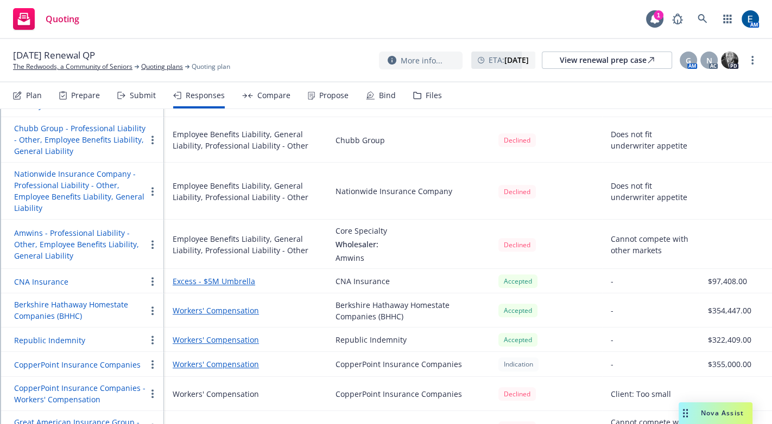
scroll to position [1086, 0]
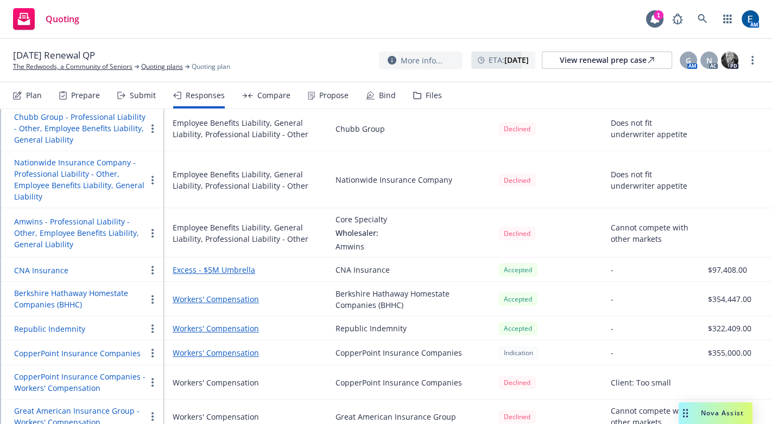
click at [474, 400] on td "Great American Insurance Group" at bounding box center [408, 417] width 163 height 34
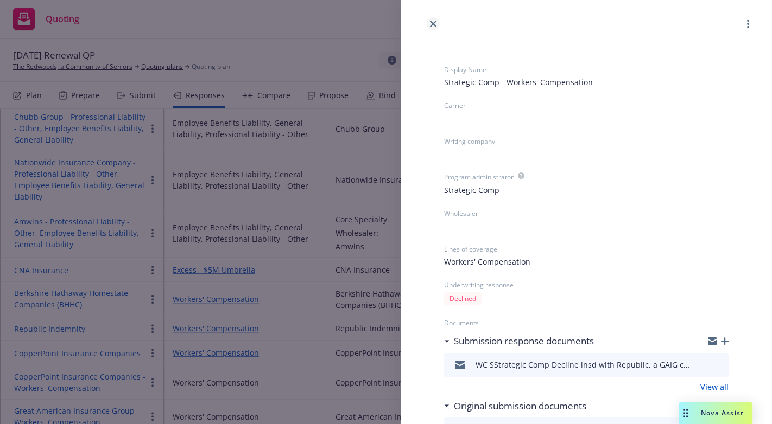
click at [430, 24] on icon "close" at bounding box center [433, 24] width 7 height 7
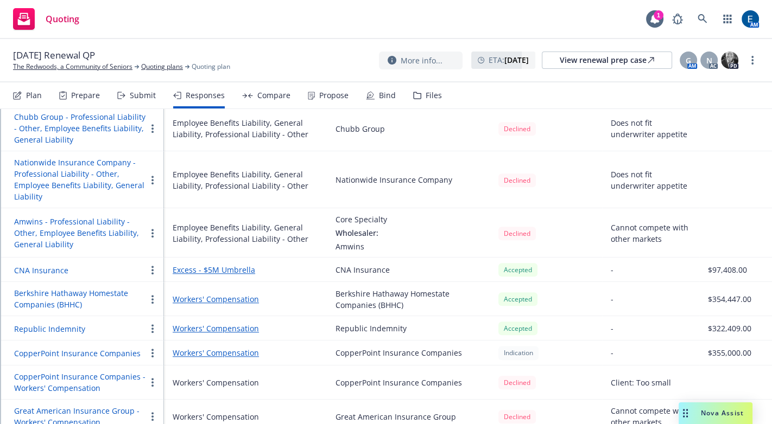
click at [283, 400] on td "Workers' Compensation" at bounding box center [245, 417] width 163 height 34
click at [64, 405] on button "Great American Insurance Group - Workers' Compensation" at bounding box center [80, 416] width 132 height 23
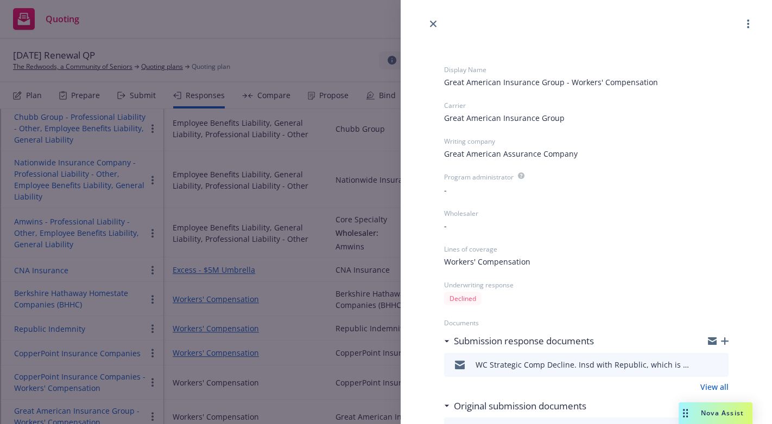
scroll to position [30, 0]
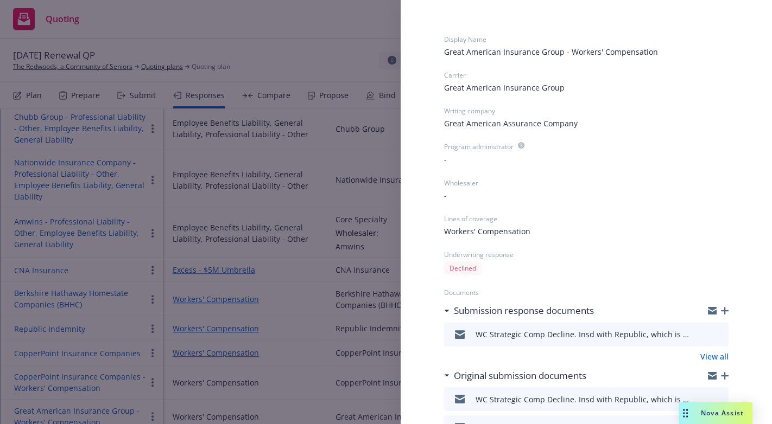
click at [615, 190] on div "-" at bounding box center [586, 195] width 284 height 11
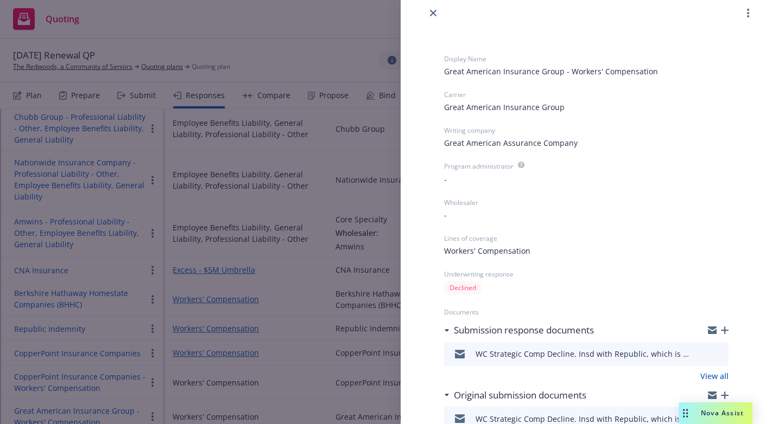
scroll to position [0, 0]
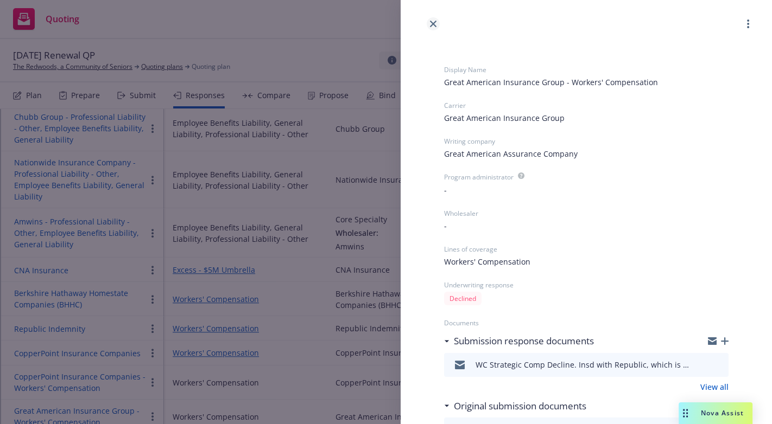
click at [438, 22] on link "close" at bounding box center [433, 23] width 13 height 13
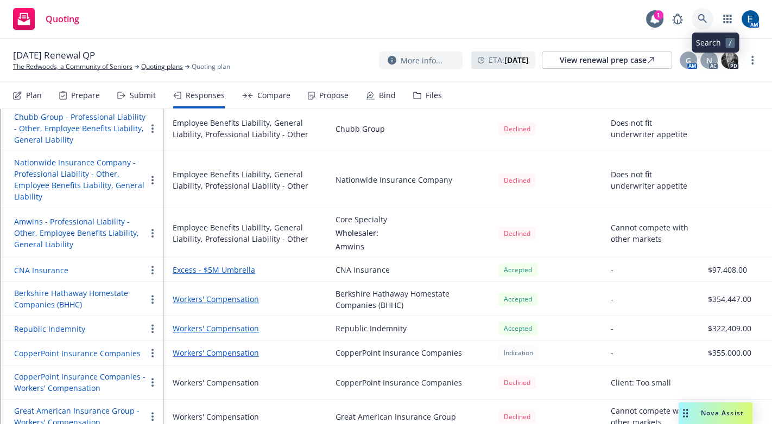
click at [711, 12] on link at bounding box center [702, 19] width 22 height 22
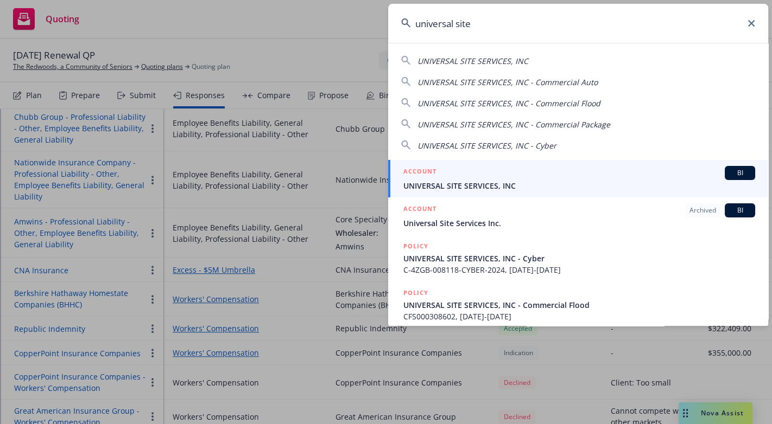
type input "universal site"
click at [529, 180] on span "UNIVERSAL SITE SERVICES, INC" at bounding box center [579, 185] width 352 height 11
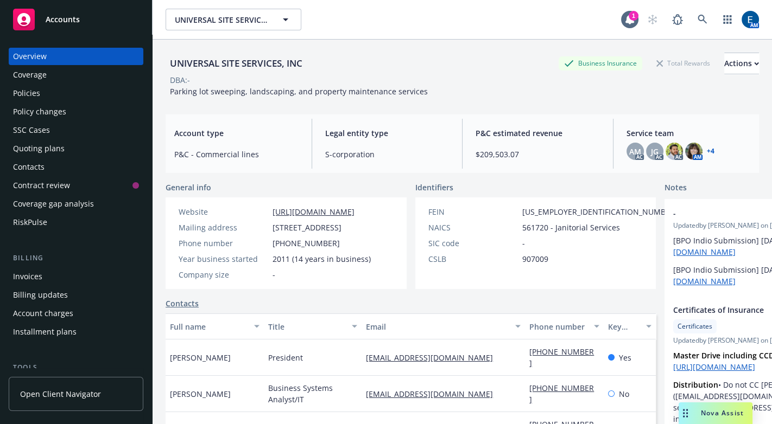
click at [37, 140] on div "Quoting plans" at bounding box center [39, 148] width 52 height 17
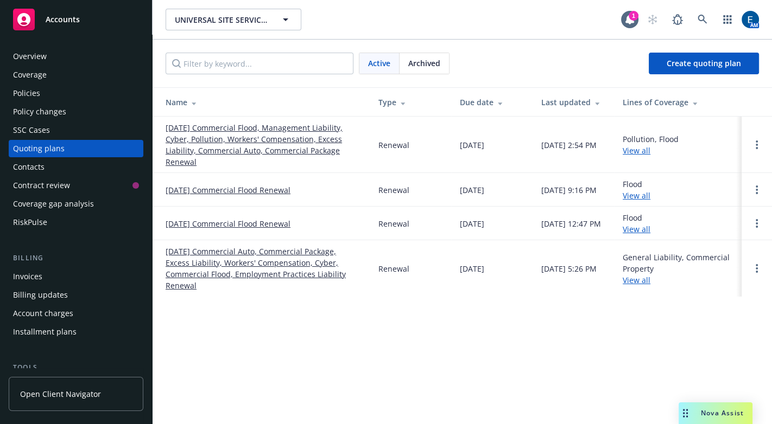
click at [300, 130] on link "10/01/25 Commercial Flood, Management Liability, Cyber, Pollution, Workers' Com…" at bounding box center [263, 145] width 195 height 46
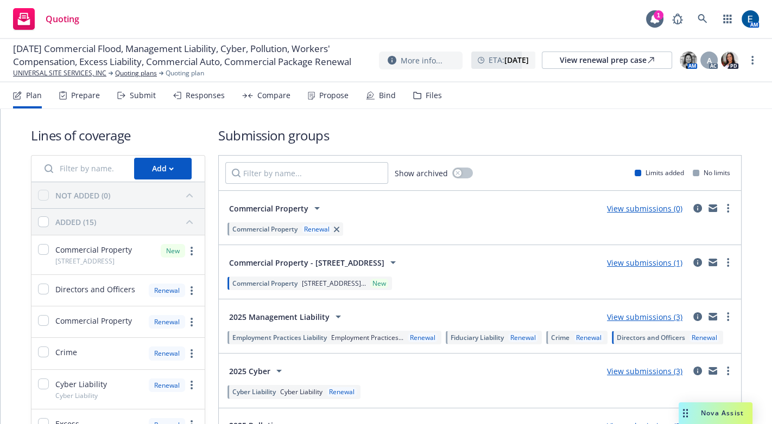
click at [186, 91] on div "Responses" at bounding box center [205, 95] width 39 height 9
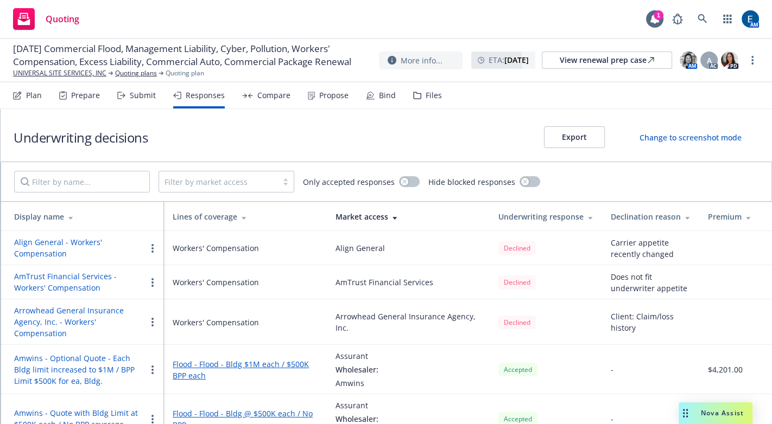
click at [238, 213] on div at bounding box center [242, 217] width 10 height 8
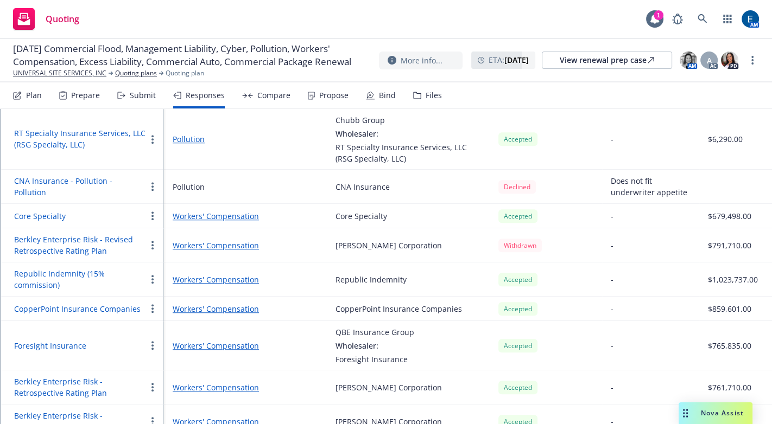
scroll to position [1086, 0]
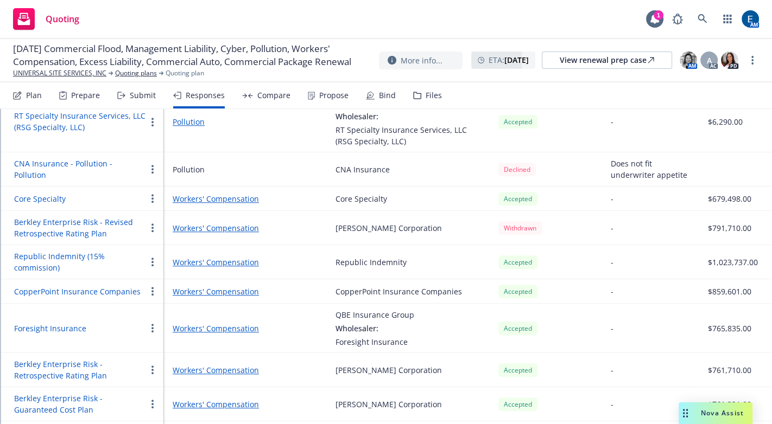
click at [455, 12] on div "Quoting 1 AM" at bounding box center [386, 19] width 772 height 39
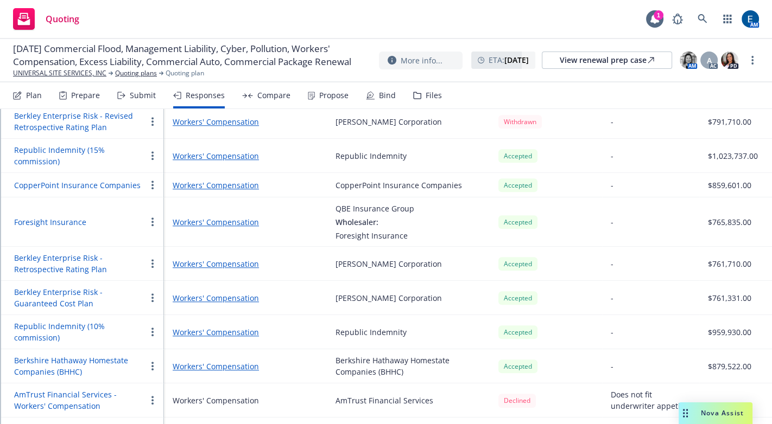
scroll to position [1167, 0]
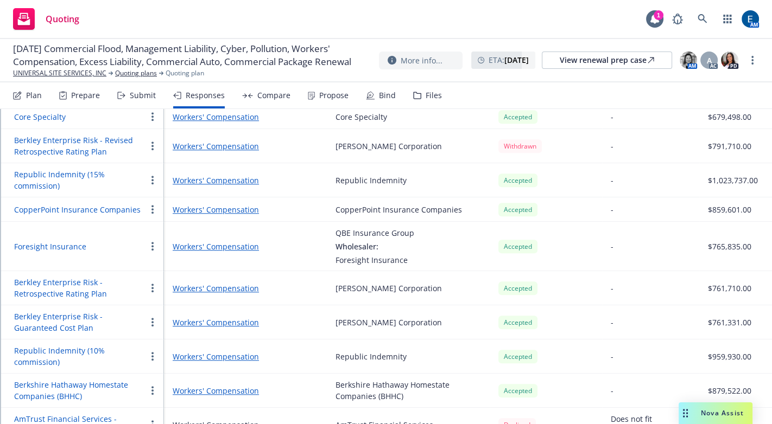
click at [434, 271] on td "W.R. Berkley Corporation" at bounding box center [408, 288] width 163 height 34
click at [558, 306] on td "Accepted" at bounding box center [546, 323] width 112 height 34
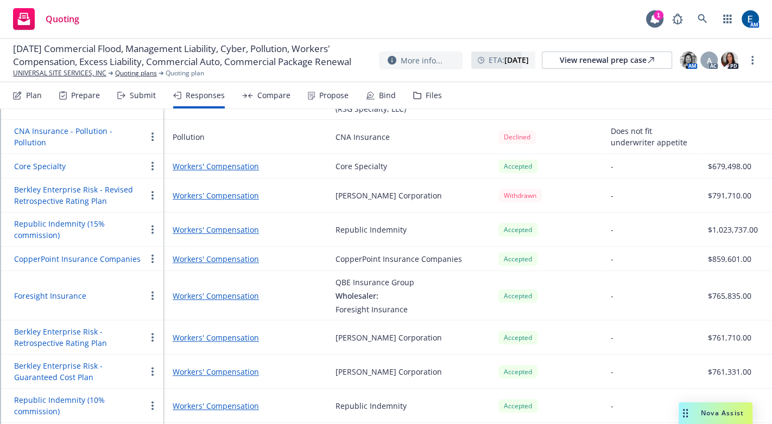
click at [507, 18] on div "Quoting 1 AM" at bounding box center [386, 19] width 772 height 39
click at [46, 161] on button "Core Specialty" at bounding box center [40, 166] width 52 height 11
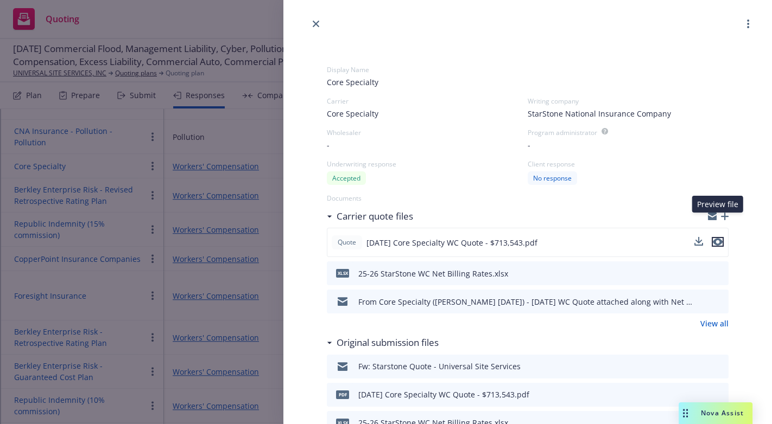
click at [714, 238] on icon "preview file" at bounding box center [718, 242] width 10 height 8
click at [316, 20] on link "close" at bounding box center [315, 23] width 13 height 13
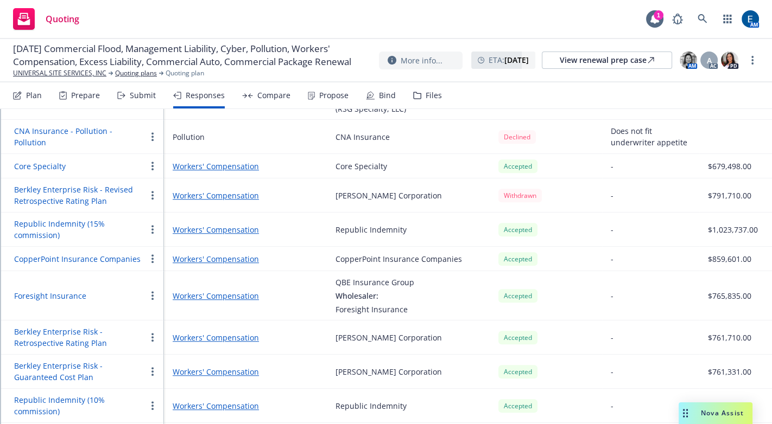
click at [460, 277] on div "QBE Insurance Group Wholesaler: Foresight Insurance" at bounding box center [407, 296] width 145 height 39
click at [364, 401] on div "Republic Indemnity" at bounding box center [370, 406] width 71 height 11
click at [90, 395] on button "Republic Indemnity (10% commission)" at bounding box center [80, 406] width 132 height 23
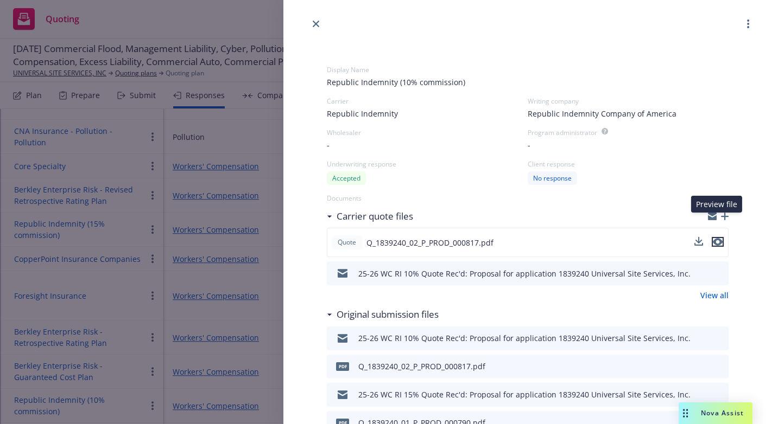
click at [717, 239] on icon "preview file" at bounding box center [718, 243] width 10 height 8
click at [316, 22] on icon "close" at bounding box center [316, 24] width 7 height 7
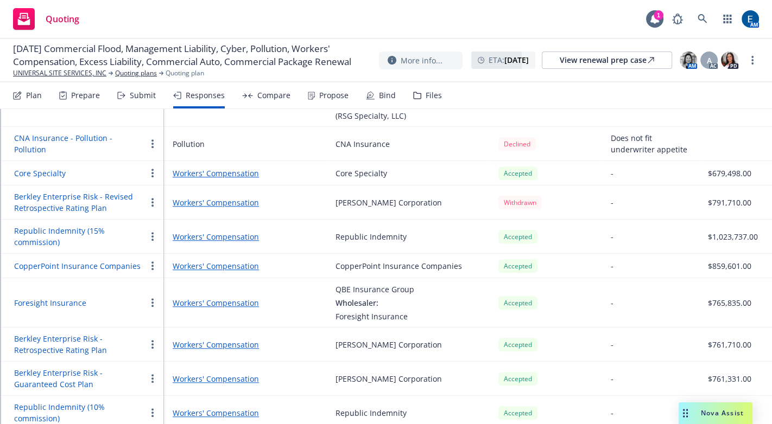
scroll to position [1118, 0]
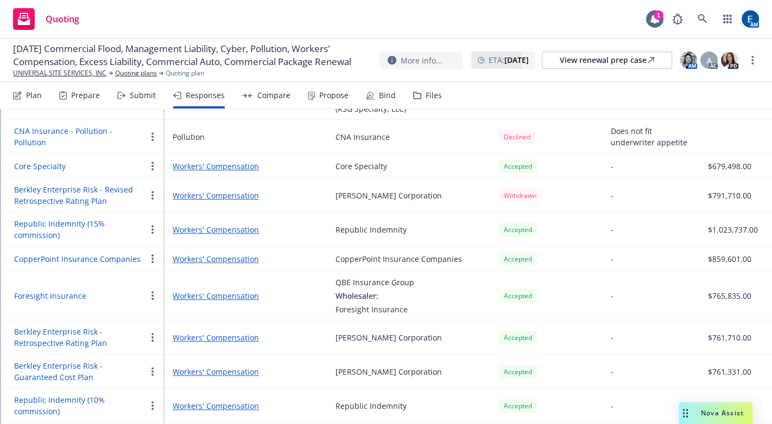
click at [360, 17] on div "Quoting 1 AM" at bounding box center [386, 19] width 772 height 39
click at [516, 321] on td "Accepted" at bounding box center [546, 338] width 112 height 34
click at [49, 326] on button "Berkley Enterprise Risk - Retrospective Rating Plan" at bounding box center [80, 337] width 132 height 23
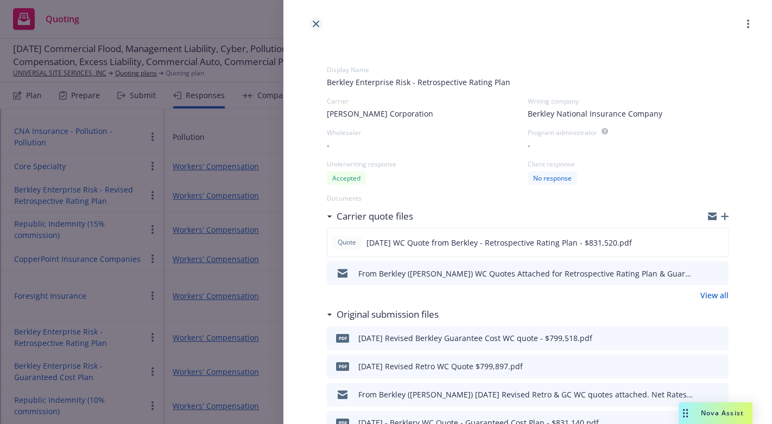
click at [315, 19] on link "close" at bounding box center [315, 23] width 13 height 13
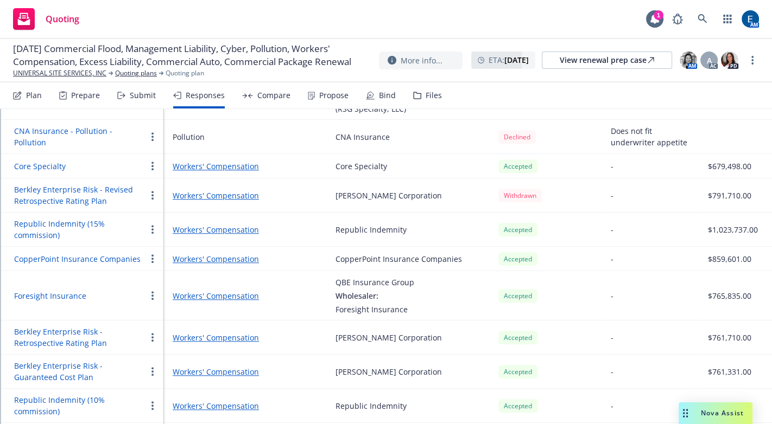
click at [308, 20] on div "Quoting 1 AM" at bounding box center [386, 19] width 772 height 39
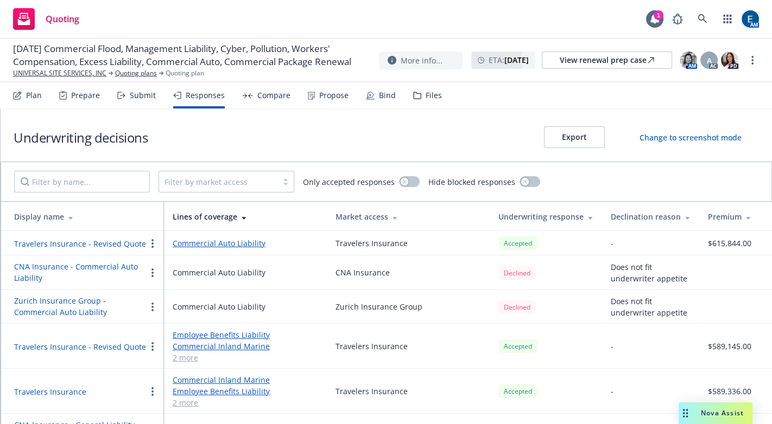
click at [71, 217] on icon at bounding box center [70, 218] width 4 height 3
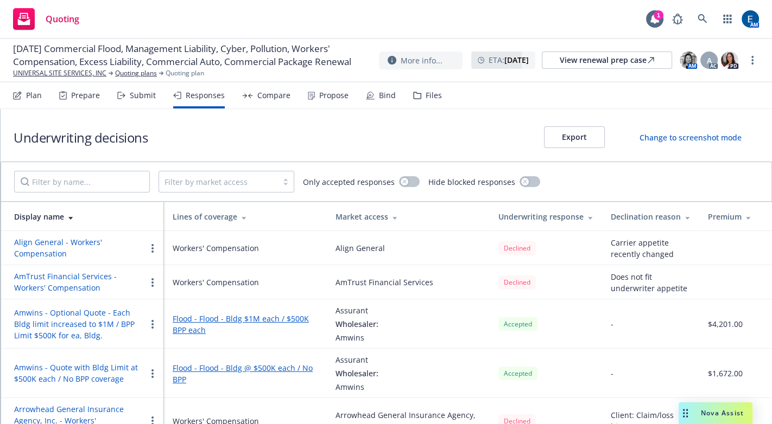
click at [244, 217] on icon at bounding box center [244, 218] width 4 height 3
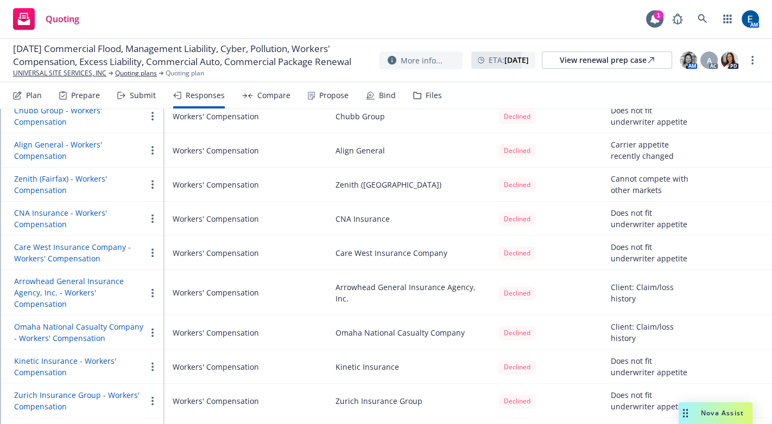
scroll to position [1513, 0]
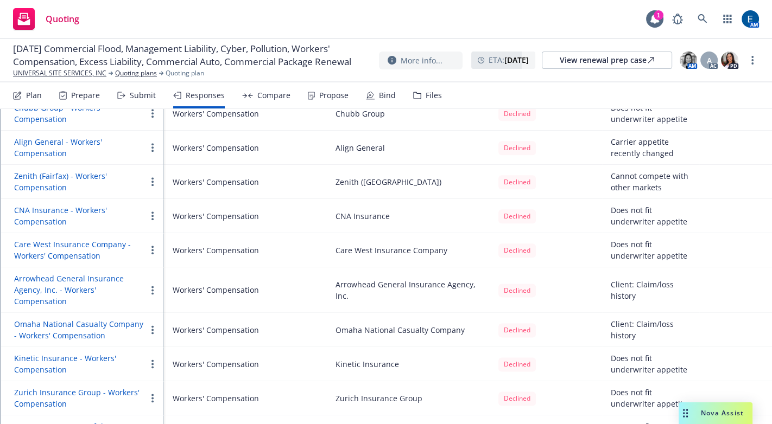
drag, startPoint x: 542, startPoint y: 22, endPoint x: 506, endPoint y: 3, distance: 40.3
click at [542, 22] on div "Quoting 1 AM" at bounding box center [386, 19] width 772 height 39
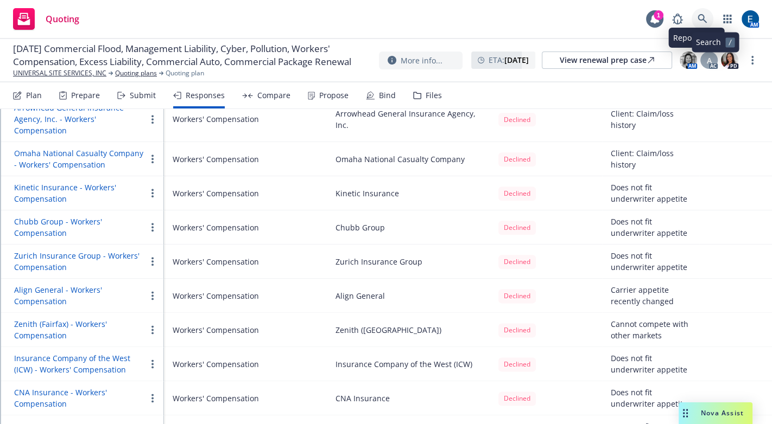
click at [708, 16] on link at bounding box center [702, 19] width 22 height 22
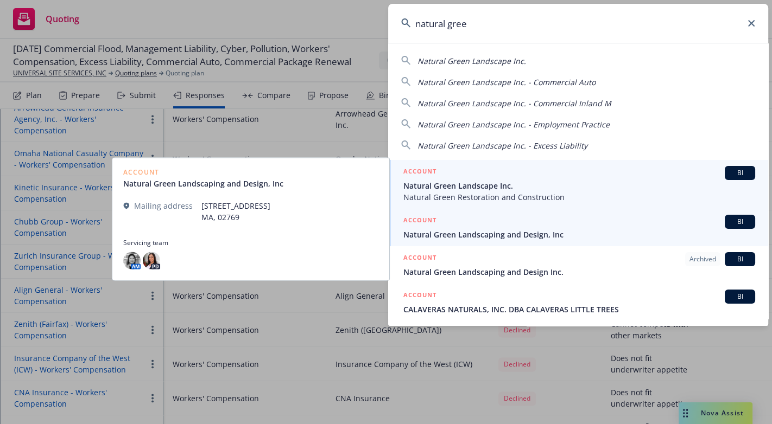
type input "natural gree"
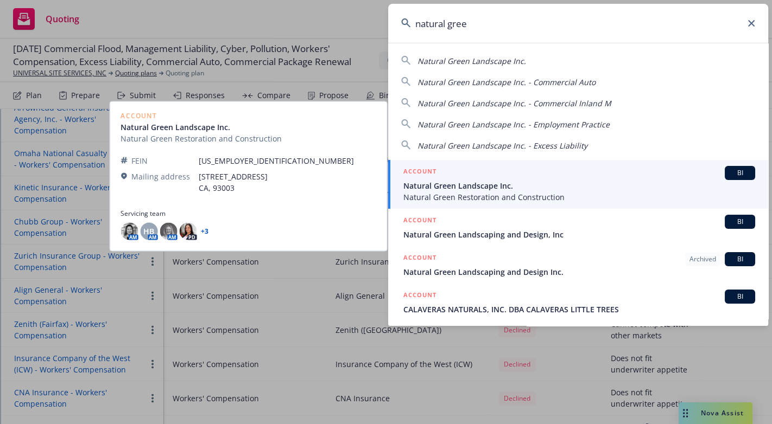
click at [460, 181] on span "Natural Green Landscape Inc." at bounding box center [579, 185] width 352 height 11
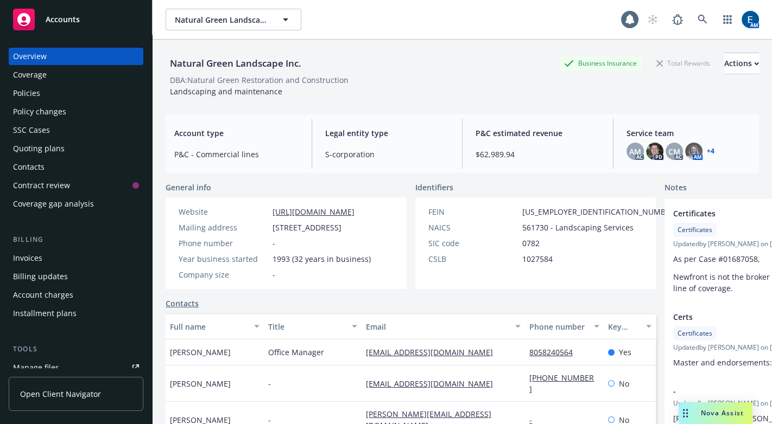
click at [34, 85] on div "Policies" at bounding box center [26, 93] width 27 height 17
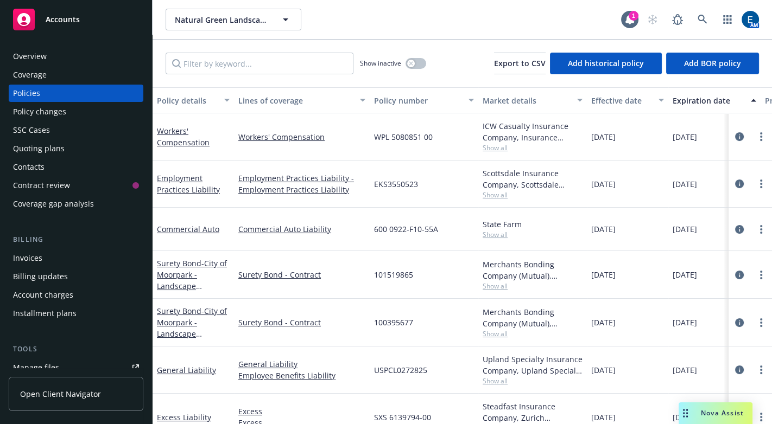
click at [36, 103] on div "Policy changes" at bounding box center [39, 111] width 53 height 17
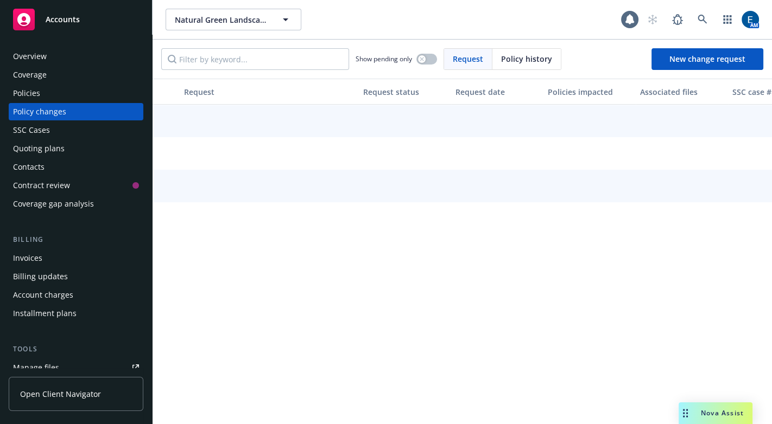
click at [39, 140] on div "Quoting plans" at bounding box center [39, 148] width 52 height 17
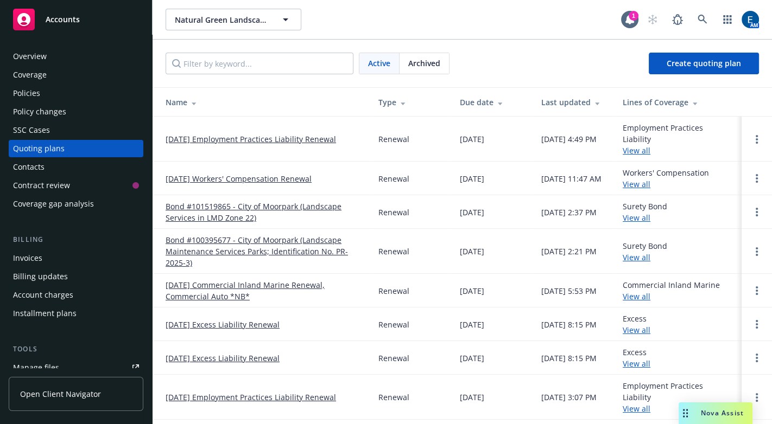
click at [268, 173] on link "[DATE] Workers' Compensation Renewal" at bounding box center [239, 178] width 146 height 11
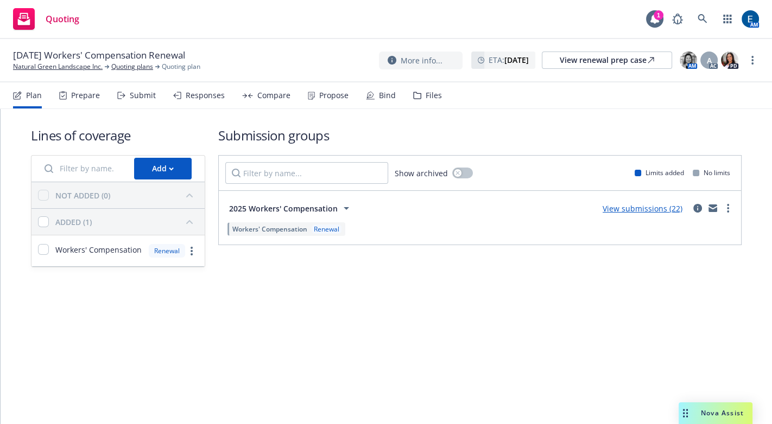
click at [655, 204] on link "View submissions (22)" at bounding box center [642, 209] width 80 height 10
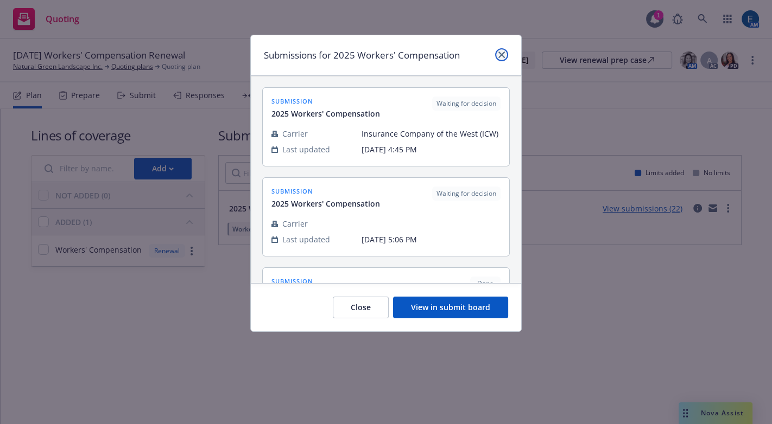
click at [505, 53] on icon "close" at bounding box center [501, 55] width 7 height 7
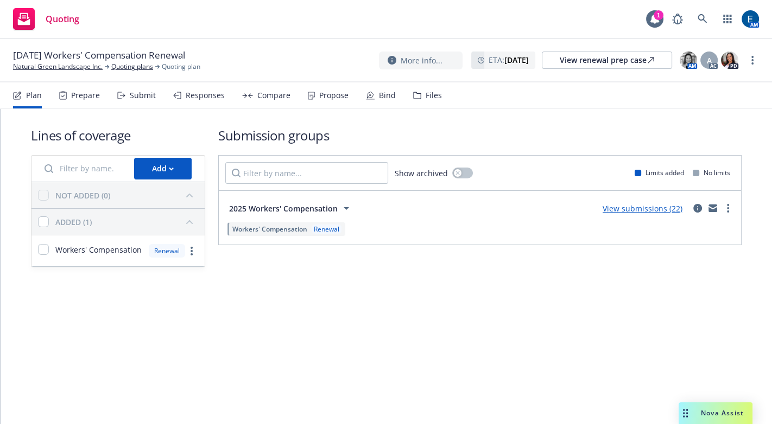
click at [186, 91] on div "Responses" at bounding box center [205, 95] width 39 height 9
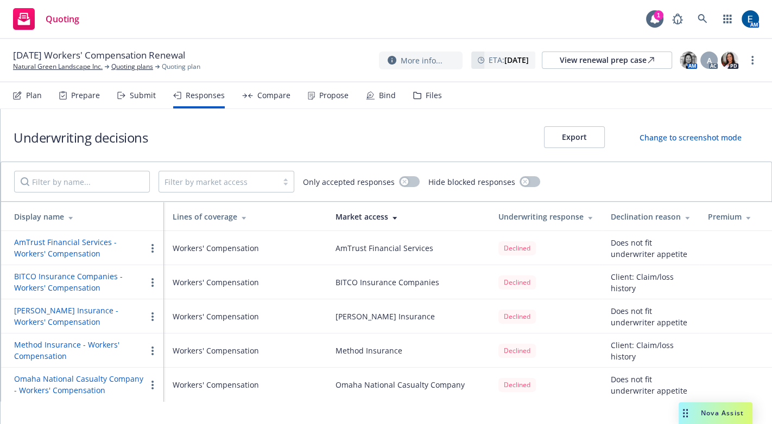
click at [288, 39] on div "[DATE] Workers' Compensation Renewal Natural Green Landscape Inc. Quoting plans…" at bounding box center [386, 60] width 772 height 43
click at [237, 39] on div "Quoting 1 AM [DATE] Workers' Compensation Renewal Natural Green Landscape Inc. …" at bounding box center [386, 212] width 772 height 424
click at [130, 91] on div "Submit" at bounding box center [143, 95] width 26 height 9
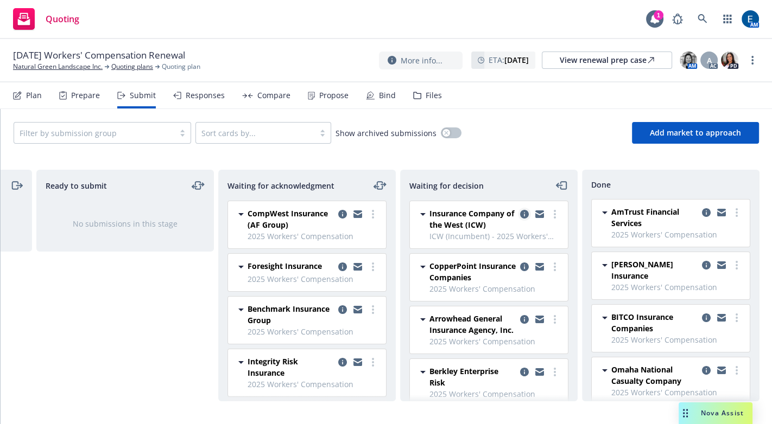
click at [520, 210] on icon "copy logging email" at bounding box center [524, 214] width 9 height 9
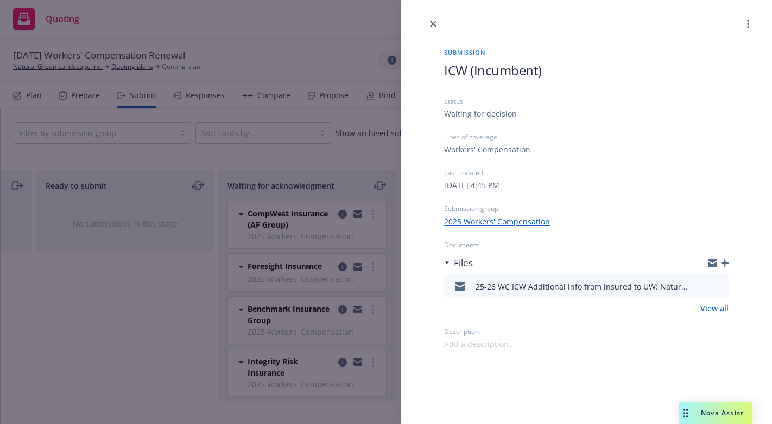
click at [722, 282] on icon "preview file" at bounding box center [718, 286] width 10 height 8
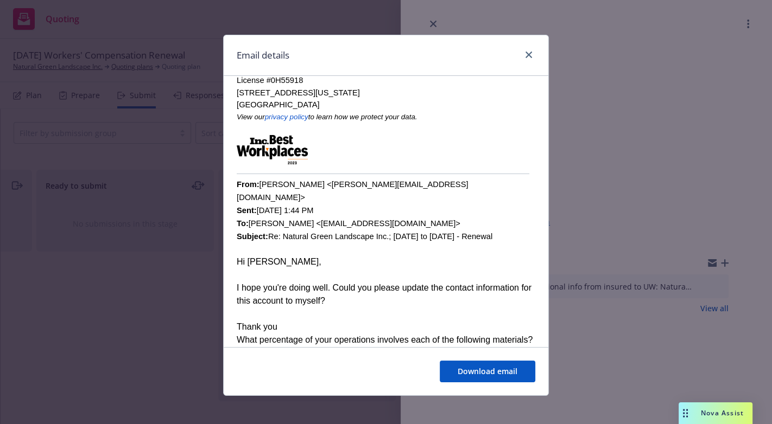
scroll to position [345, 0]
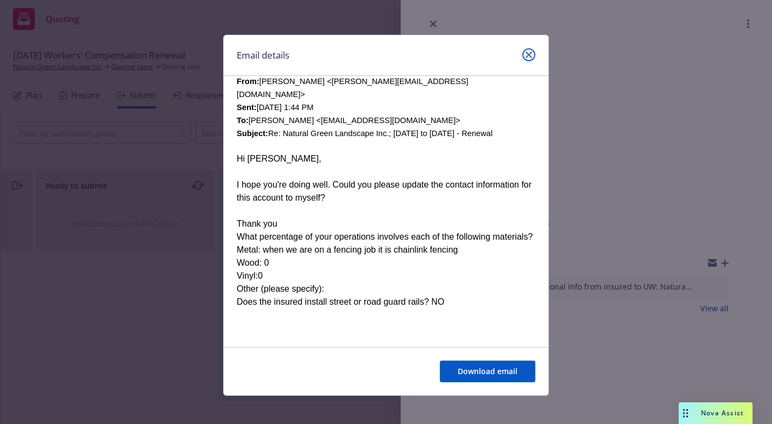
click at [528, 52] on icon "close" at bounding box center [528, 55] width 7 height 7
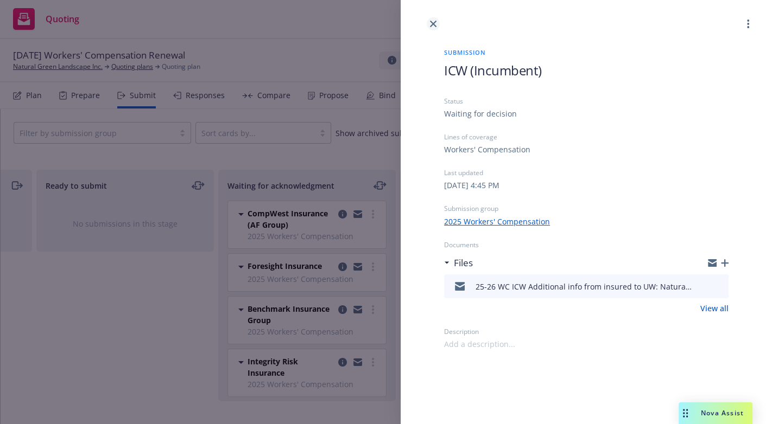
click at [429, 24] on link "close" at bounding box center [433, 23] width 13 height 13
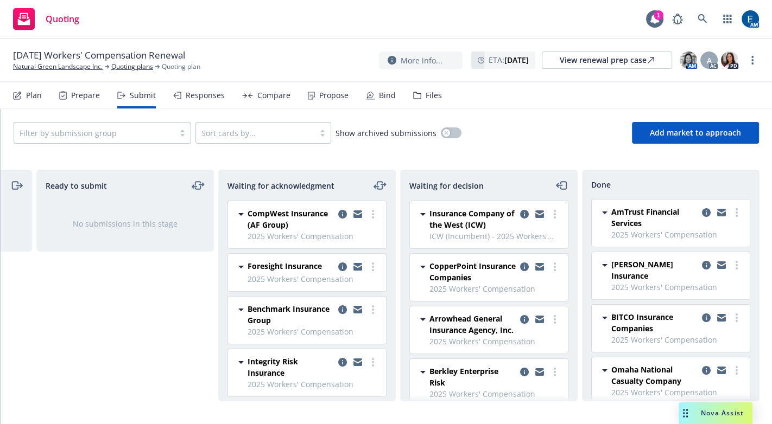
click at [175, 87] on div "Responses" at bounding box center [199, 95] width 52 height 26
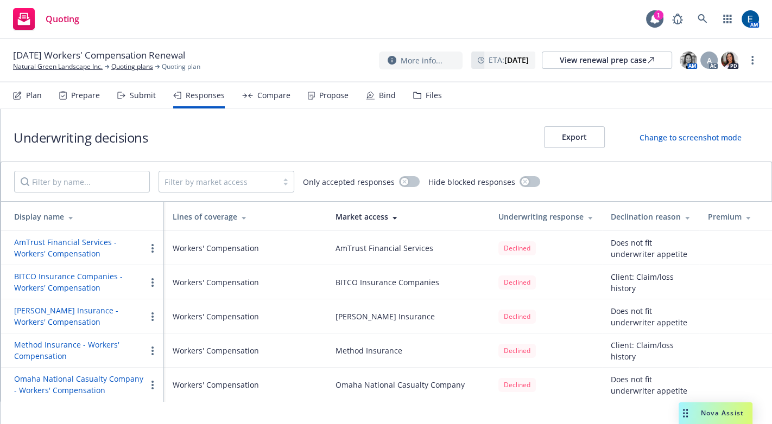
click at [318, 49] on div "[DATE] Workers' Compensation Renewal Natural Green Landscape Inc. Quoting plans…" at bounding box center [386, 60] width 746 height 23
click at [261, 24] on div "Quoting 1 AM" at bounding box center [386, 19] width 772 height 39
click at [54, 62] on link "Natural Green Landscape Inc." at bounding box center [58, 67] width 90 height 10
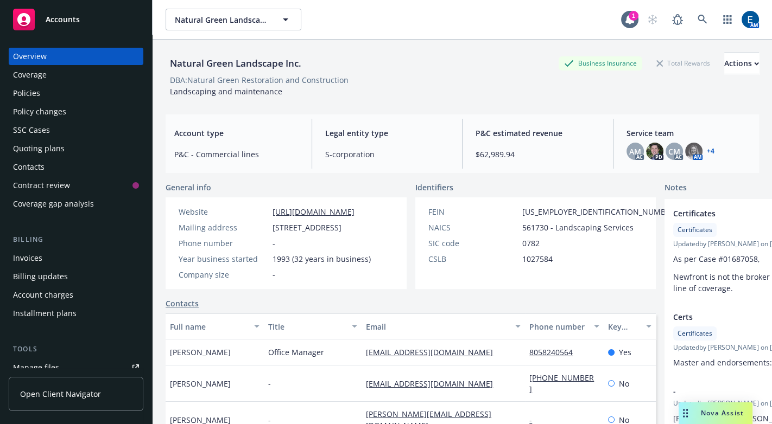
click at [49, 85] on div "Policies" at bounding box center [76, 93] width 126 height 17
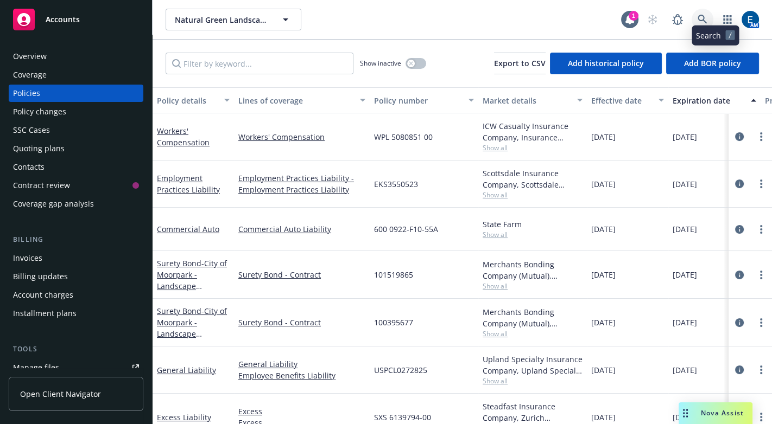
click at [712, 9] on link at bounding box center [702, 20] width 22 height 22
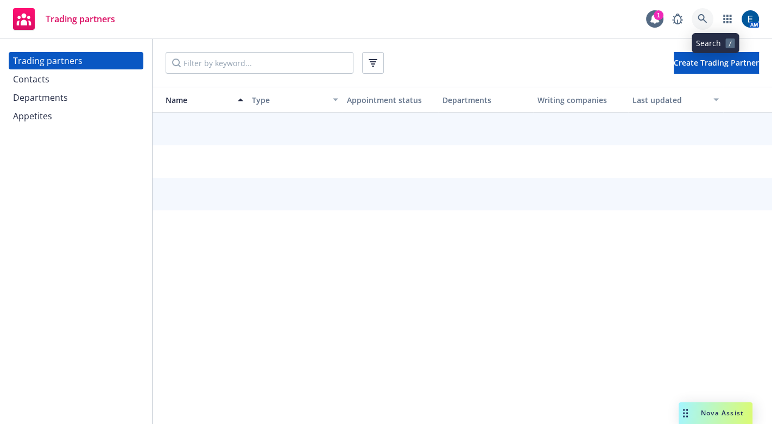
click at [707, 17] on icon at bounding box center [701, 18] width 9 height 9
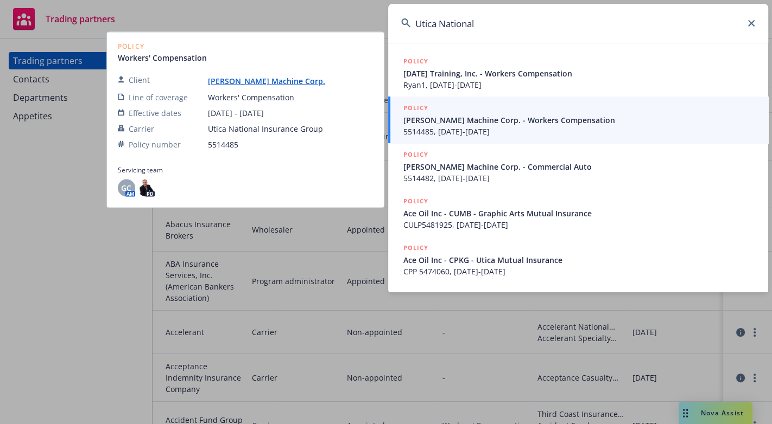
type input "Utica National"
click at [453, 124] on span "[PERSON_NAME] Machine Corp. - Workers Compensation" at bounding box center [579, 120] width 352 height 11
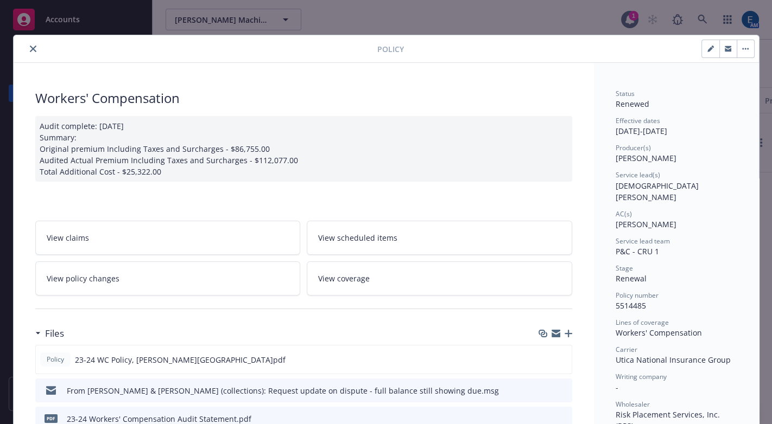
click at [30, 47] on icon "close" at bounding box center [33, 49] width 7 height 7
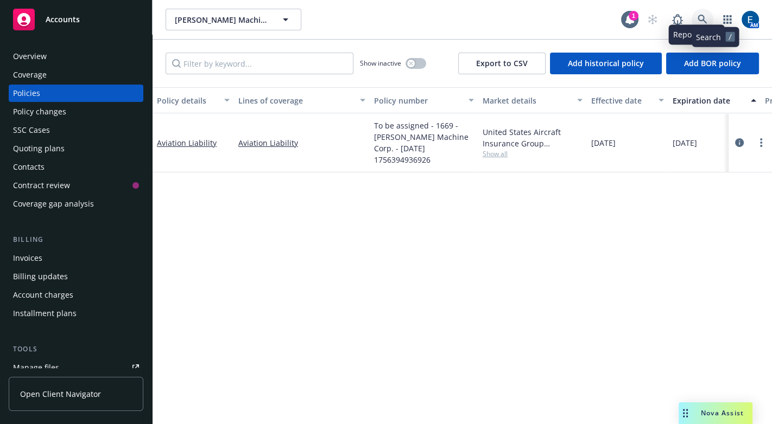
click at [707, 15] on icon at bounding box center [702, 20] width 10 height 10
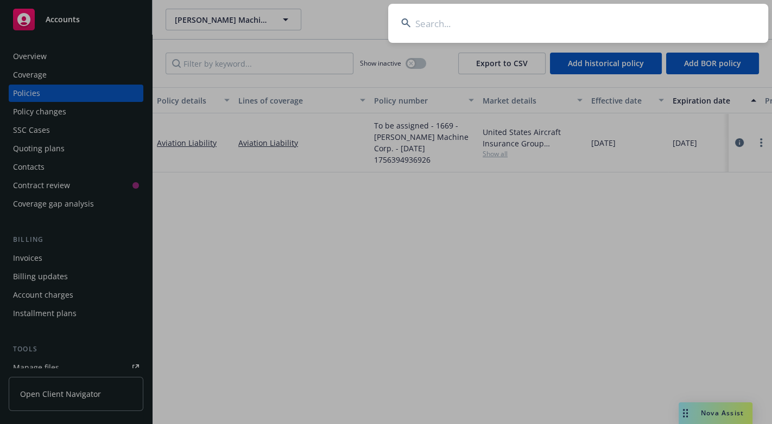
type input "Utica National"
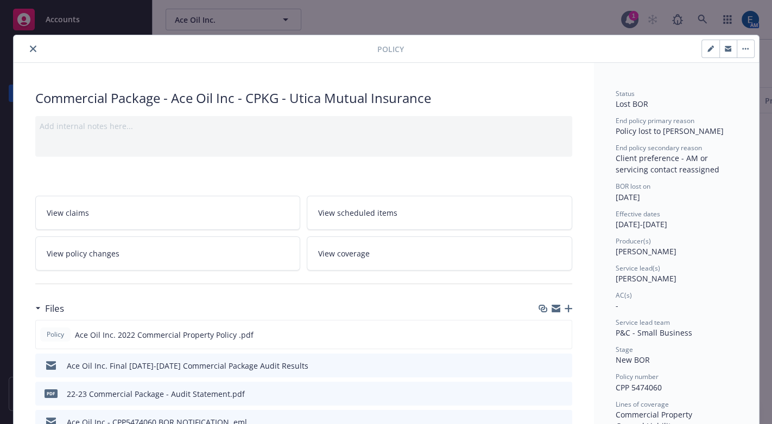
click at [30, 46] on icon "close" at bounding box center [33, 49] width 7 height 7
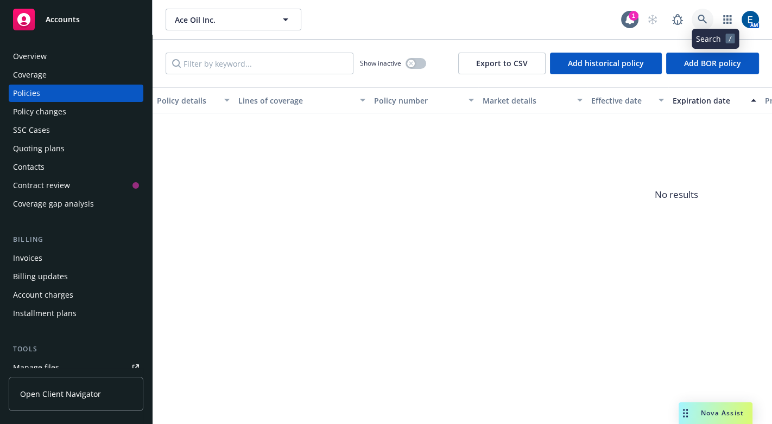
click at [707, 15] on icon at bounding box center [702, 20] width 10 height 10
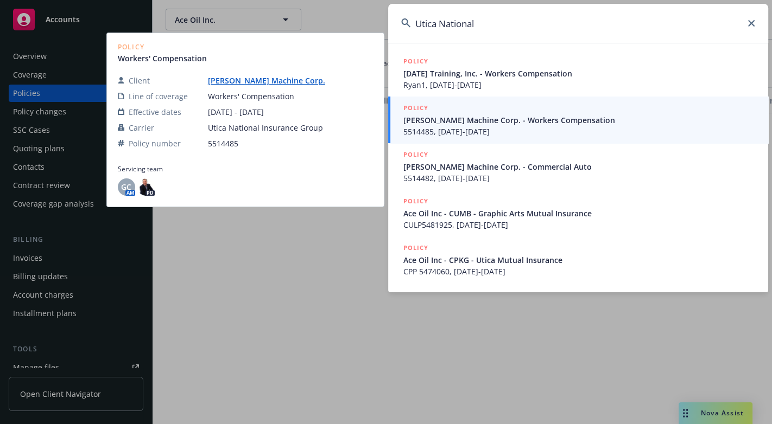
type input "Utica National"
click at [480, 123] on span "[PERSON_NAME] Machine Corp. - Workers Compensation" at bounding box center [579, 120] width 352 height 11
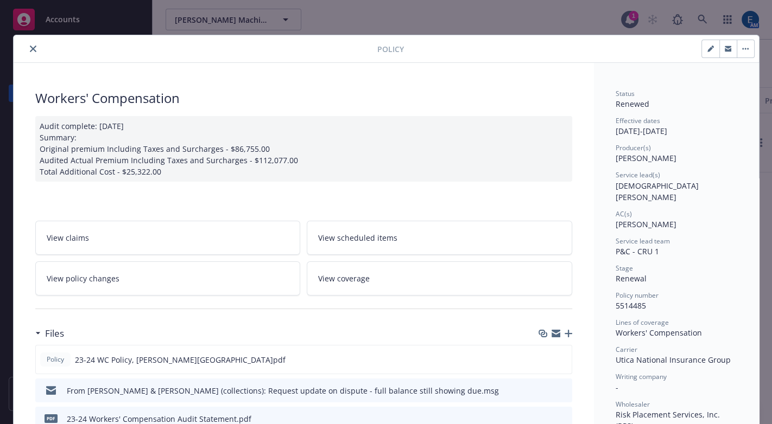
click at [30, 46] on icon "close" at bounding box center [33, 49] width 7 height 7
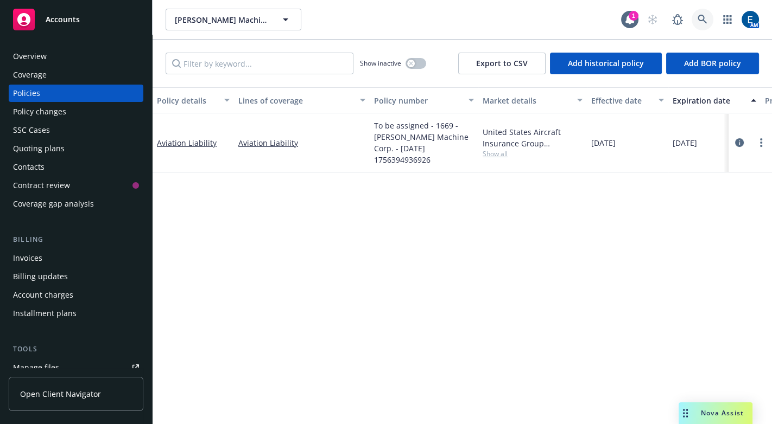
click at [707, 15] on icon at bounding box center [702, 20] width 10 height 10
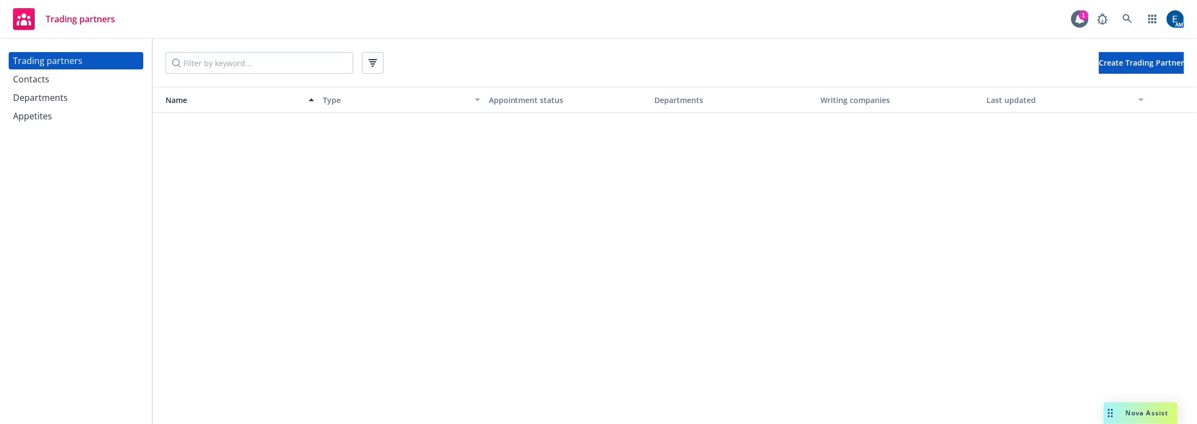
click at [29, 71] on div "Contacts" at bounding box center [31, 79] width 36 height 17
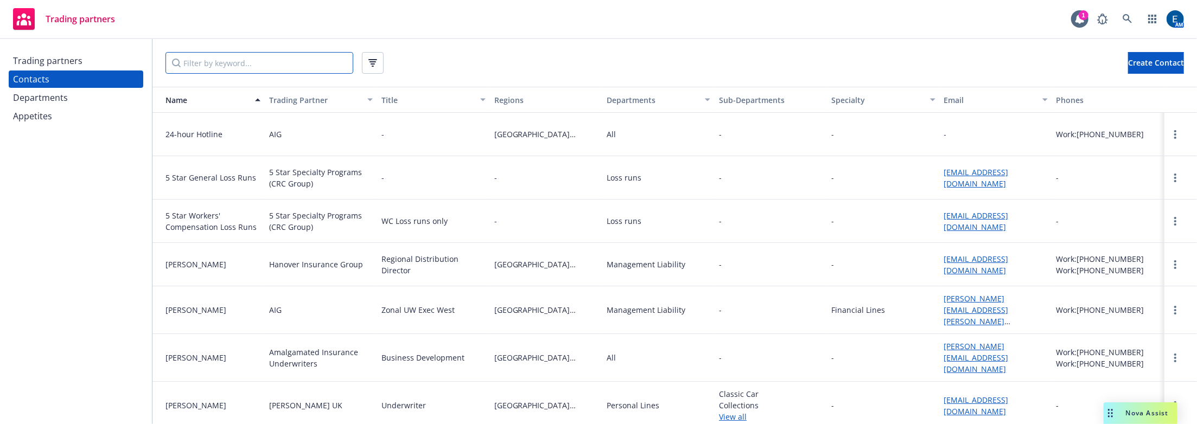
click at [226, 59] on input "Filter by keyword..." at bounding box center [260, 63] width 188 height 22
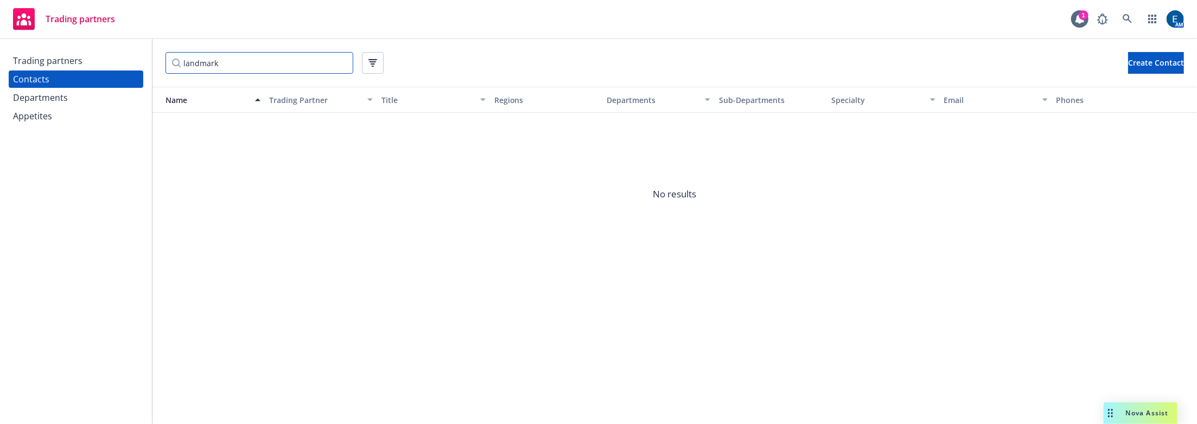
type input "landmark"
drag, startPoint x: 218, startPoint y: 58, endPoint x: 156, endPoint y: 54, distance: 62.0
click at [156, 54] on div "landmark Create Contact" at bounding box center [675, 63] width 1045 height 48
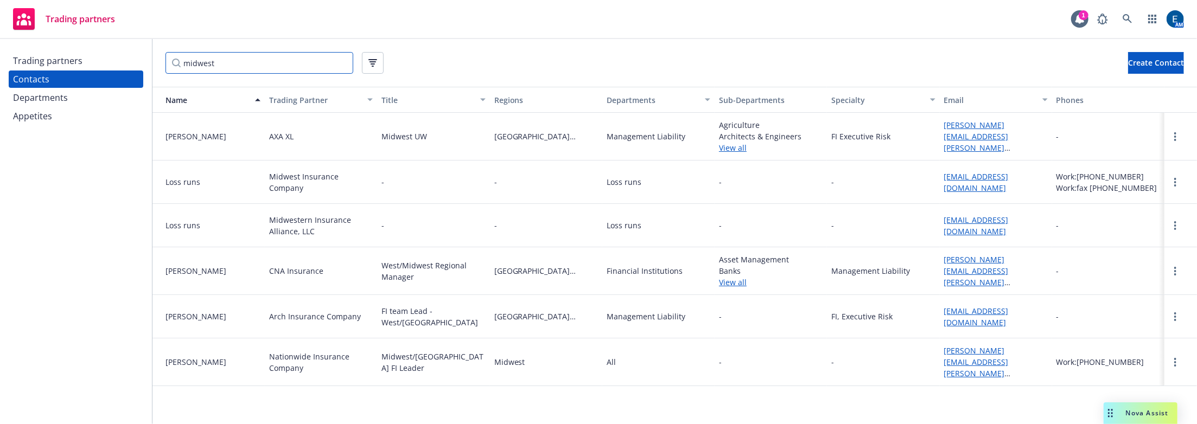
type input "midwest"
click at [74, 52] on div "Trading partners" at bounding box center [76, 60] width 126 height 17
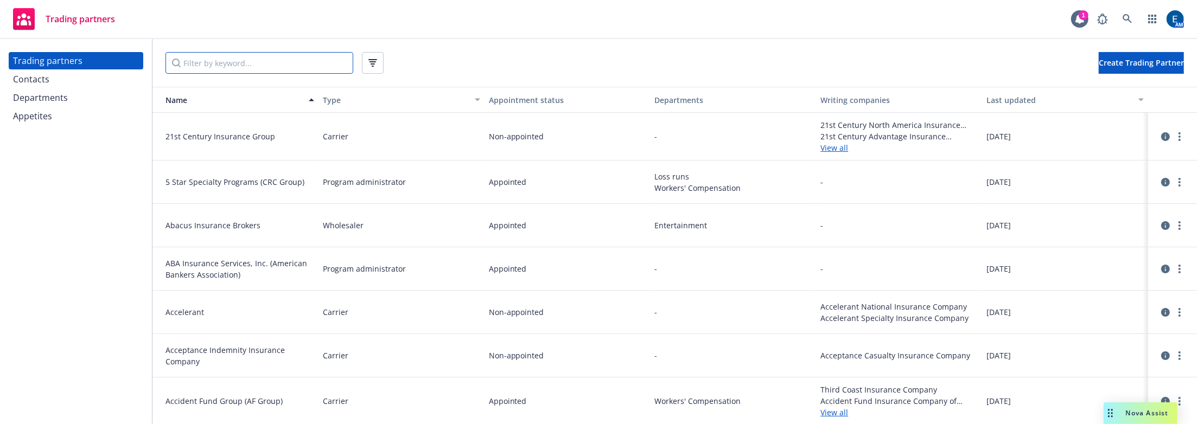
click at [192, 56] on input "Filter by keyword..." at bounding box center [260, 63] width 188 height 22
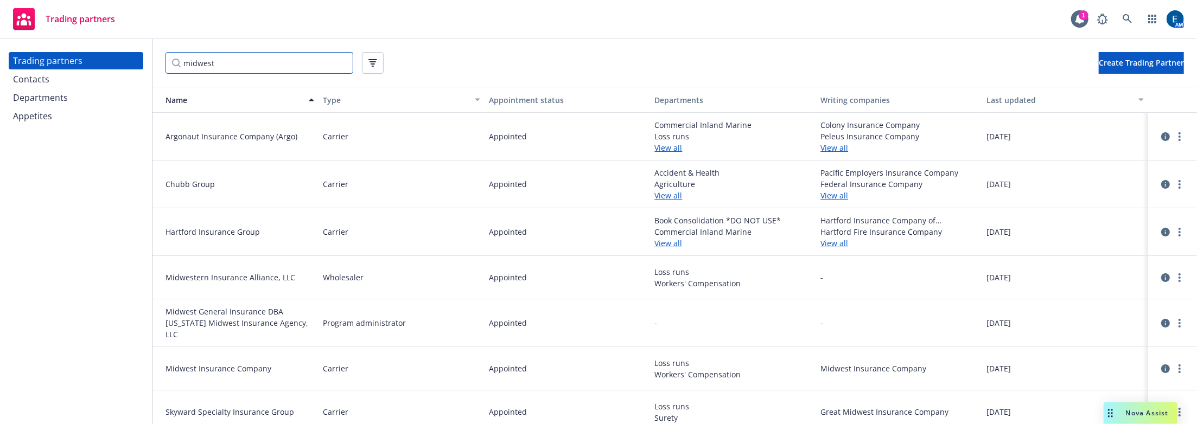
type input "midwest"
click at [1162, 319] on icon "circleInformation" at bounding box center [1166, 323] width 9 height 9
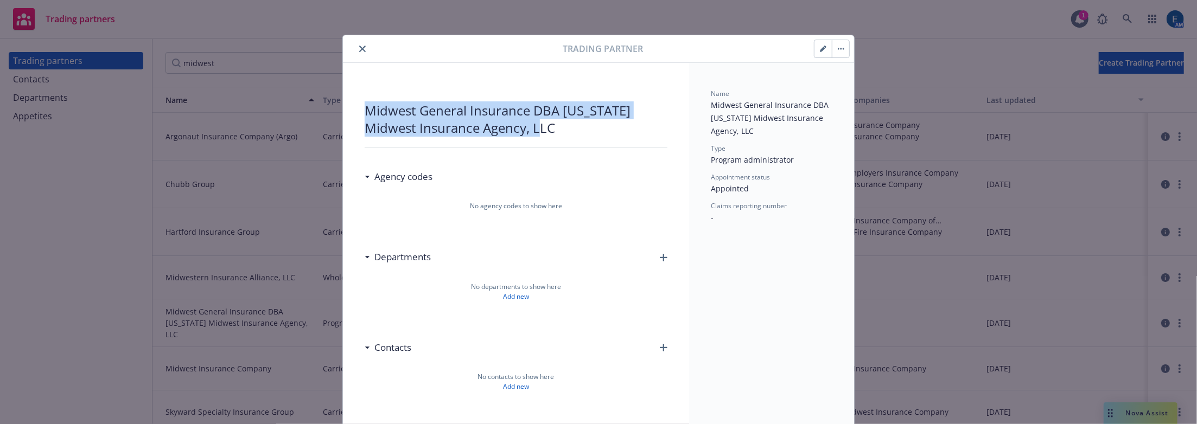
drag, startPoint x: 428, startPoint y: 114, endPoint x: 359, endPoint y: 103, distance: 69.3
click at [359, 103] on div "Midwest General Insurance DBA Illinois Midwest Insurance Agency, LLC Agency cod…" at bounding box center [516, 288] width 346 height 450
copy div "Midwest General Insurance DBA Illinois Midwest Insurance Agency, LLC"
click at [356, 45] on button "close" at bounding box center [362, 48] width 13 height 13
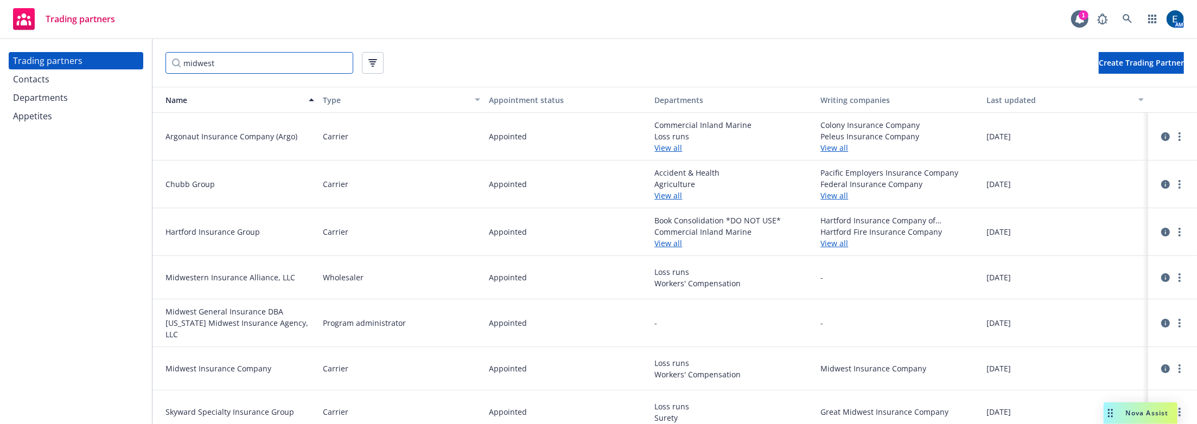
drag, startPoint x: 246, startPoint y: 63, endPoint x: 168, endPoint y: 59, distance: 77.7
click at [168, 59] on input "midwest" at bounding box center [260, 63] width 188 height 22
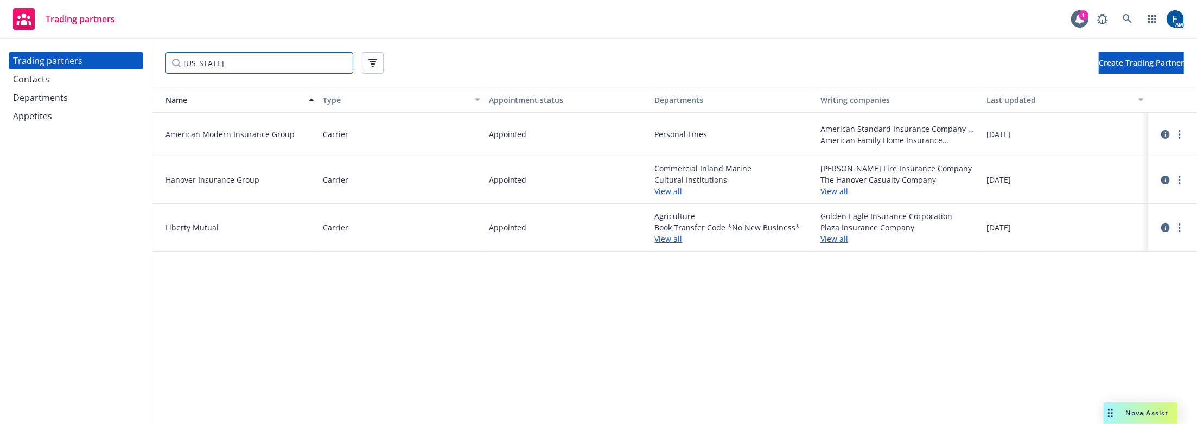
type input "ohio"
drag, startPoint x: 212, startPoint y: 58, endPoint x: 167, endPoint y: 61, distance: 44.6
click at [167, 61] on input "ohio" at bounding box center [260, 63] width 188 height 22
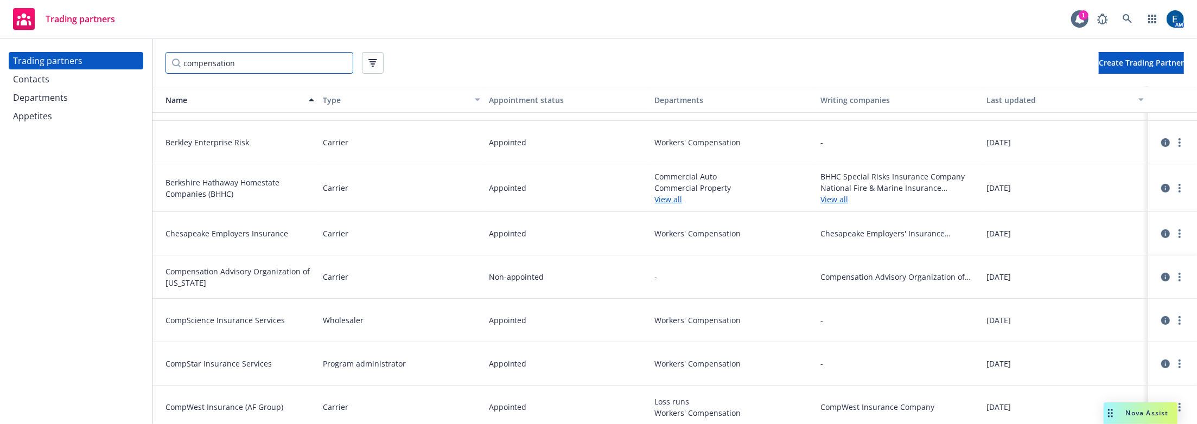
scroll to position [345, 0]
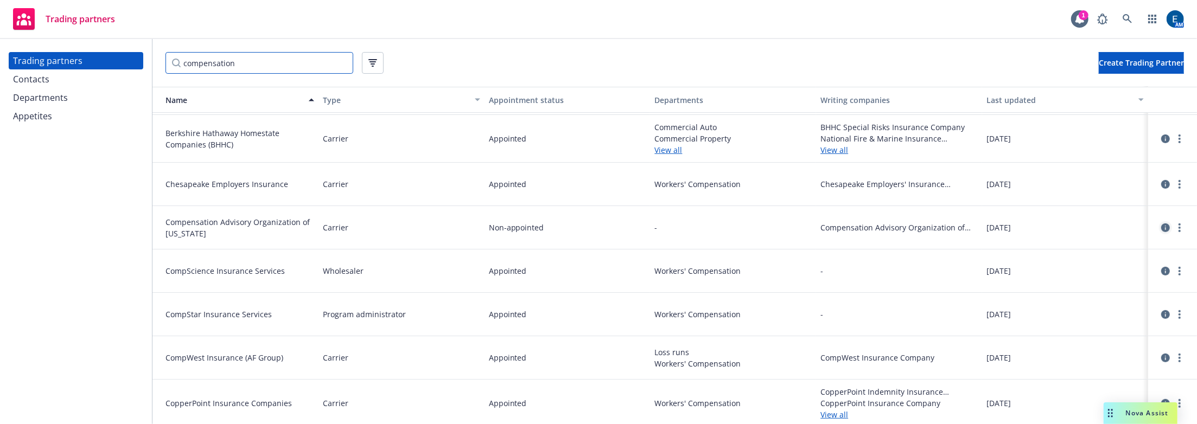
type input "compensation"
click at [1162, 224] on icon "circleInformation" at bounding box center [1166, 228] width 9 height 9
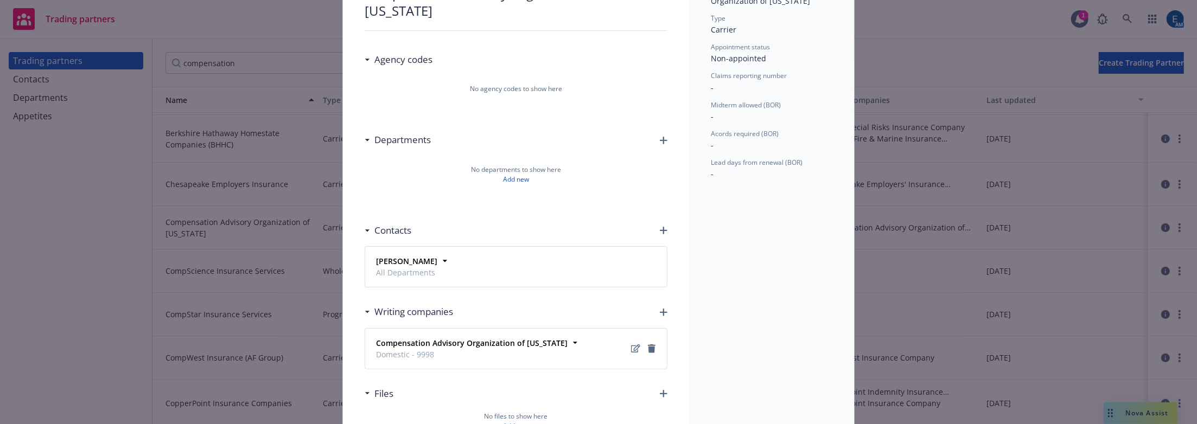
scroll to position [120, 0]
click at [573, 339] on icon at bounding box center [575, 340] width 4 height 2
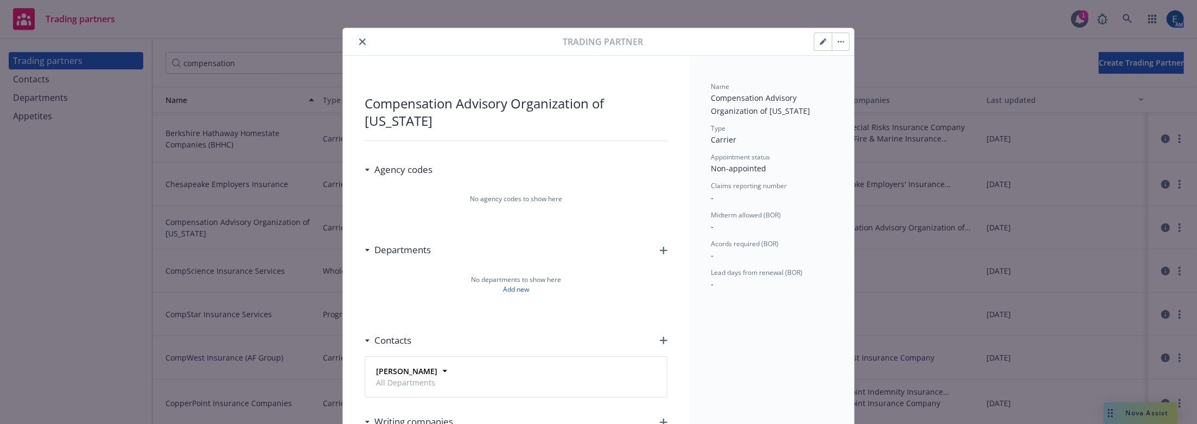
scroll to position [0, 0]
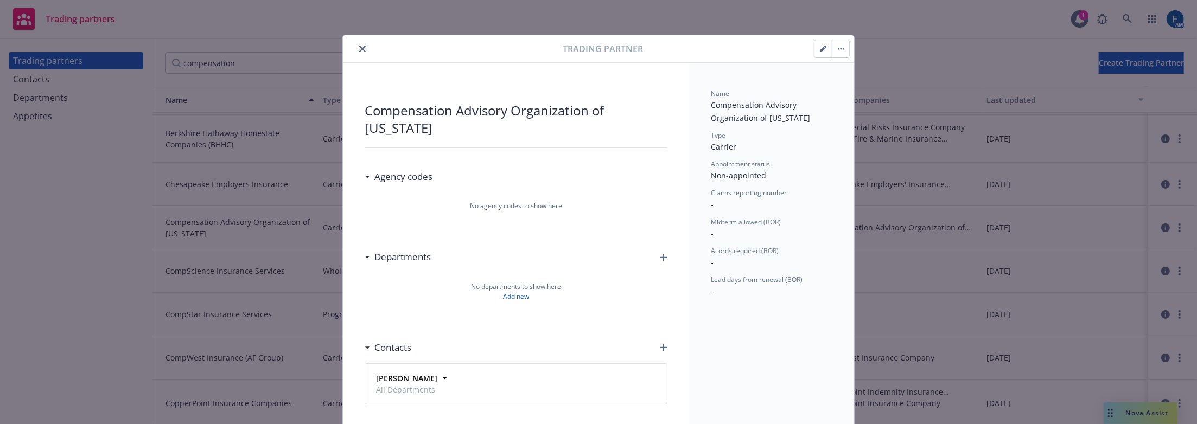
click at [359, 46] on icon "close" at bounding box center [362, 49] width 7 height 7
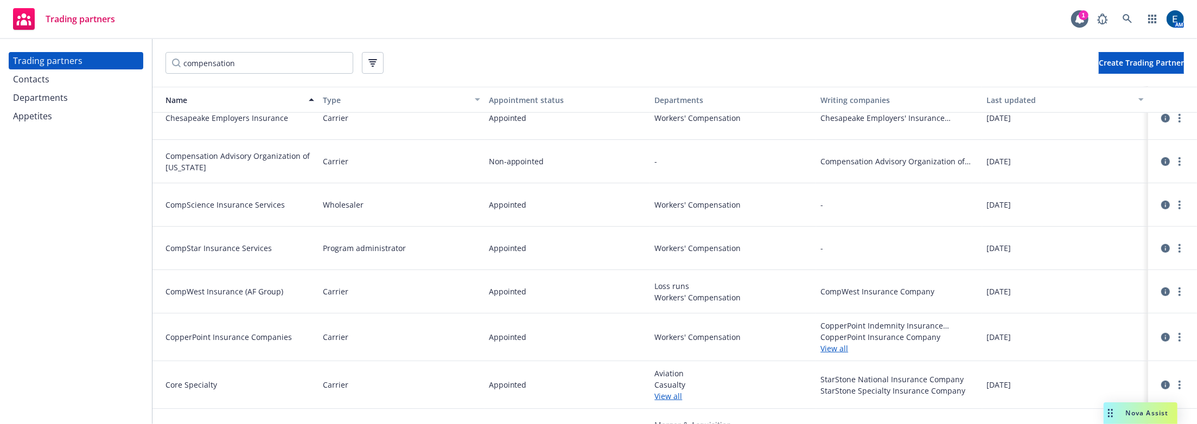
scroll to position [395, 0]
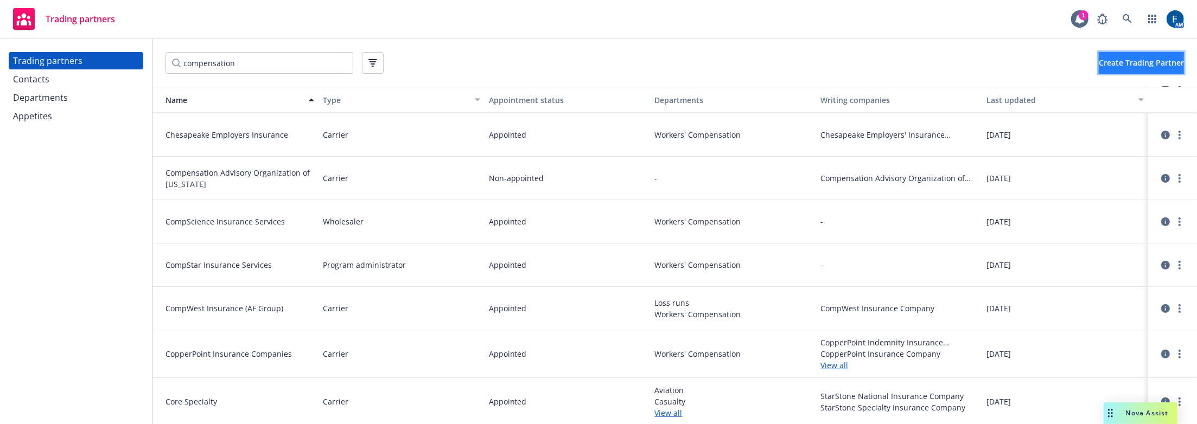
click at [1134, 59] on span "Create Trading Partner" at bounding box center [1141, 63] width 85 height 10
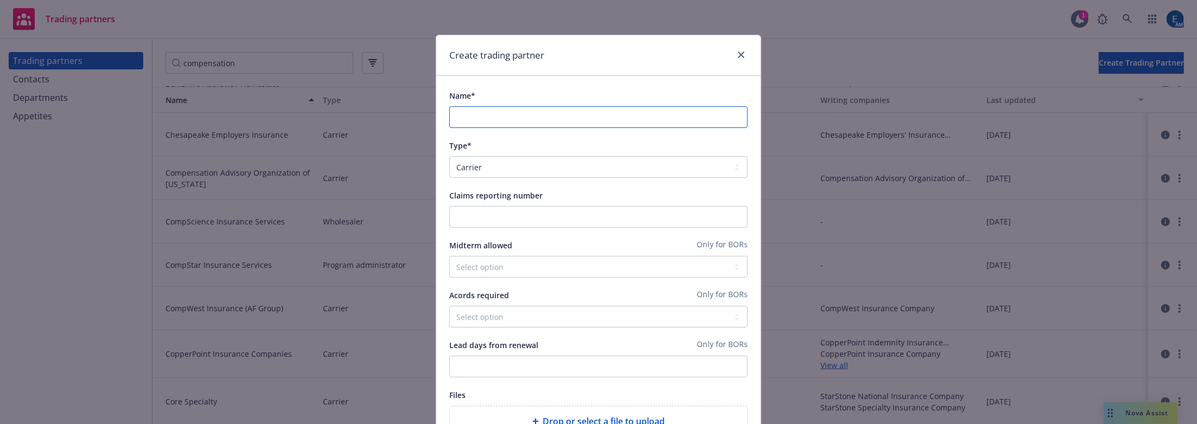
click at [506, 106] on input "Name*" at bounding box center [598, 117] width 299 height 22
paste input "Ohio Bureau of Workers’ Compensation"
type input "Ohio Bureau of Workers’ Compensation"
click at [610, 64] on div "Create trading partner" at bounding box center [598, 55] width 325 height 41
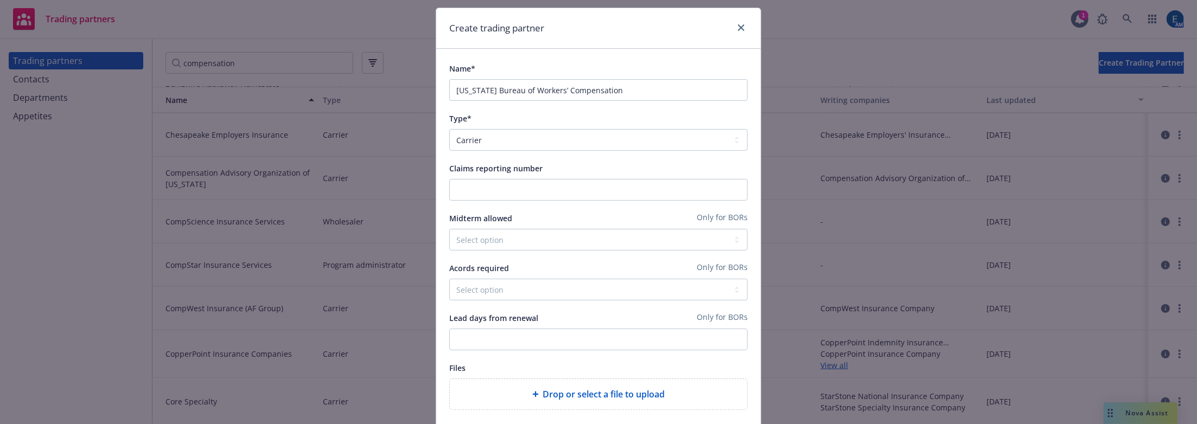
scroll to position [56, 0]
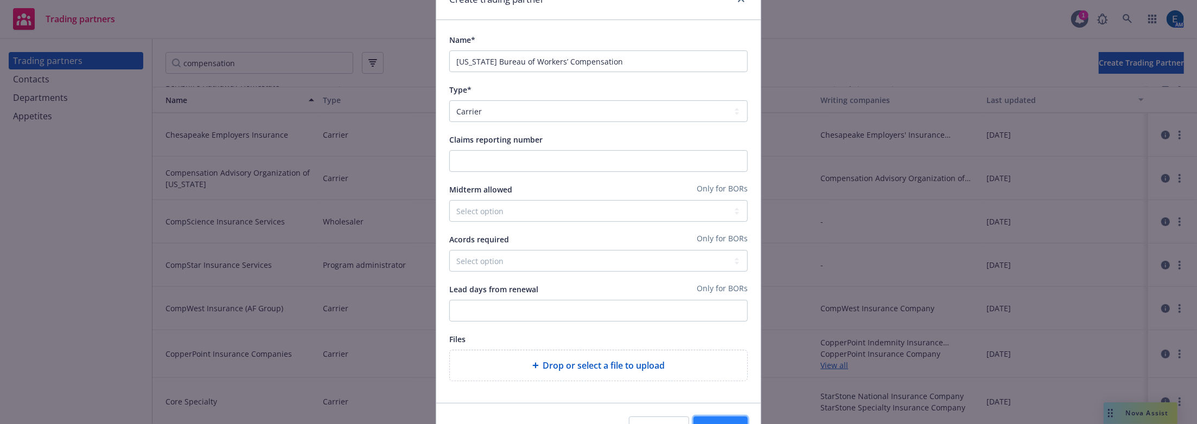
click at [722, 422] on span "Save" at bounding box center [721, 427] width 17 height 10
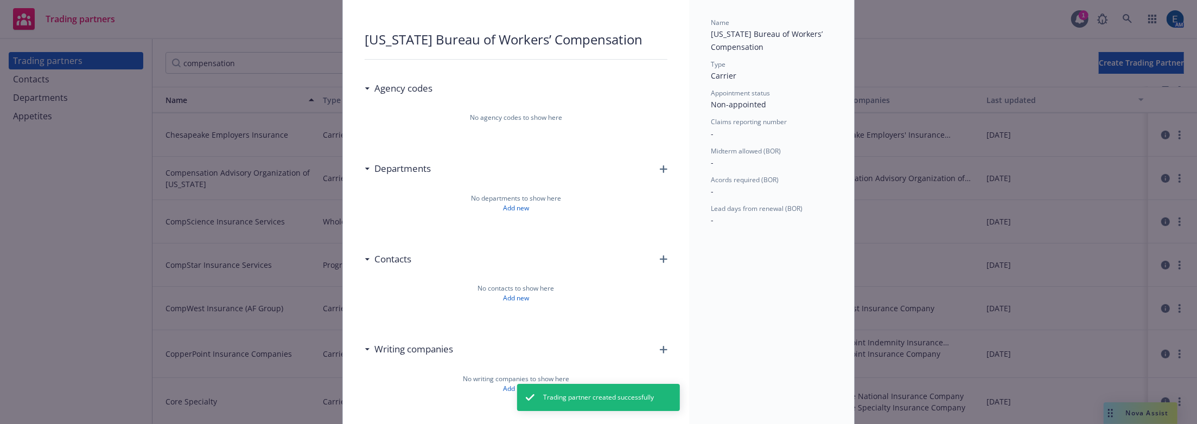
scroll to position [98, 0]
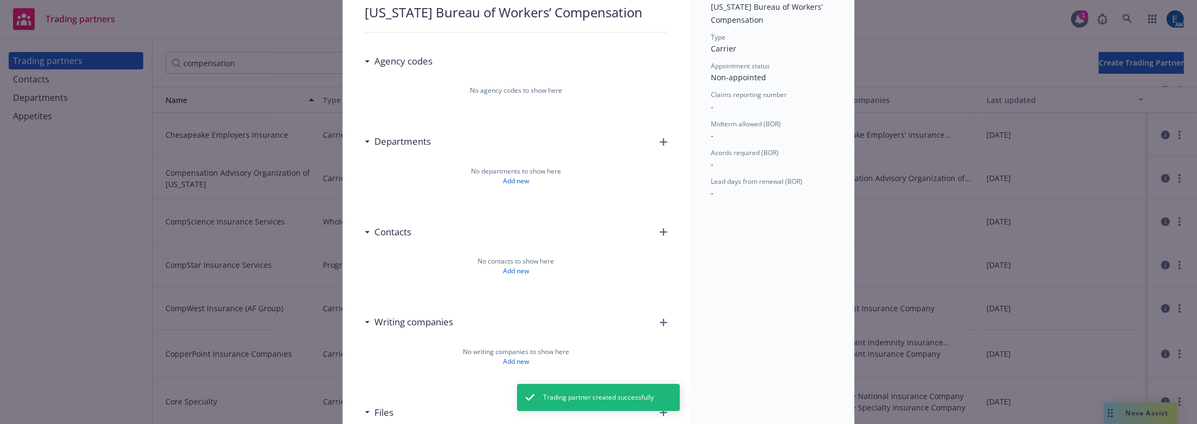
click at [660, 319] on icon "button" at bounding box center [664, 323] width 8 height 8
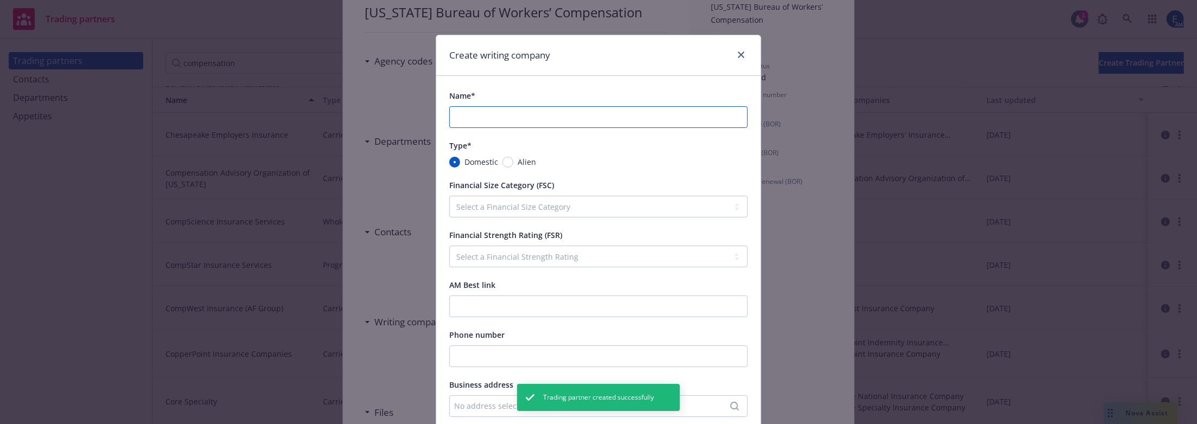
click at [454, 106] on input "Name*" at bounding box center [598, 117] width 299 height 22
paste input "Ohio Bureau of Workers’ Compensation"
type input "Ohio Bureau of Workers’ Compensation"
click at [548, 156] on div "Domestic Alien" at bounding box center [598, 161] width 299 height 11
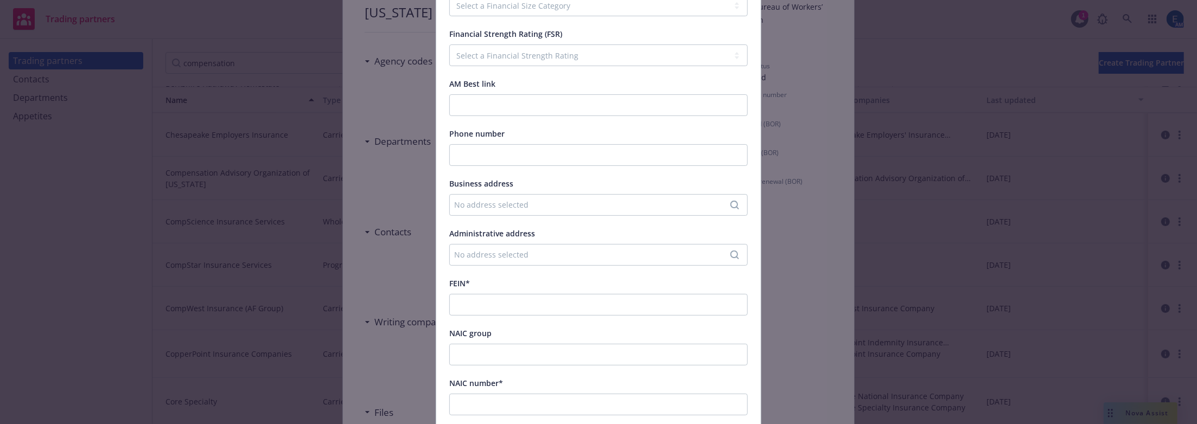
scroll to position [296, 0]
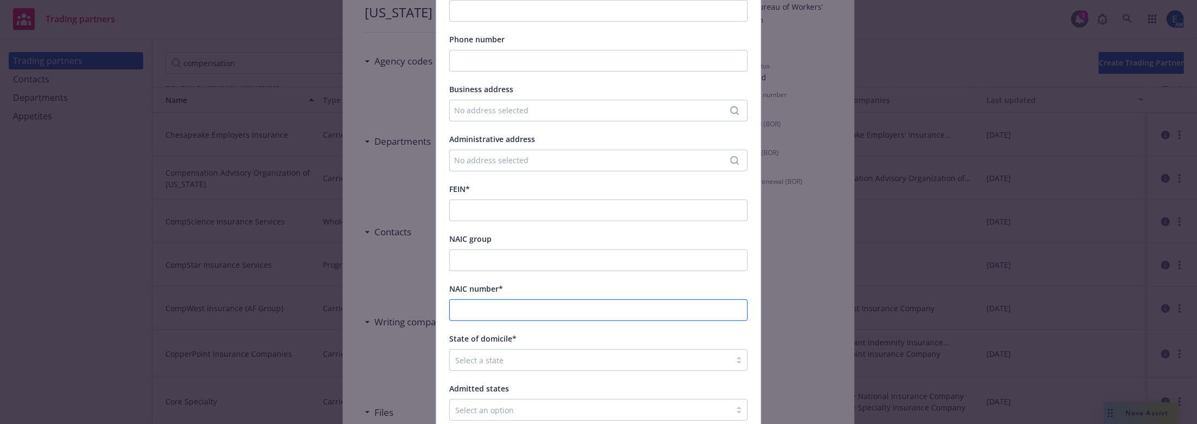
click at [509, 300] on input "NAIC number*" at bounding box center [598, 311] width 299 height 22
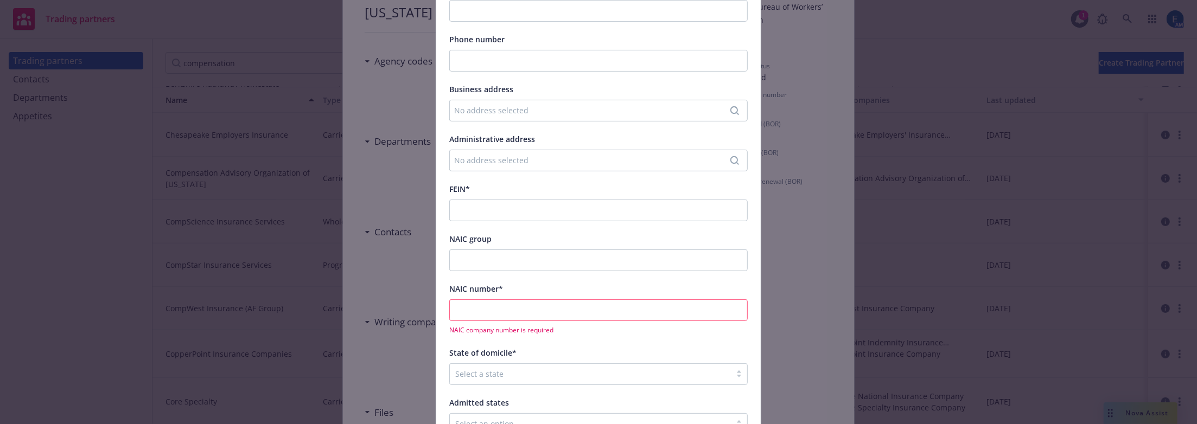
click at [503, 300] on input "NAIC number*" at bounding box center [598, 311] width 299 height 22
paste input "9989"
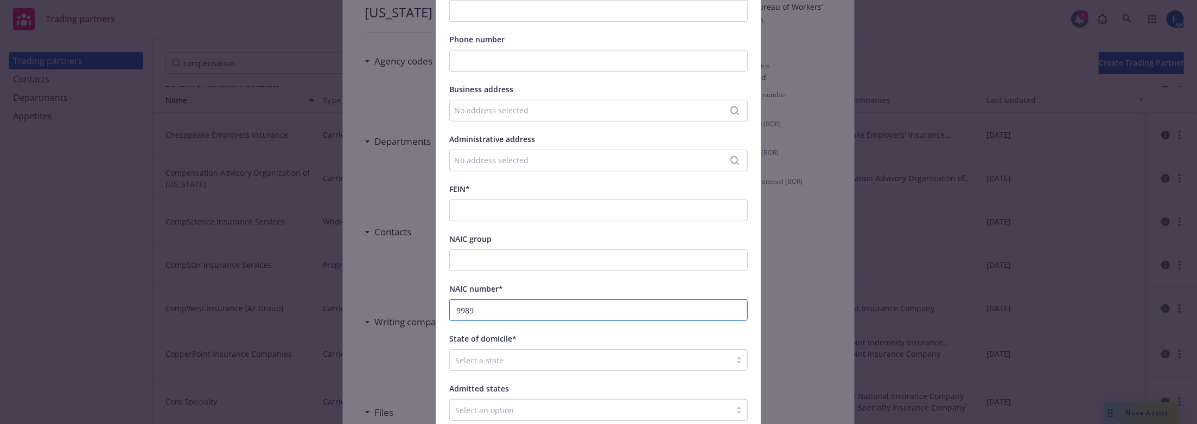
type input "9989"
click at [586, 332] on div "State of domicile*" at bounding box center [598, 338] width 299 height 13
click at [552, 354] on div at bounding box center [590, 360] width 270 height 13
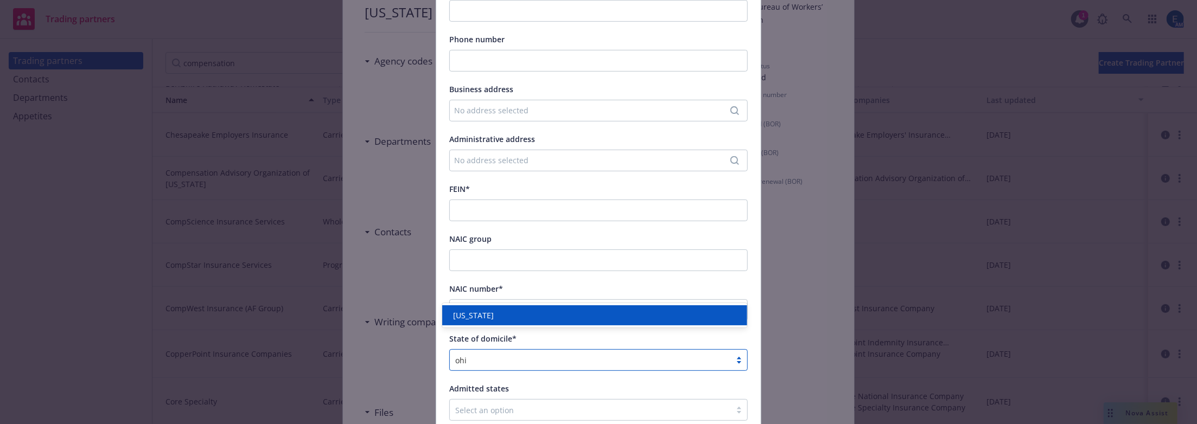
type input "ohio"
click at [547, 315] on div "Ohio" at bounding box center [595, 315] width 292 height 11
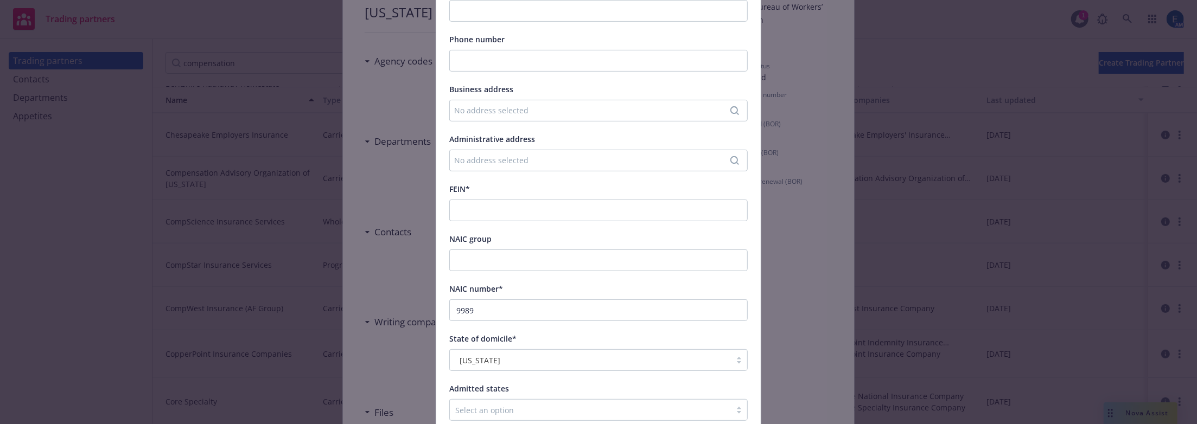
click at [531, 399] on div "Select an option" at bounding box center [598, 410] width 299 height 22
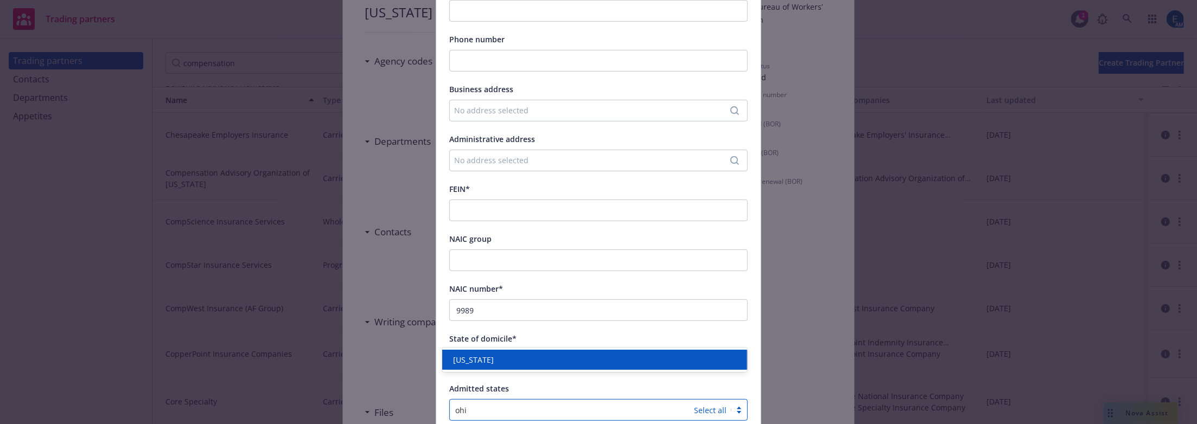
type input "ohio"
click at [515, 360] on div "Ohio" at bounding box center [595, 359] width 292 height 11
click at [745, 303] on div "Name* Ohio Bureau of Workers’ Compensation Type* Domestic Alien Financial Size …" at bounding box center [598, 107] width 299 height 628
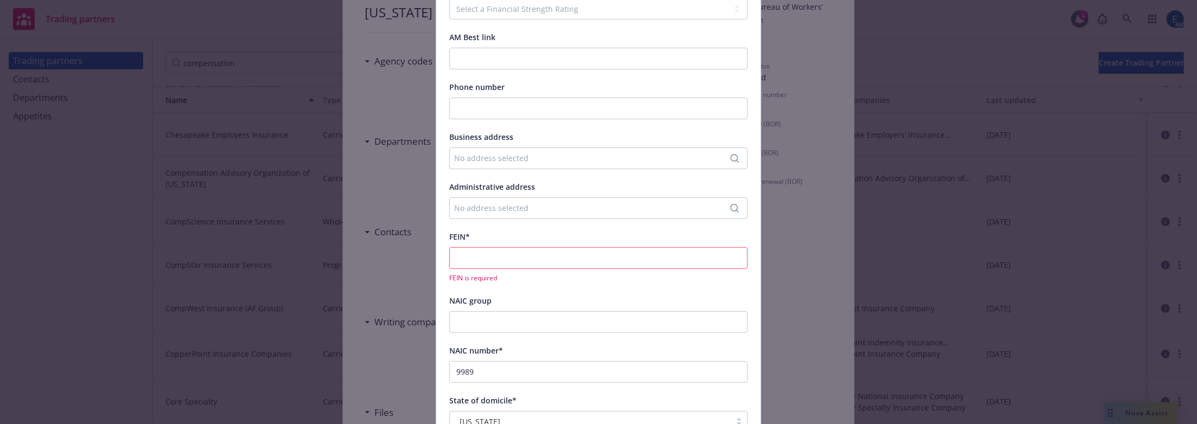
scroll to position [238, 0]
click at [472, 257] on input "FEIN*" at bounding box center [598, 268] width 299 height 22
paste input "99-999999"
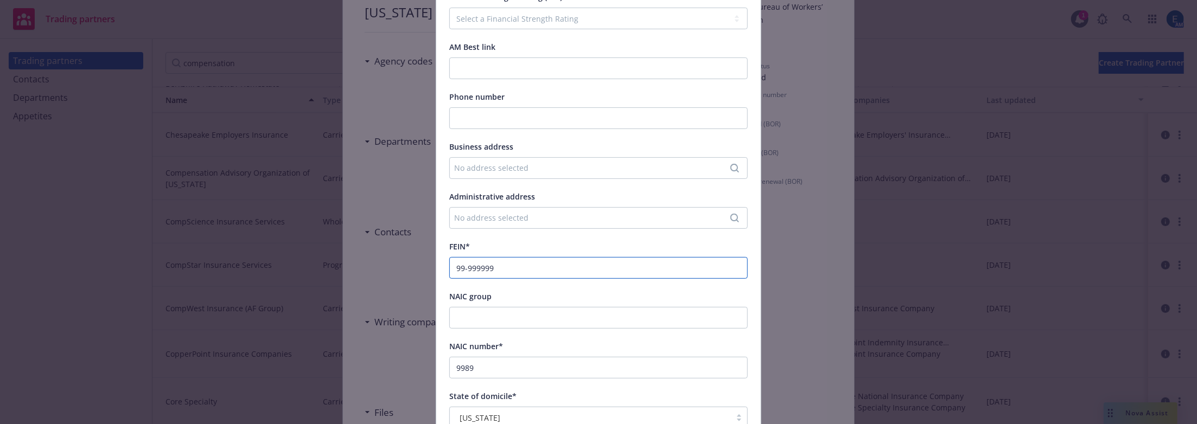
type input "99-999999"
click at [545, 290] on div "NAIC group" at bounding box center [598, 296] width 299 height 13
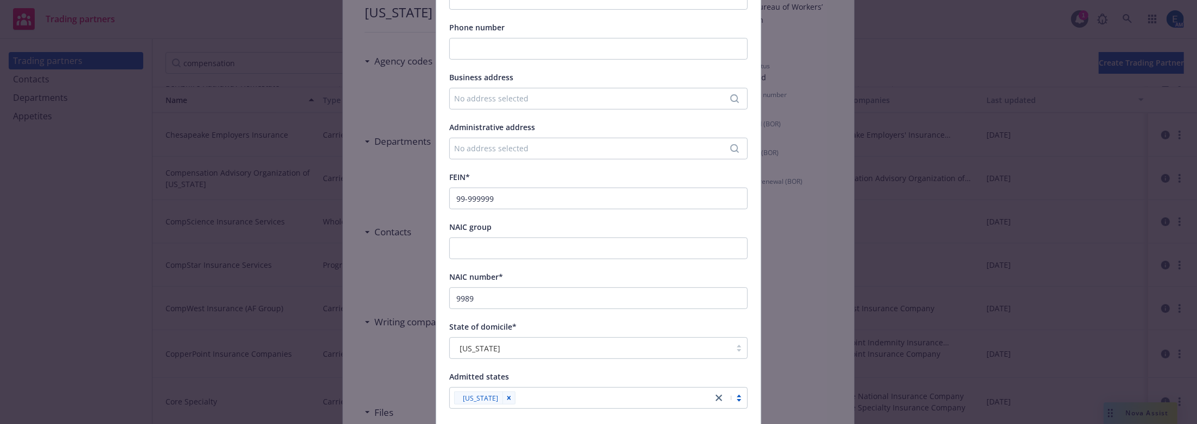
scroll to position [308, 0]
drag, startPoint x: 482, startPoint y: 236, endPoint x: 443, endPoint y: 231, distance: 39.4
click at [449, 287] on input "9989" at bounding box center [598, 298] width 299 height 22
click at [645, 320] on div "State of domicile*" at bounding box center [598, 326] width 299 height 13
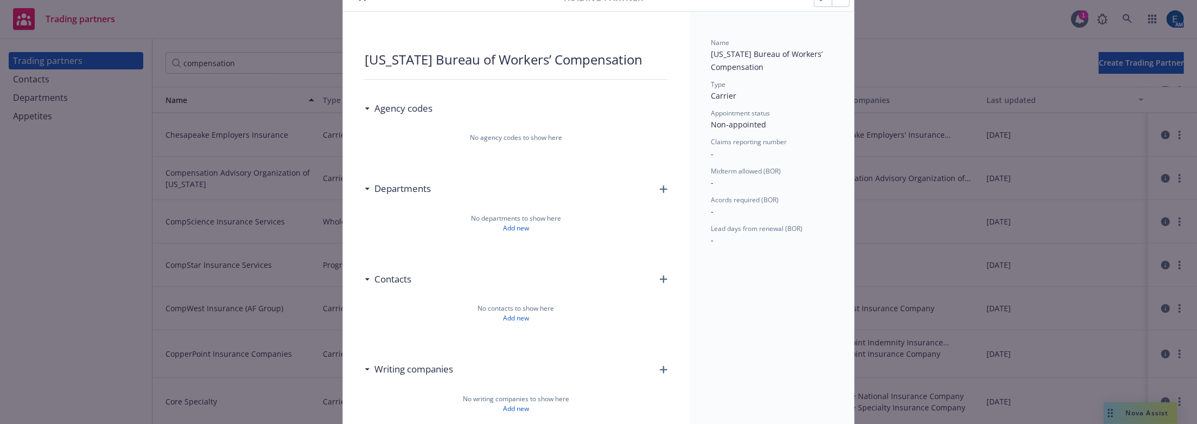
scroll to position [0, 0]
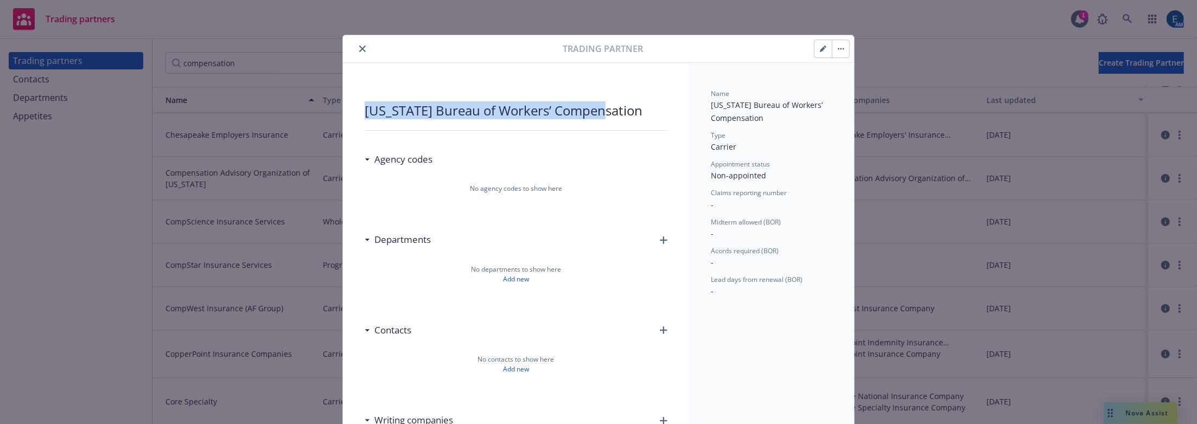
drag, startPoint x: 544, startPoint y: 99, endPoint x: 362, endPoint y: 97, distance: 181.8
click at [365, 102] on div "Ohio Bureau of Workers’ Compensation" at bounding box center [516, 110] width 303 height 17
copy div "Ohio Bureau of Workers’ Compensation"
click at [359, 46] on icon "close" at bounding box center [362, 49] width 7 height 7
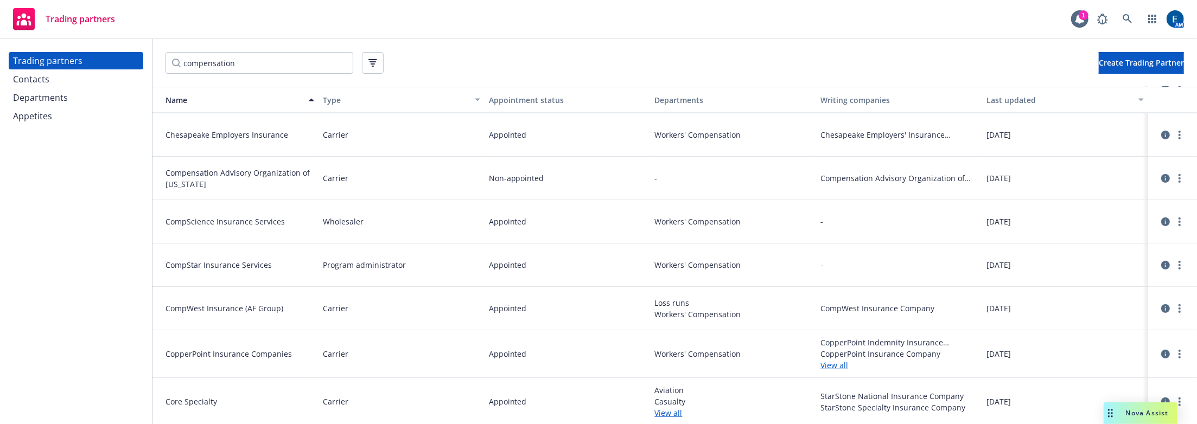
click at [50, 72] on div "Contacts" at bounding box center [76, 79] width 126 height 17
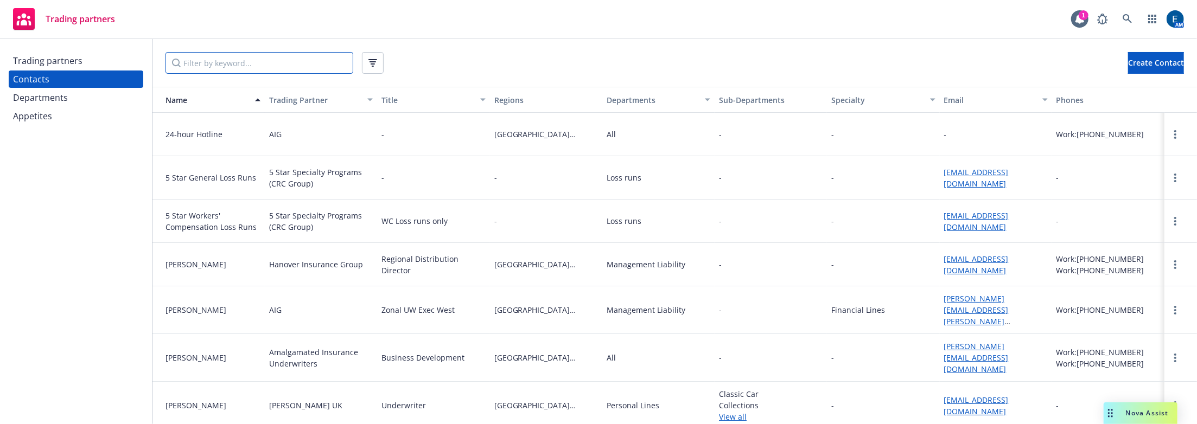
click at [200, 61] on input "Filter by keyword..." at bounding box center [260, 63] width 188 height 22
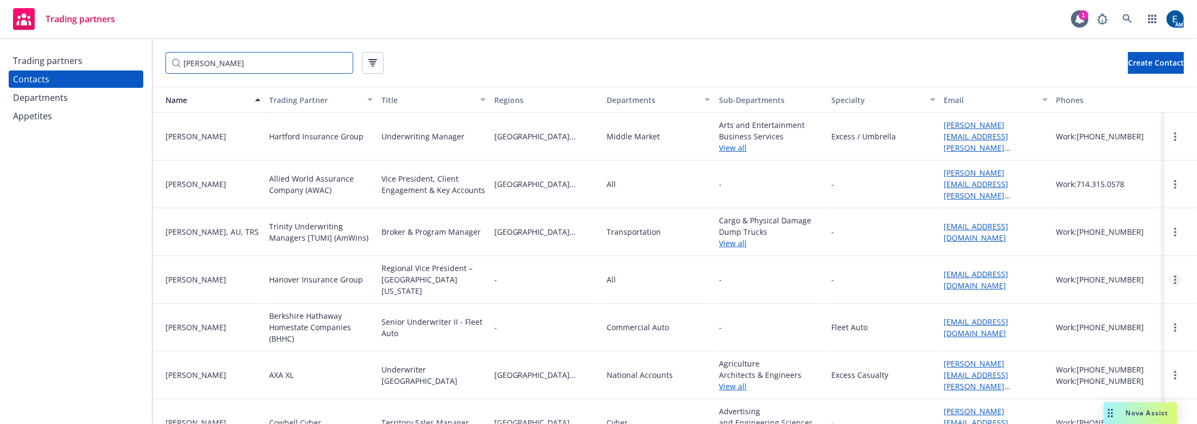
type input "nick"
click at [1169, 274] on link "more" at bounding box center [1175, 280] width 13 height 13
click at [1143, 274] on link "Edit" at bounding box center [1144, 276] width 58 height 22
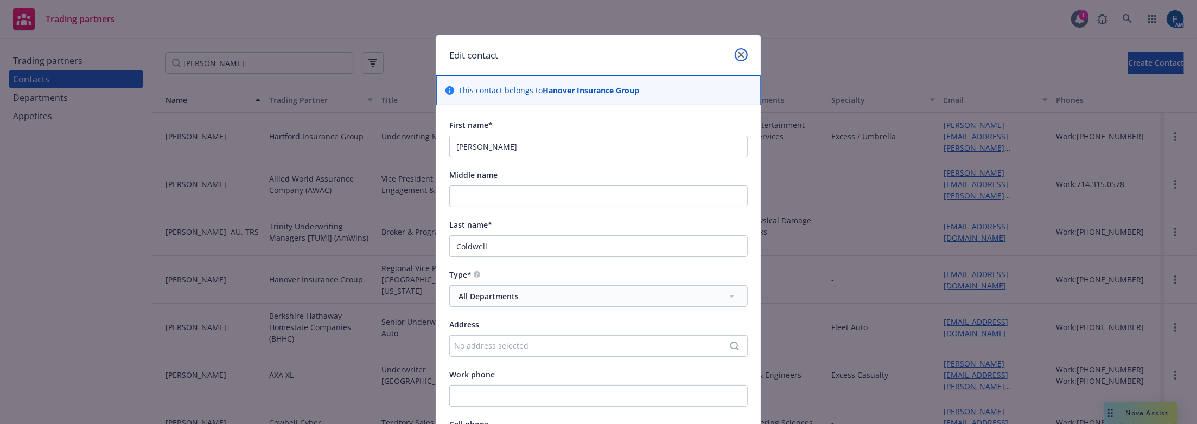
click at [741, 53] on icon "close" at bounding box center [741, 55] width 7 height 7
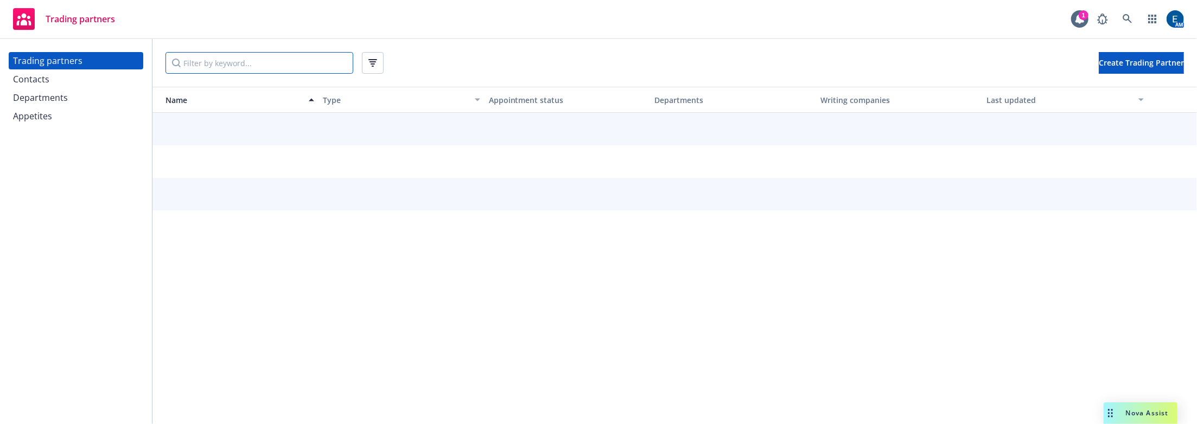
click at [217, 59] on input "Filter by keyword..." at bounding box center [260, 63] width 188 height 22
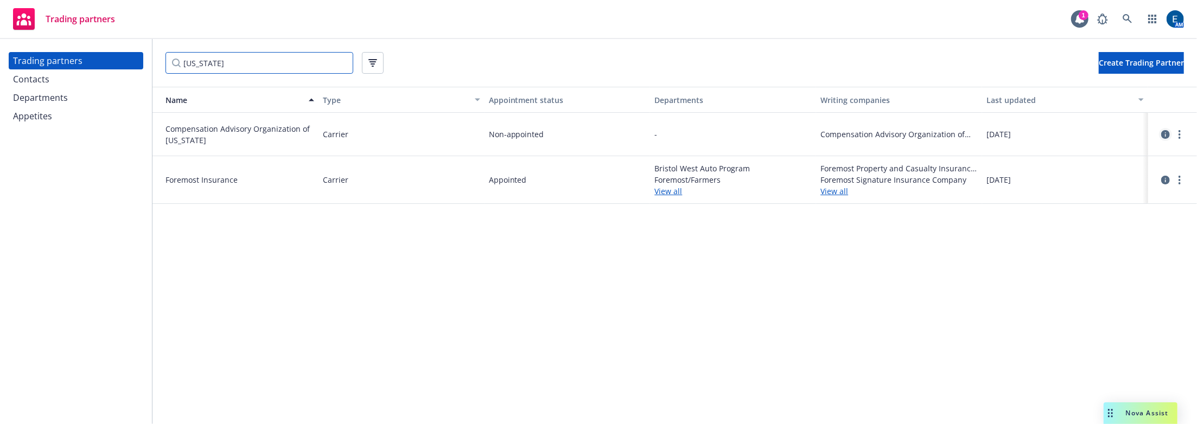
type input "[US_STATE]"
click at [1163, 130] on icon "circleInformation" at bounding box center [1166, 134] width 9 height 9
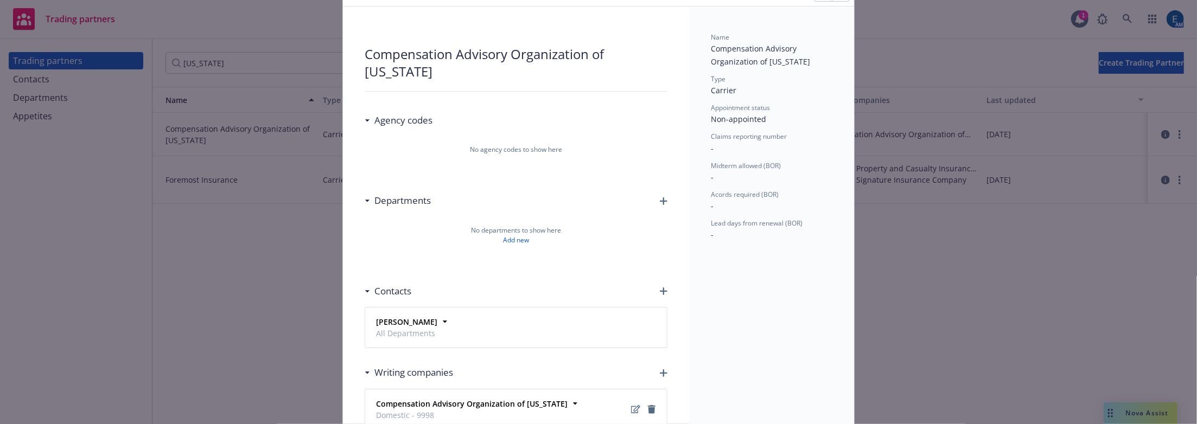
scroll to position [120, 0]
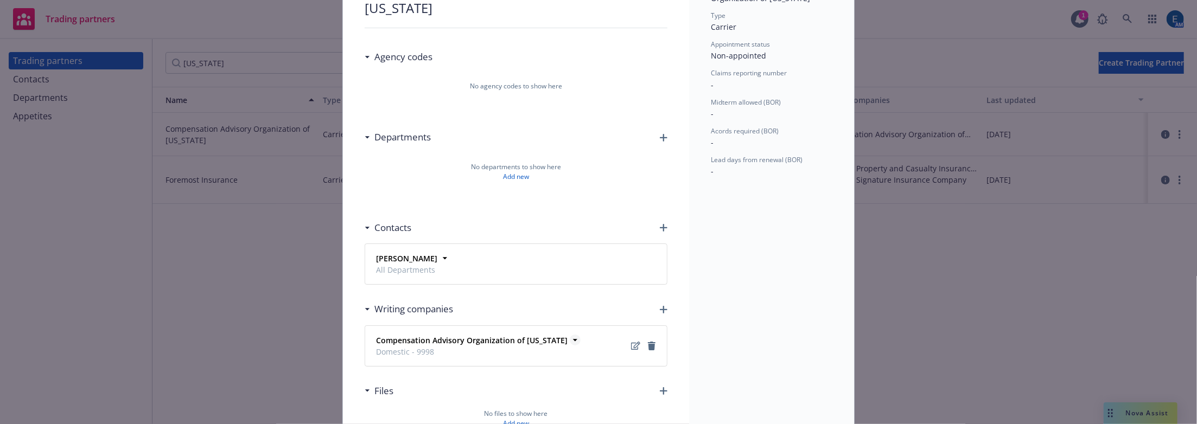
click at [553, 335] on strong "Compensation Advisory Organization of [US_STATE]" at bounding box center [472, 340] width 192 height 10
click at [631, 342] on icon "Edit" at bounding box center [635, 346] width 9 height 9
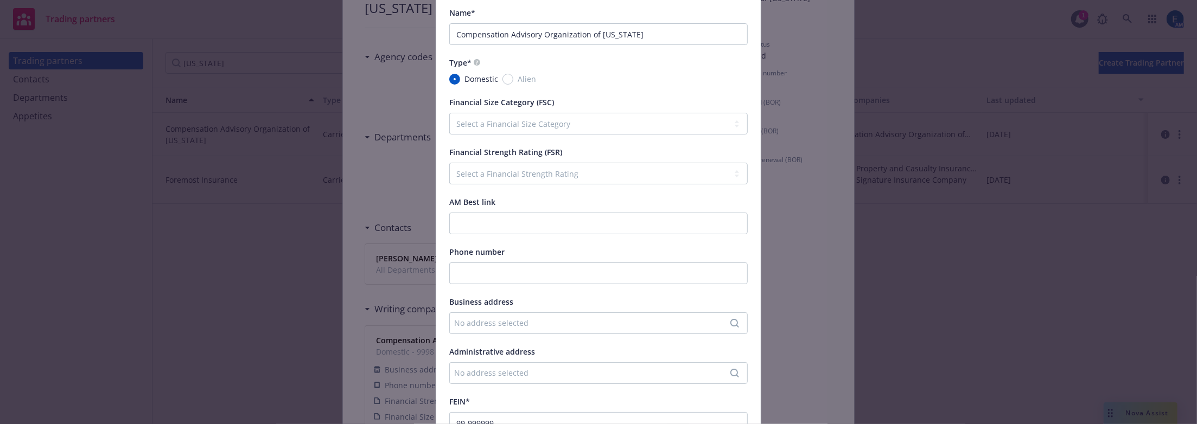
scroll to position [296, 0]
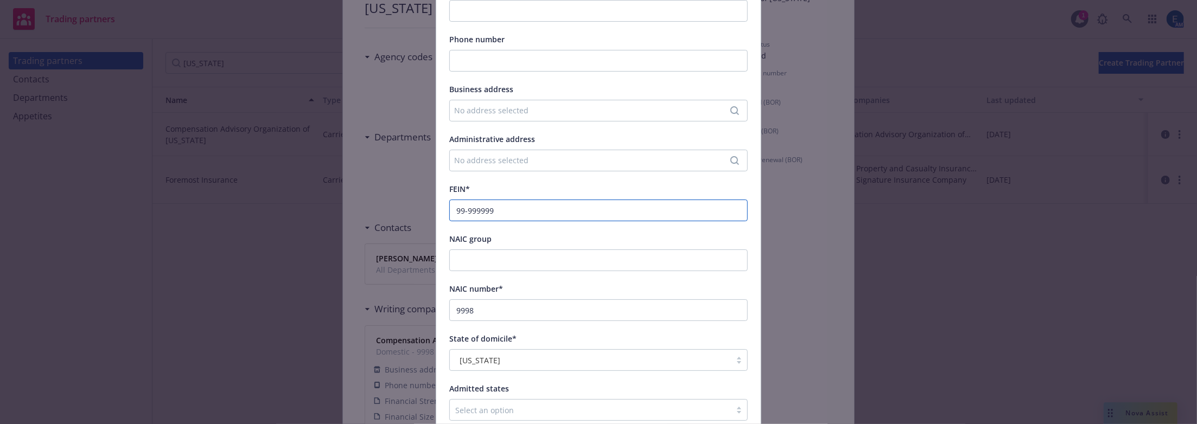
drag, startPoint x: 472, startPoint y: 155, endPoint x: 444, endPoint y: 155, distance: 27.7
click at [449, 200] on input "99-999999" at bounding box center [598, 211] width 299 height 22
